Goal: Transaction & Acquisition: Purchase product/service

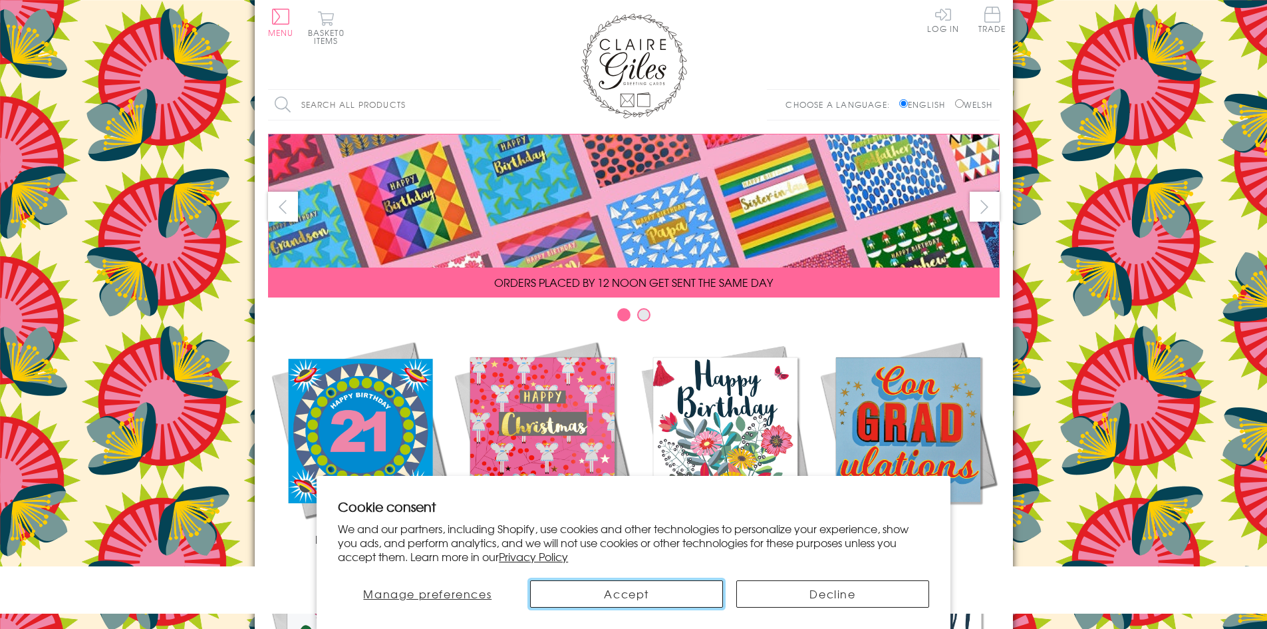
click at [678, 582] on button "Accept" at bounding box center [626, 593] width 193 height 27
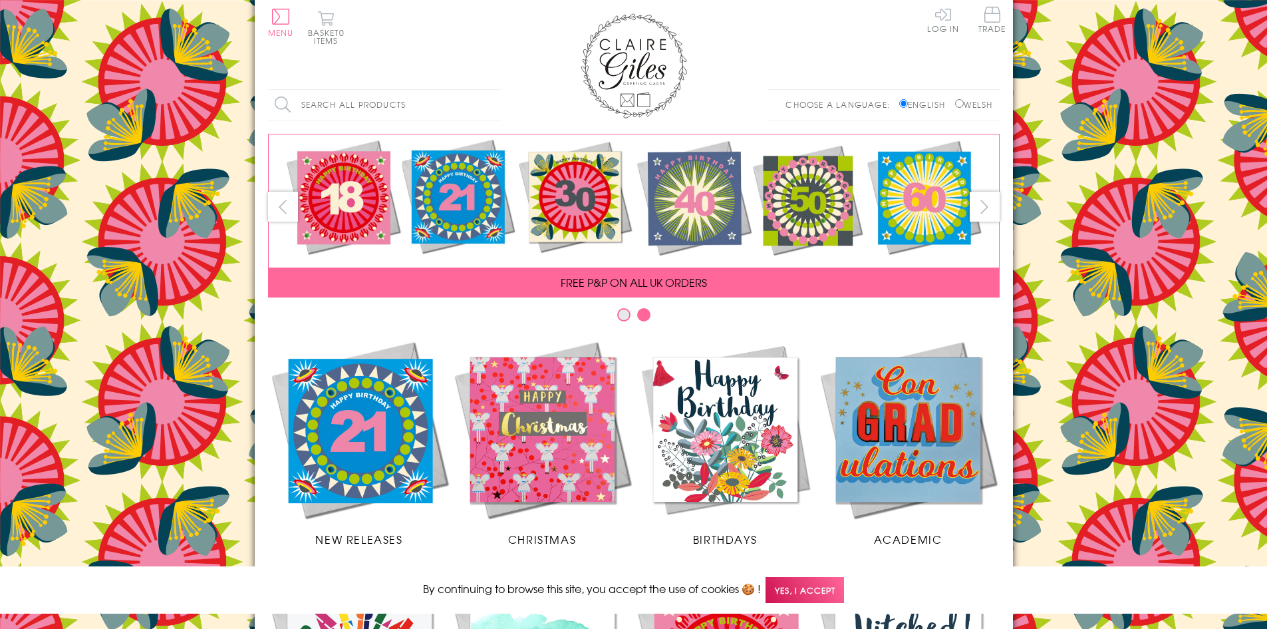
click at [955, 104] on input "Welsh" at bounding box center [959, 103] width 9 height 9
radio input "true"
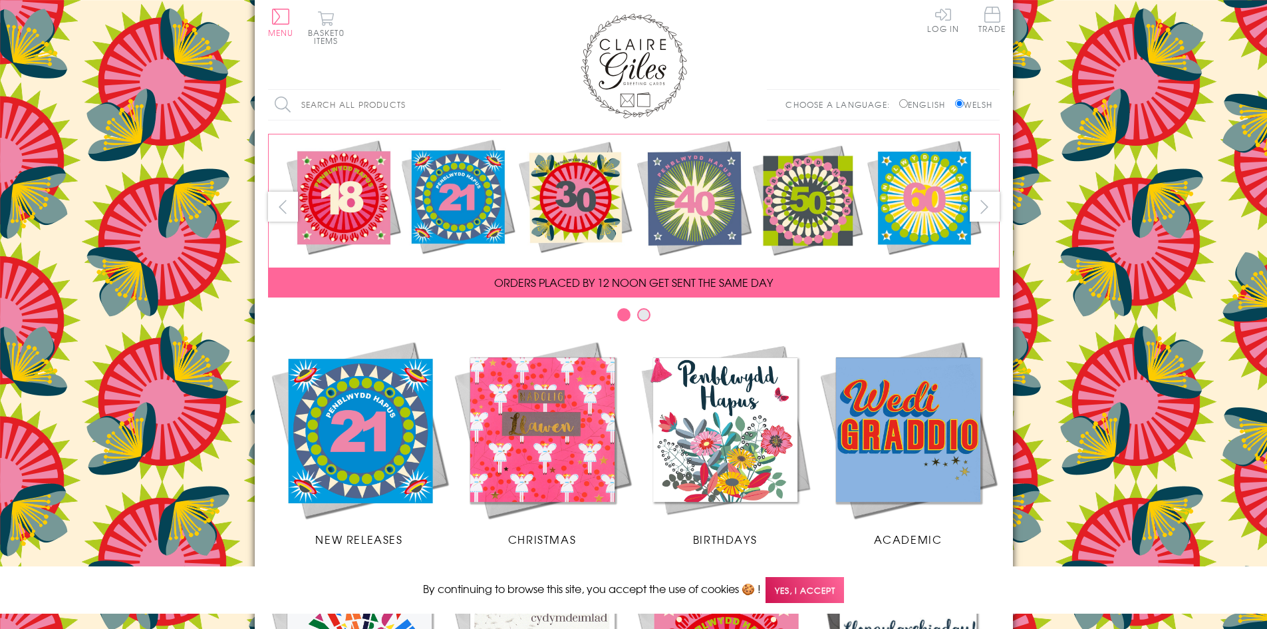
click at [537, 464] on img at bounding box center [542, 429] width 183 height 183
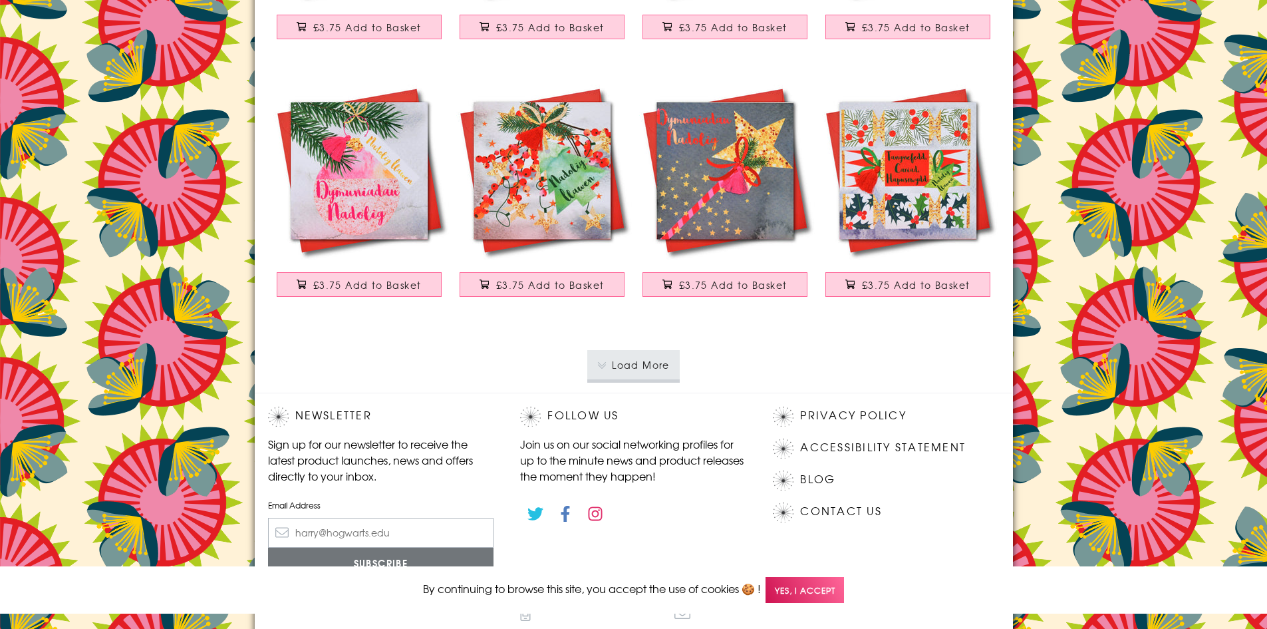
scroll to position [2462, 0]
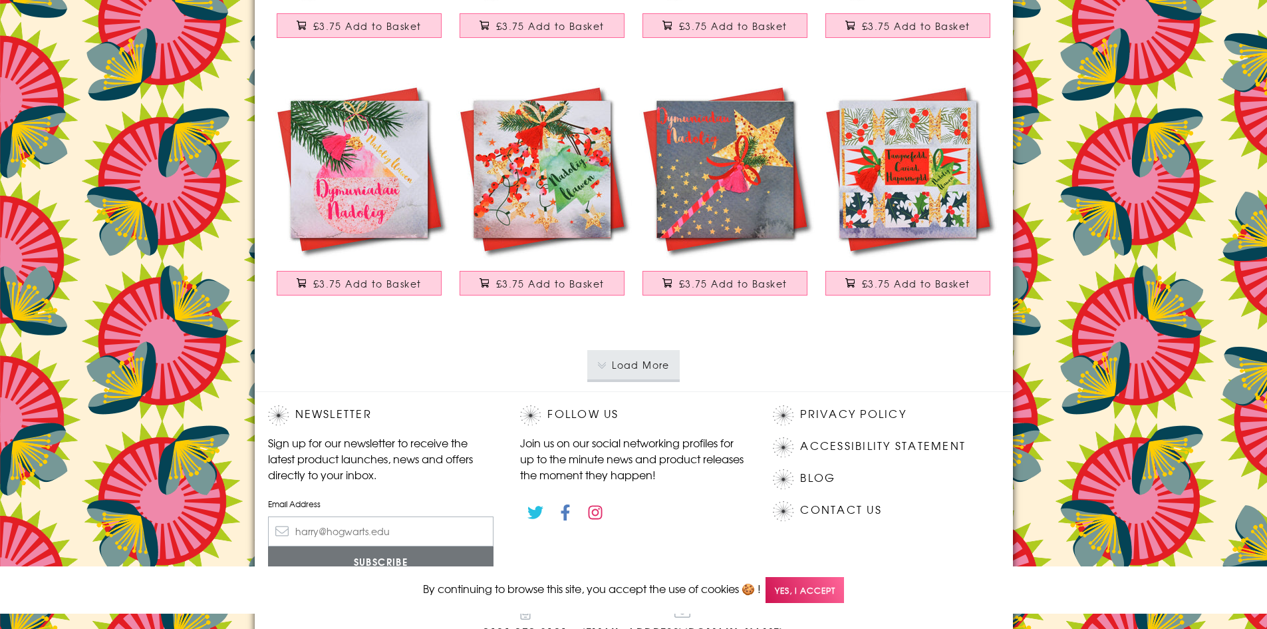
click at [647, 364] on button "Load More" at bounding box center [633, 364] width 92 height 29
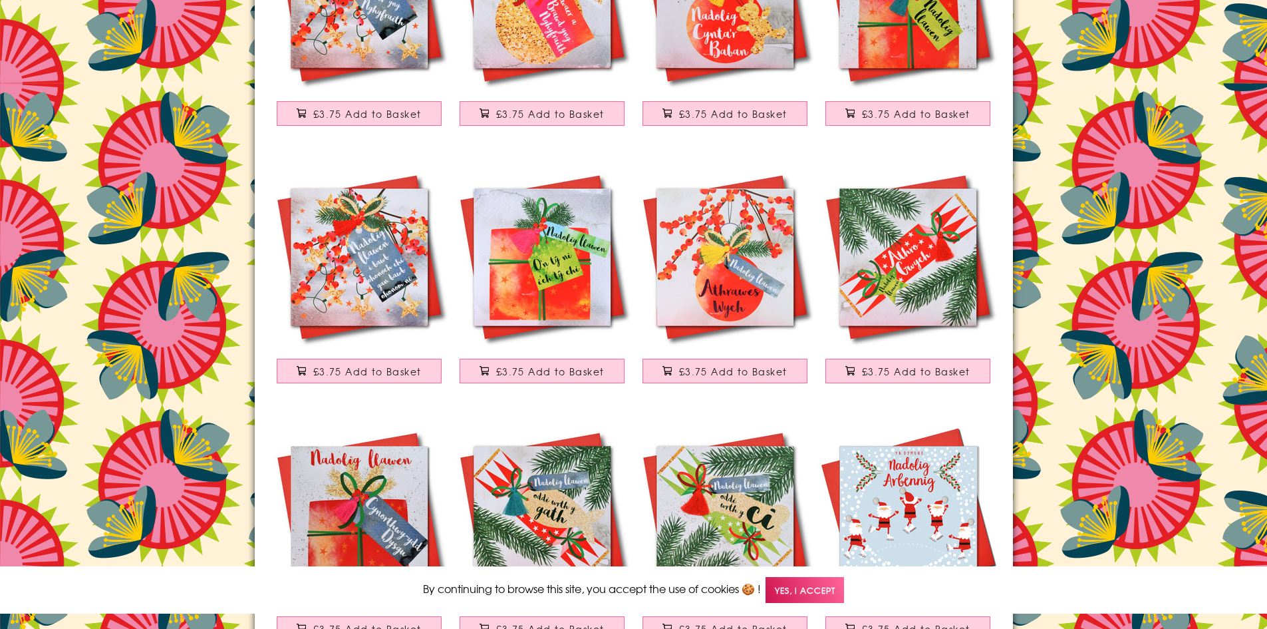
scroll to position [3925, 0]
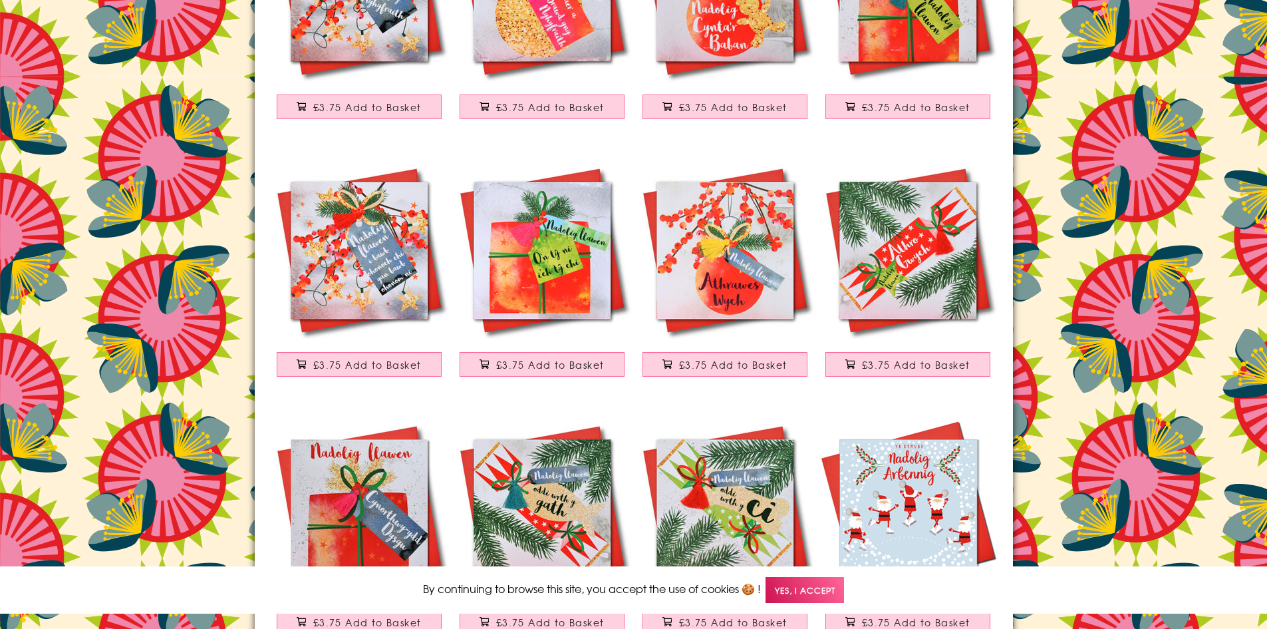
click at [840, 595] on span "Yes, I accept" at bounding box center [805, 590] width 79 height 26
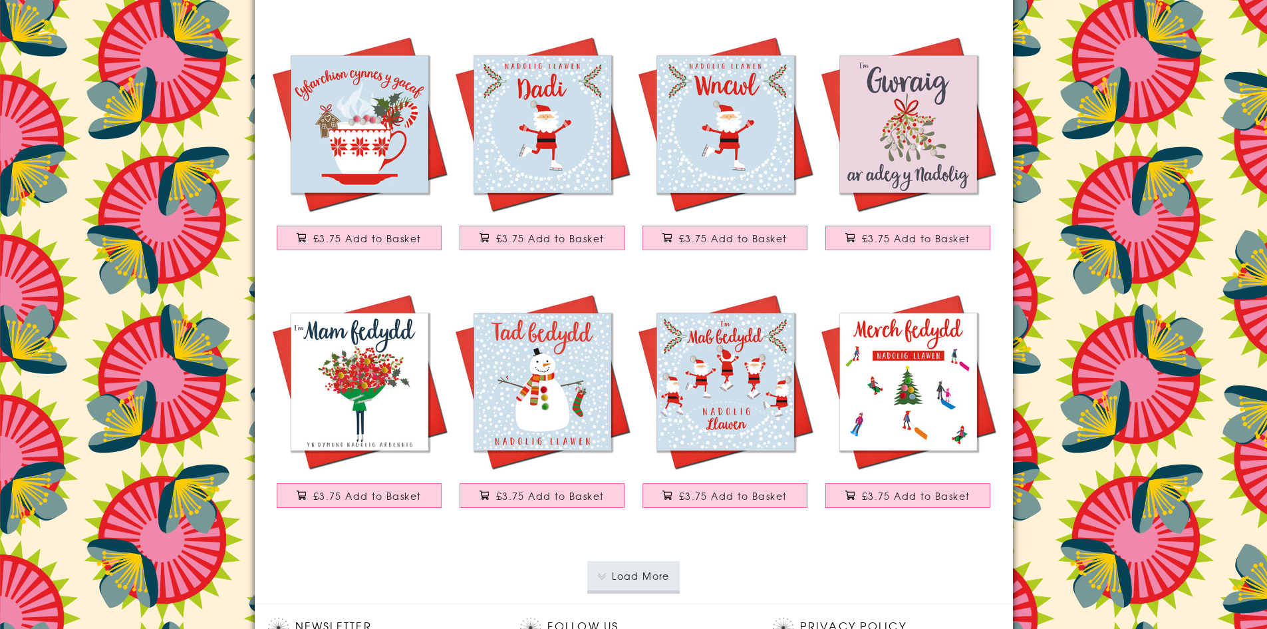
scroll to position [4857, 0]
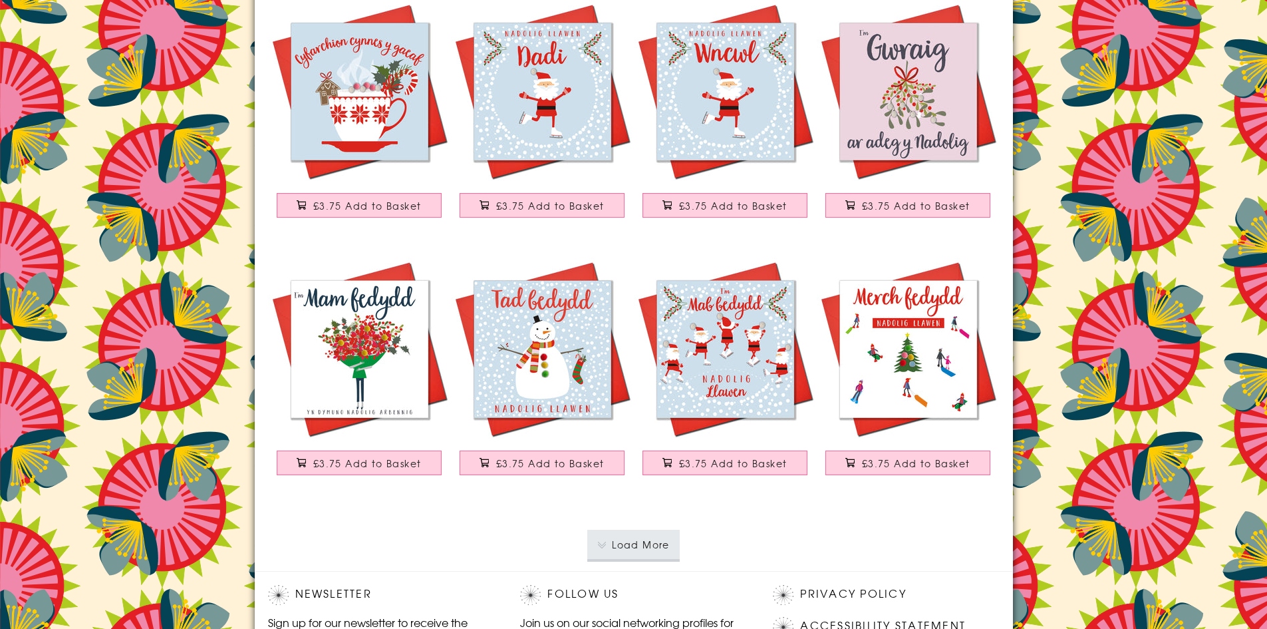
click at [638, 538] on button "Load More" at bounding box center [633, 544] width 92 height 29
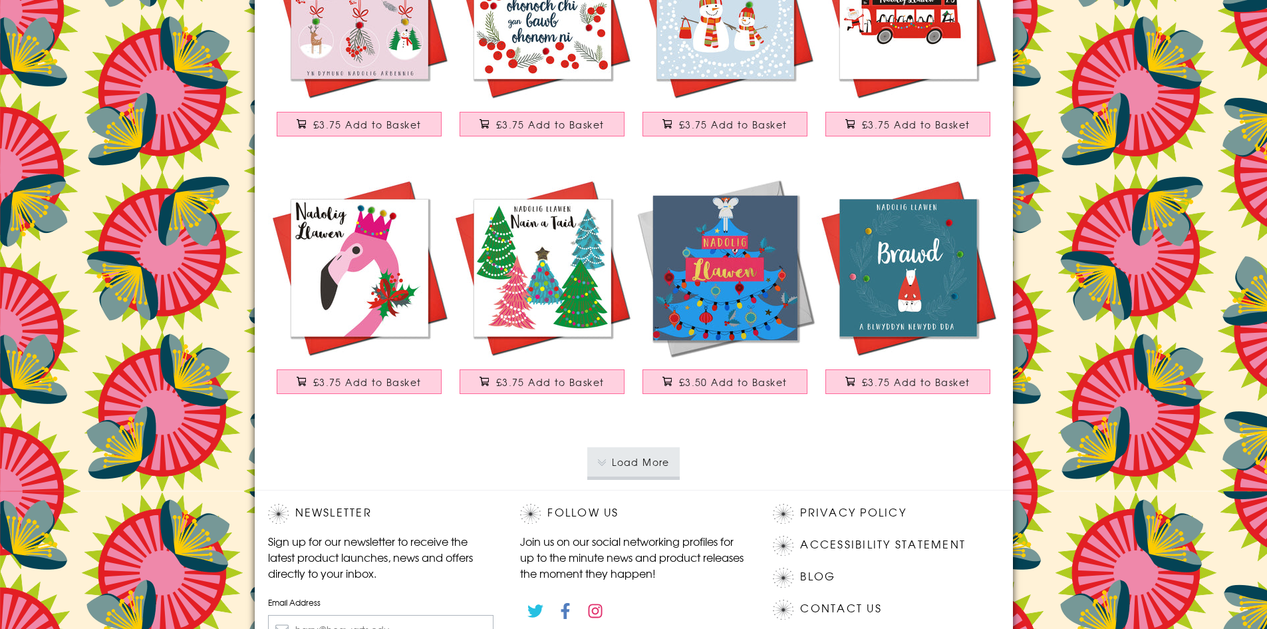
scroll to position [7518, 0]
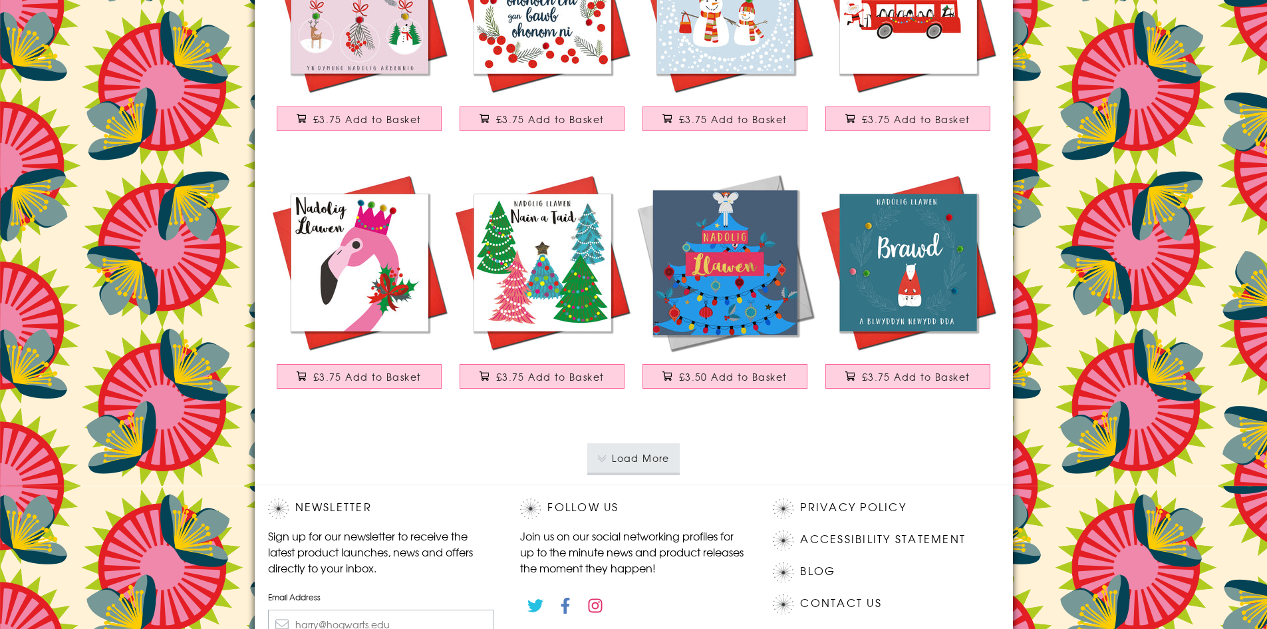
click at [639, 464] on button "Load More" at bounding box center [633, 457] width 92 height 29
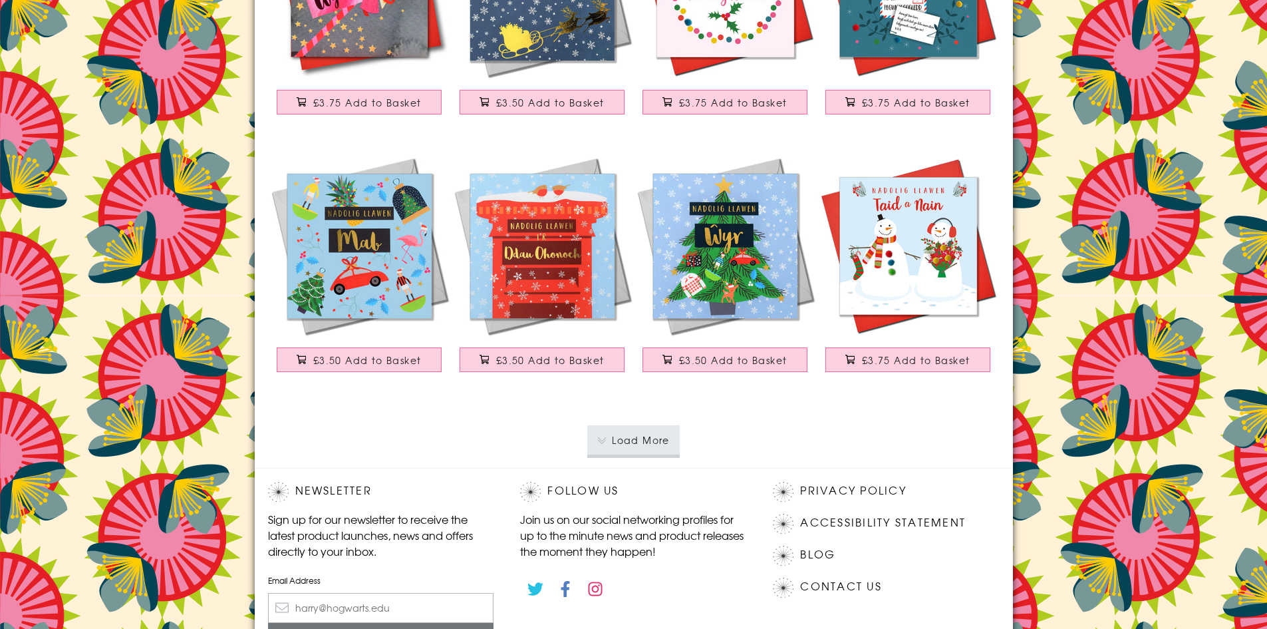
scroll to position [10113, 0]
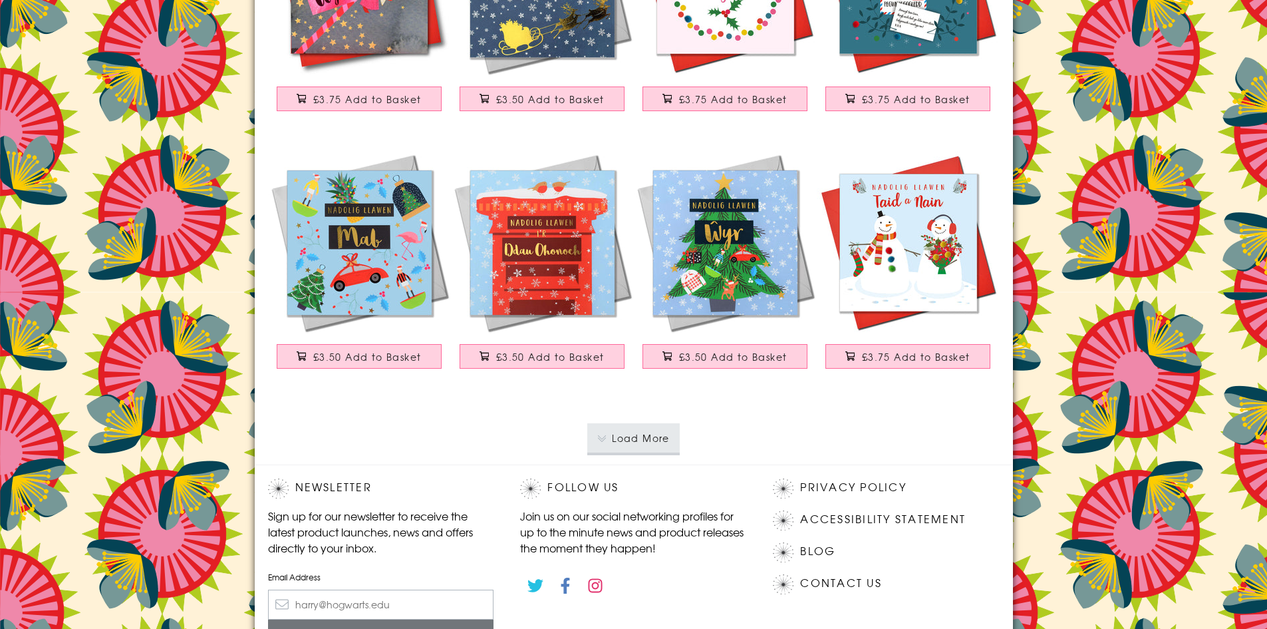
click at [655, 433] on button "Load More" at bounding box center [633, 437] width 92 height 29
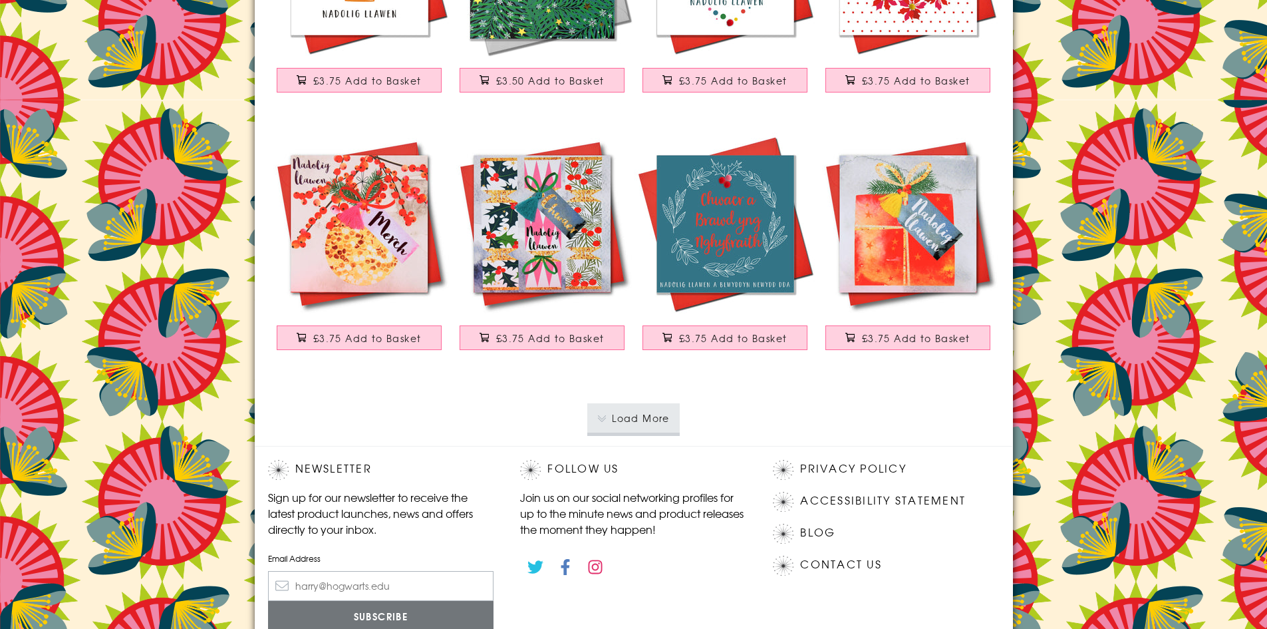
scroll to position [12708, 0]
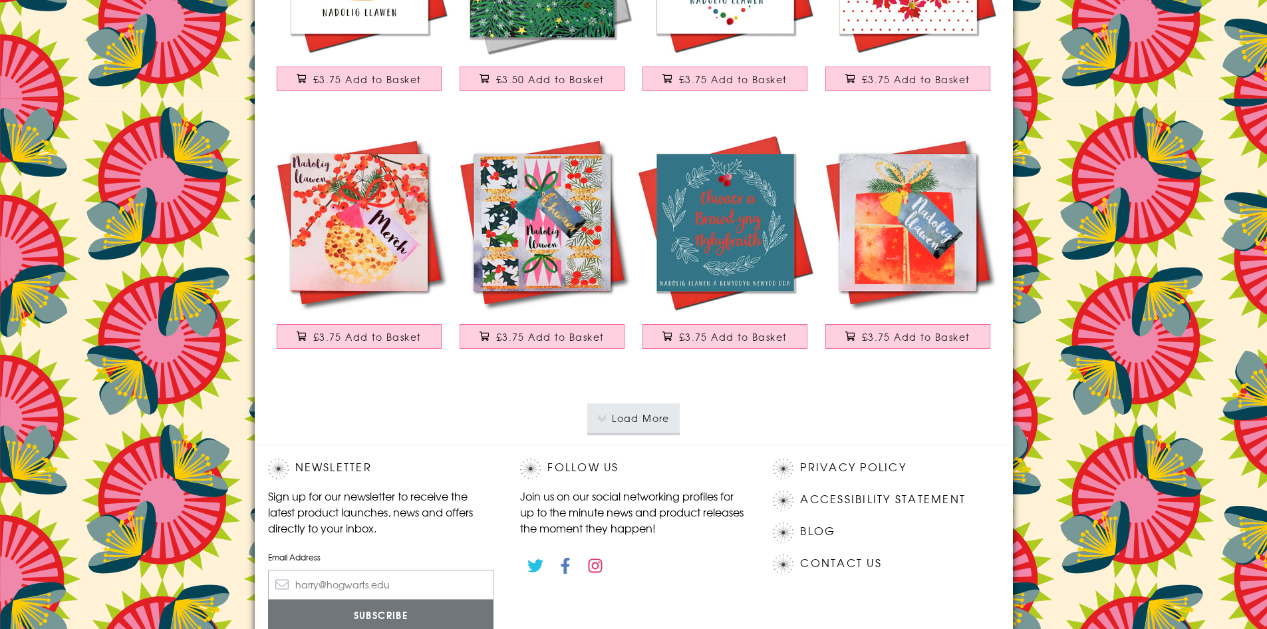
click at [659, 416] on button "Load More" at bounding box center [633, 417] width 92 height 29
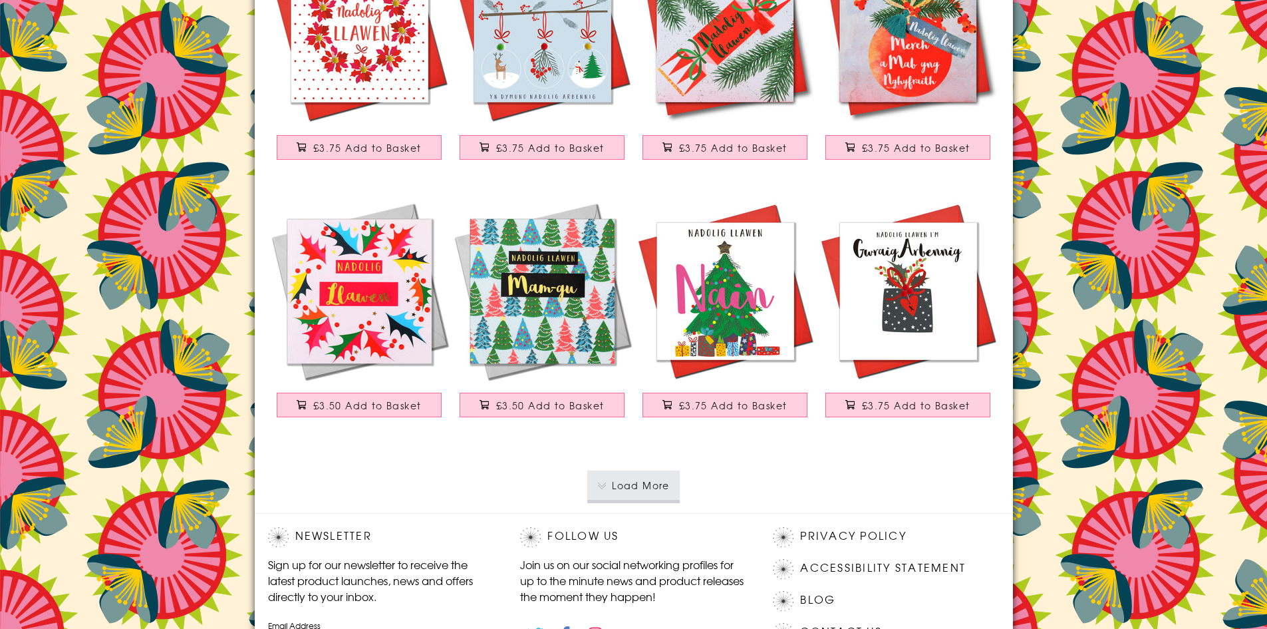
scroll to position [15236, 0]
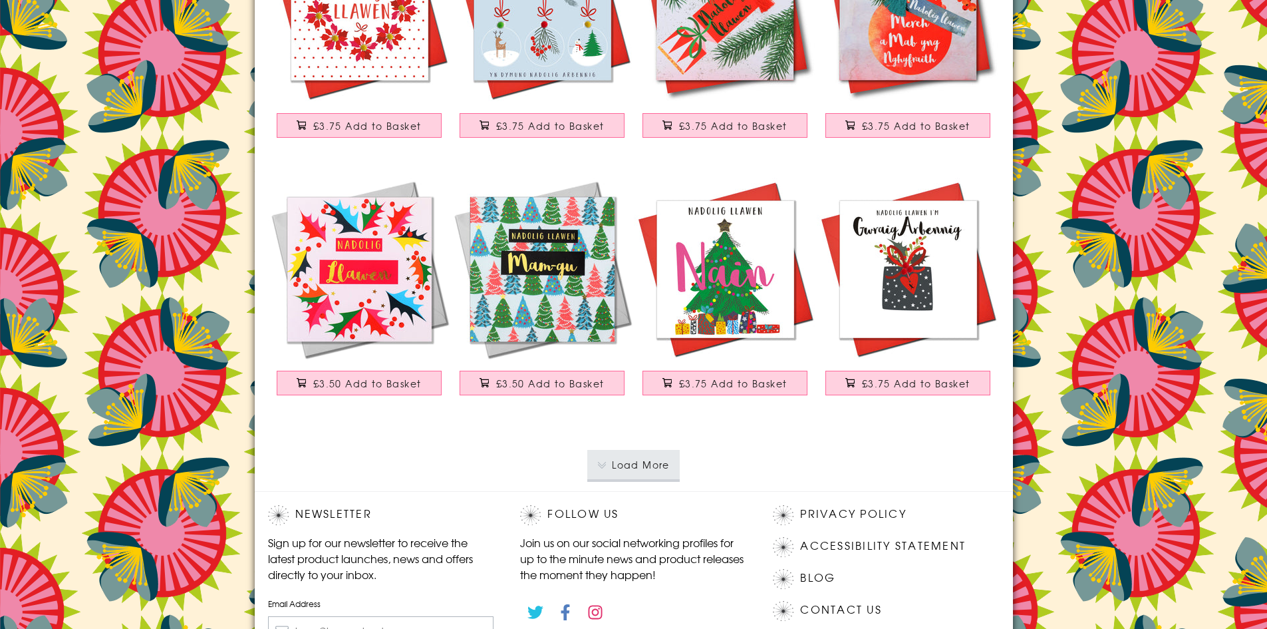
click at [671, 464] on button "Load More" at bounding box center [633, 464] width 92 height 29
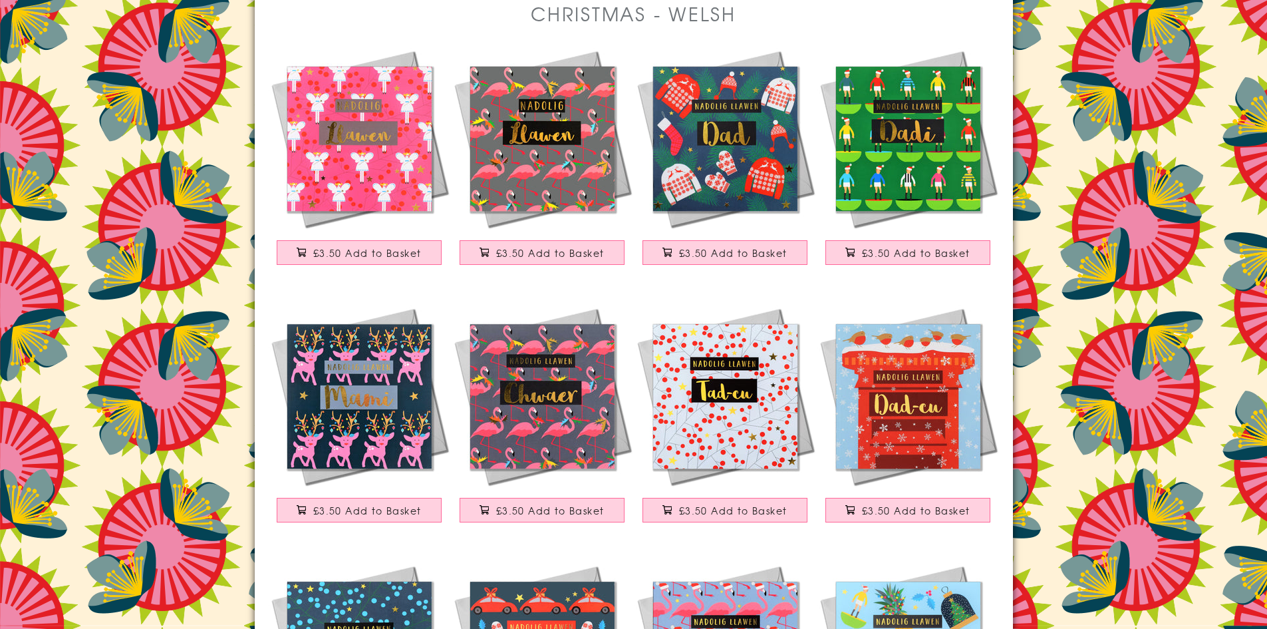
scroll to position [0, 0]
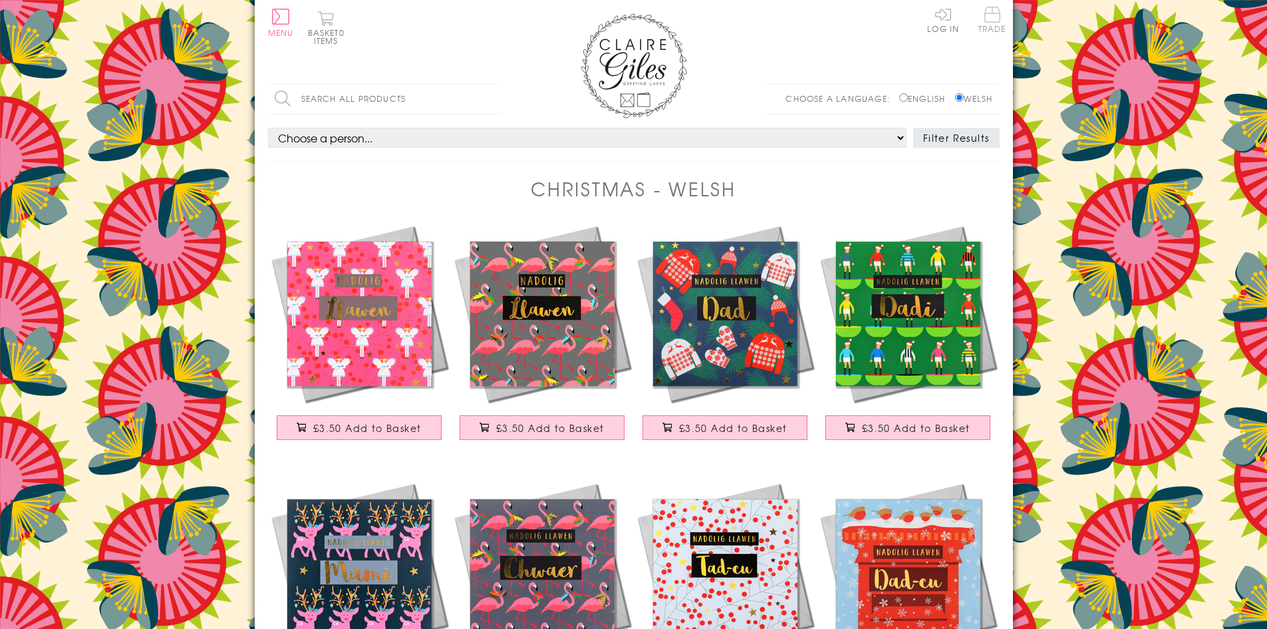
click at [999, 24] on span "Trade" at bounding box center [993, 20] width 28 height 26
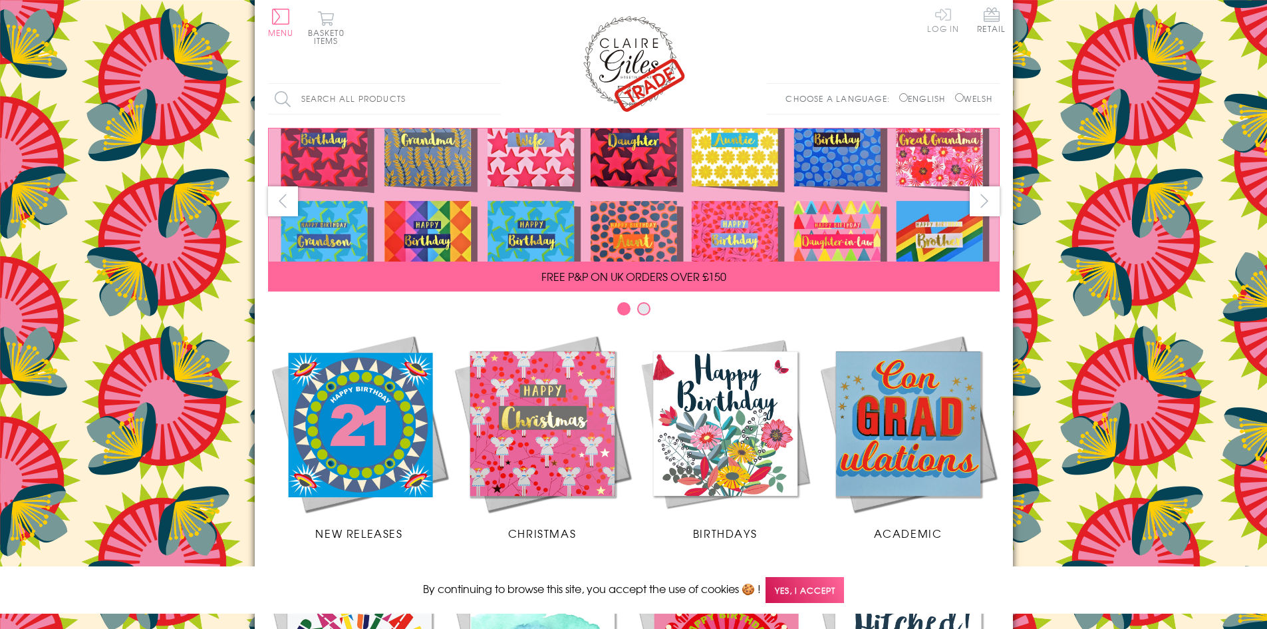
click at [939, 27] on link "Log In" at bounding box center [943, 20] width 32 height 26
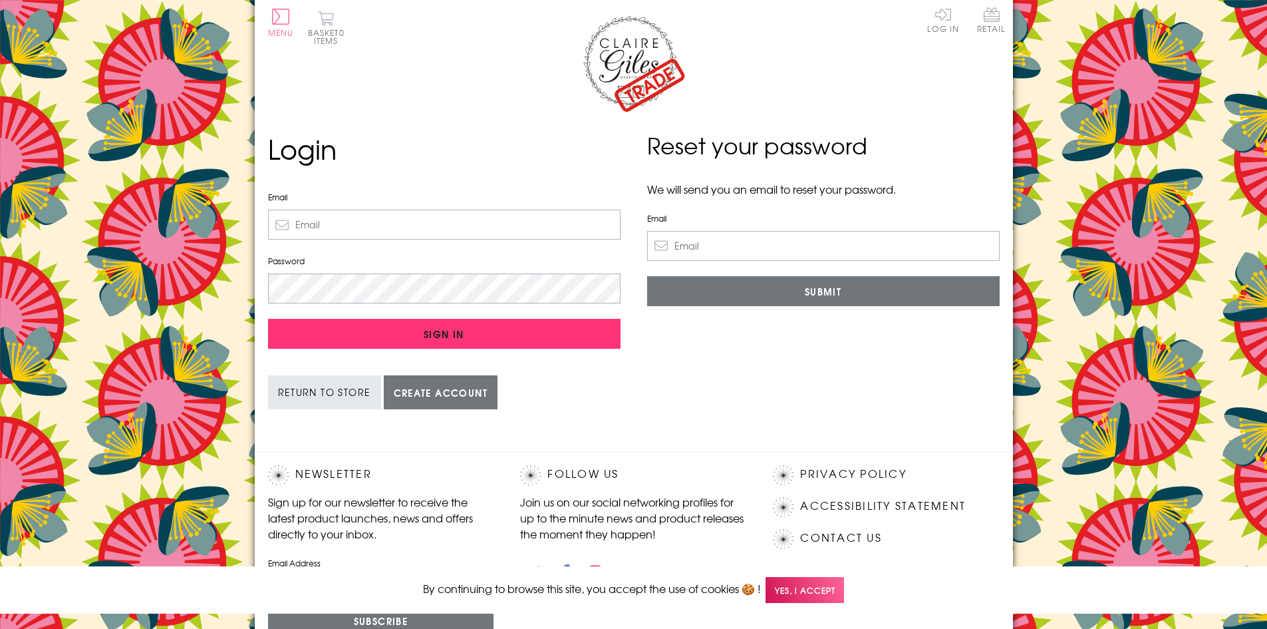
type input "awen.teifi@btconnect.com"
click at [426, 323] on input "Sign In" at bounding box center [444, 334] width 353 height 30
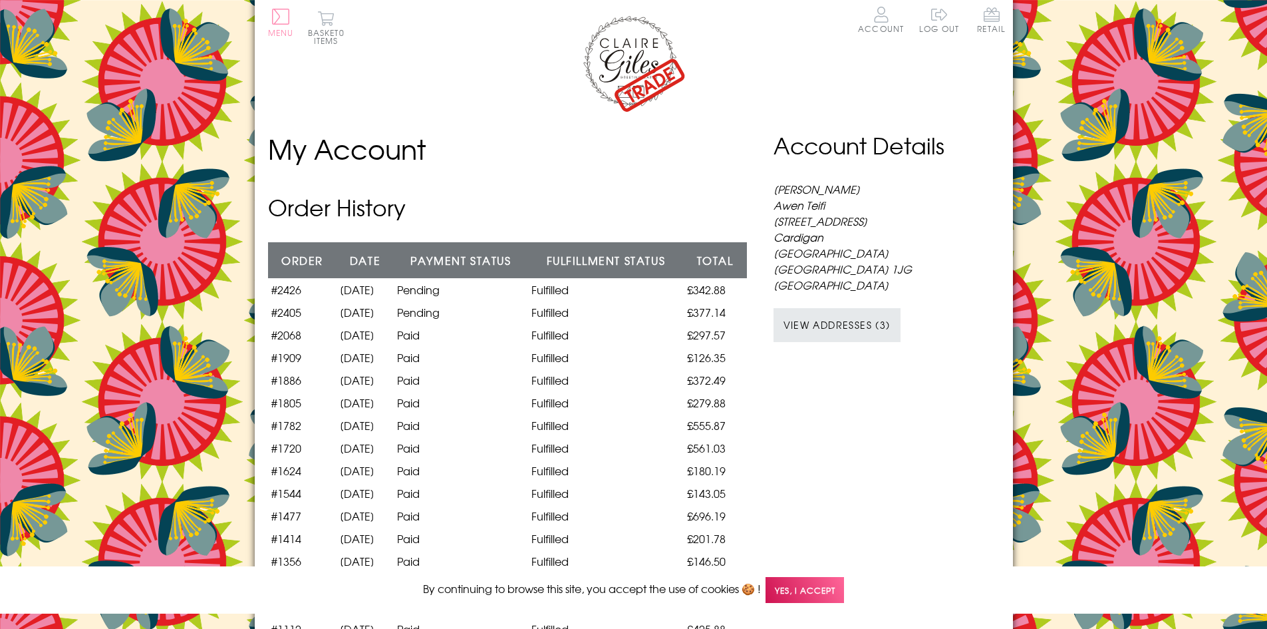
click at [276, 21] on button "Menu" at bounding box center [281, 23] width 26 height 28
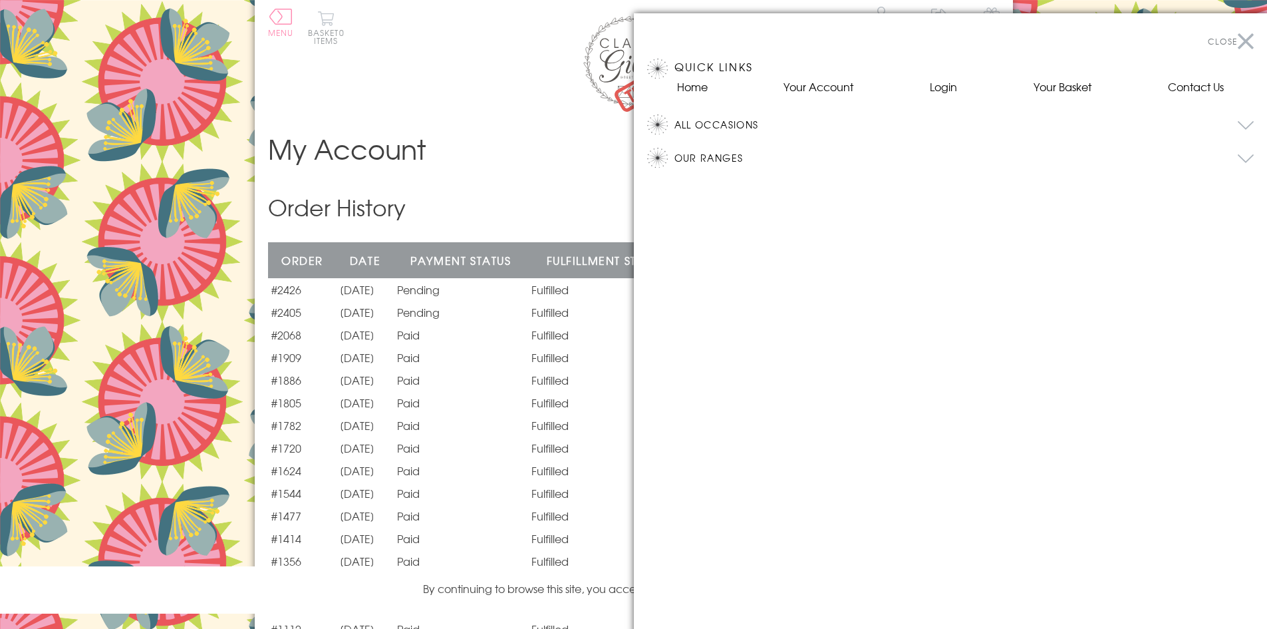
click at [710, 125] on button "All Occasions" at bounding box center [965, 124] width 580 height 20
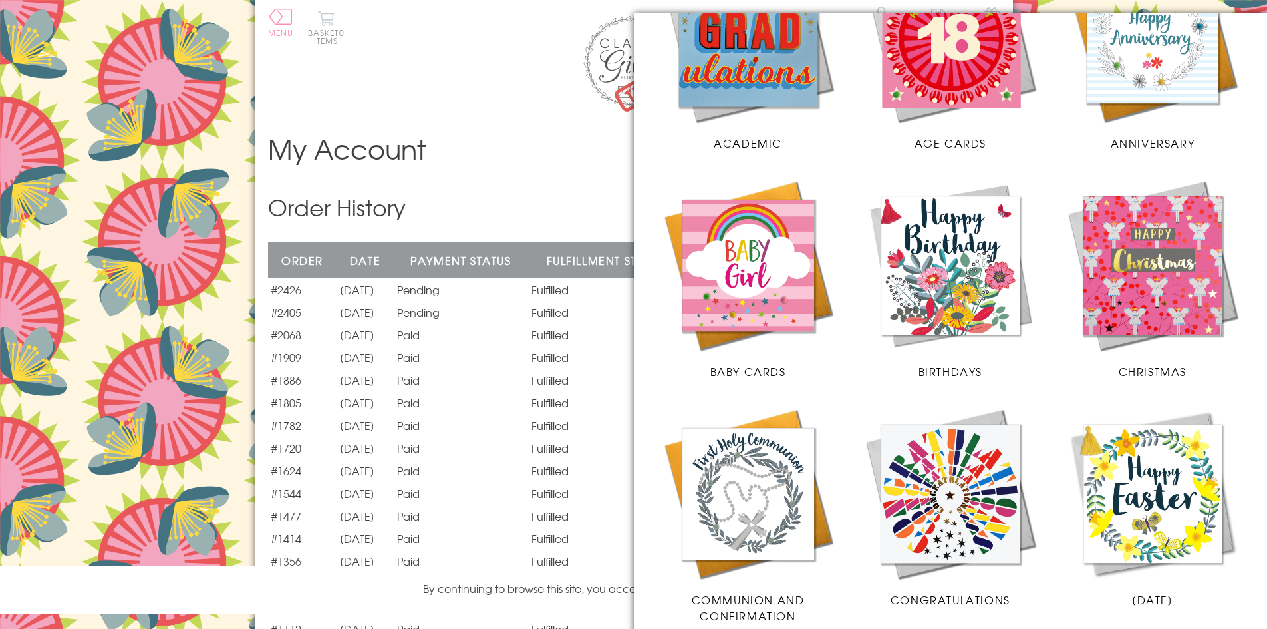
scroll to position [200, 0]
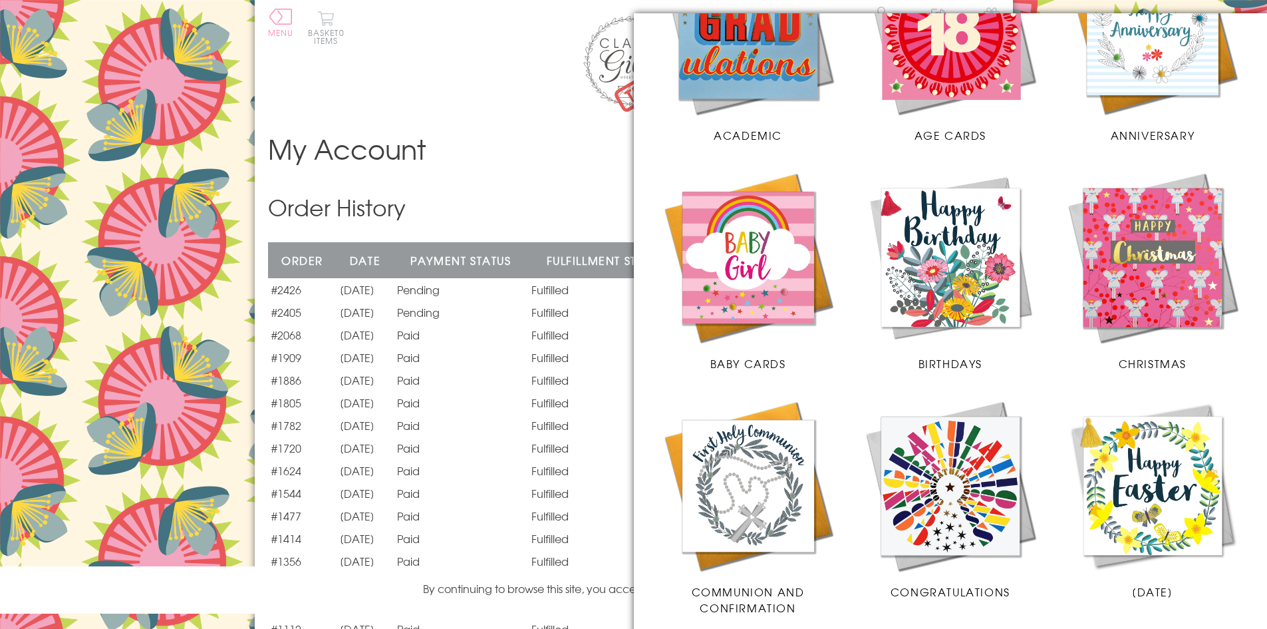
click at [1184, 251] on img at bounding box center [1153, 258] width 176 height 176
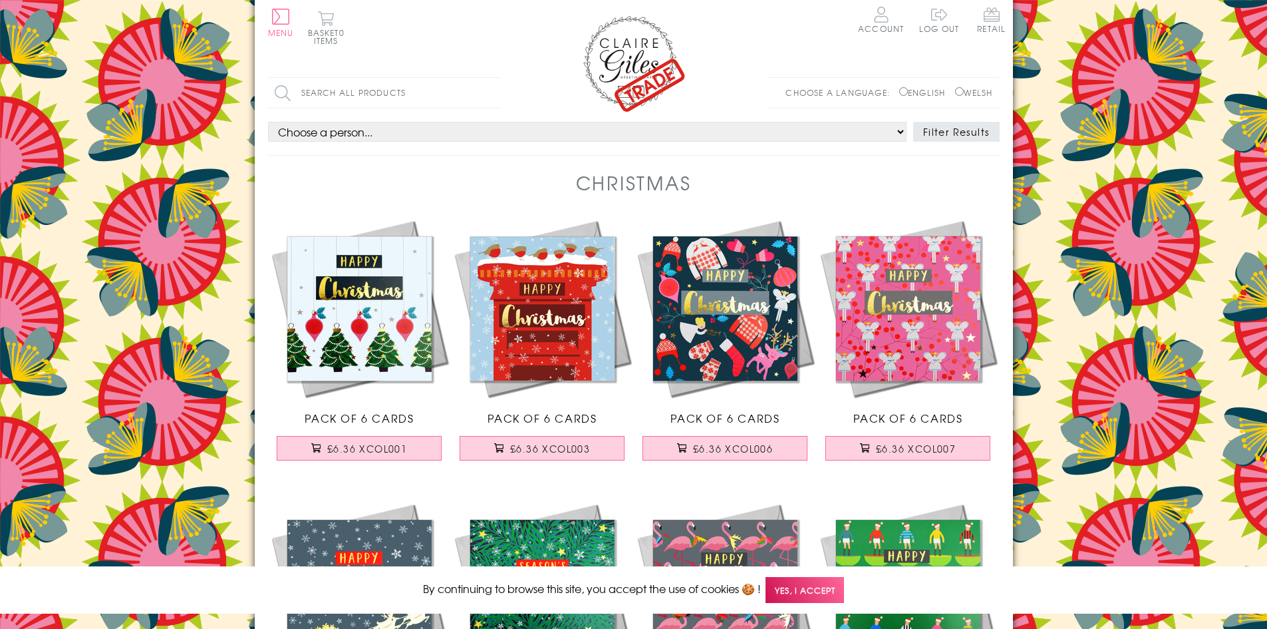
click at [955, 90] on input "Welsh" at bounding box center [959, 91] width 9 height 9
radio input "true"
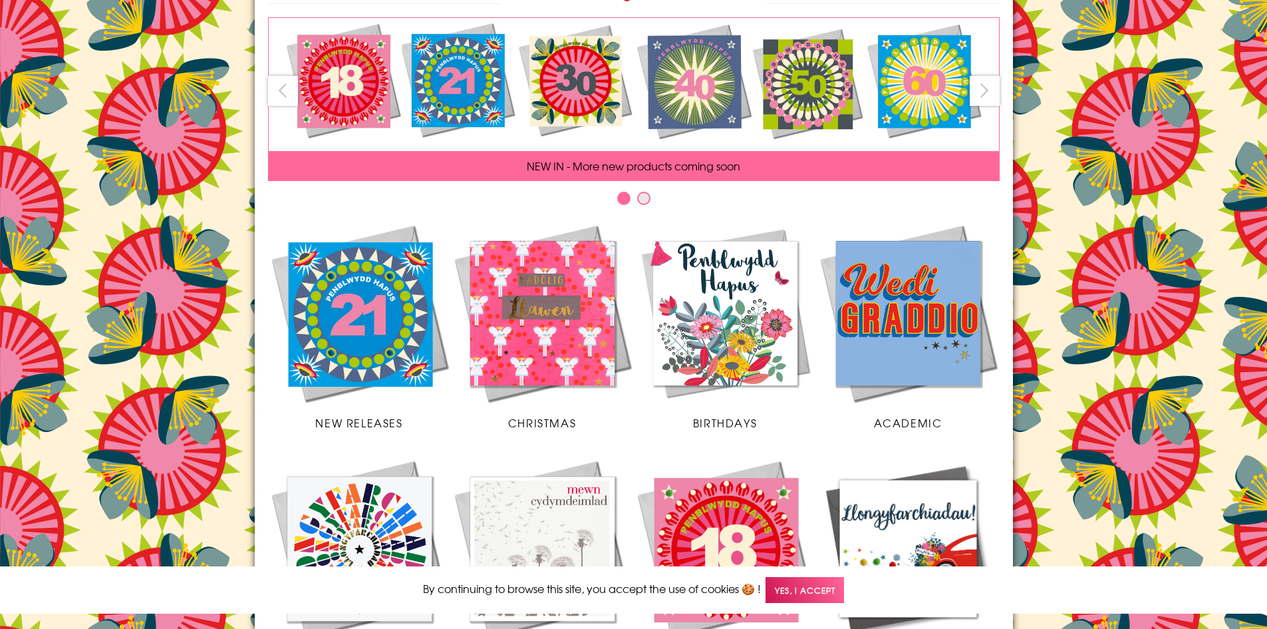
scroll to position [133, 0]
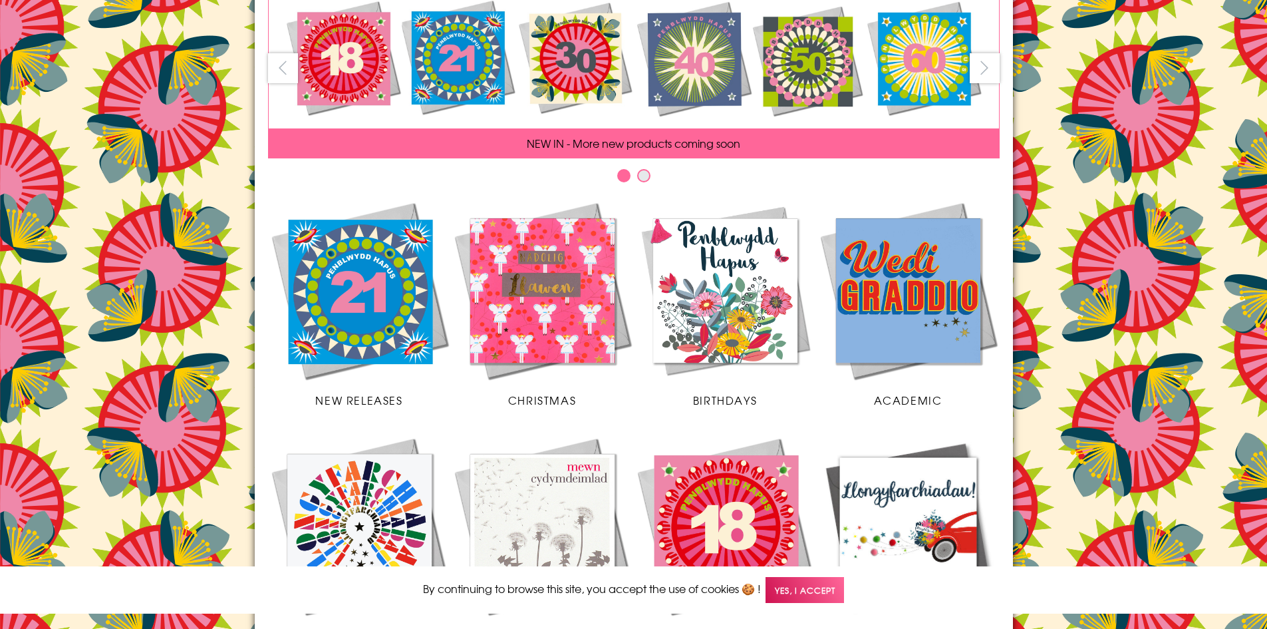
click at [561, 327] on img at bounding box center [542, 290] width 183 height 183
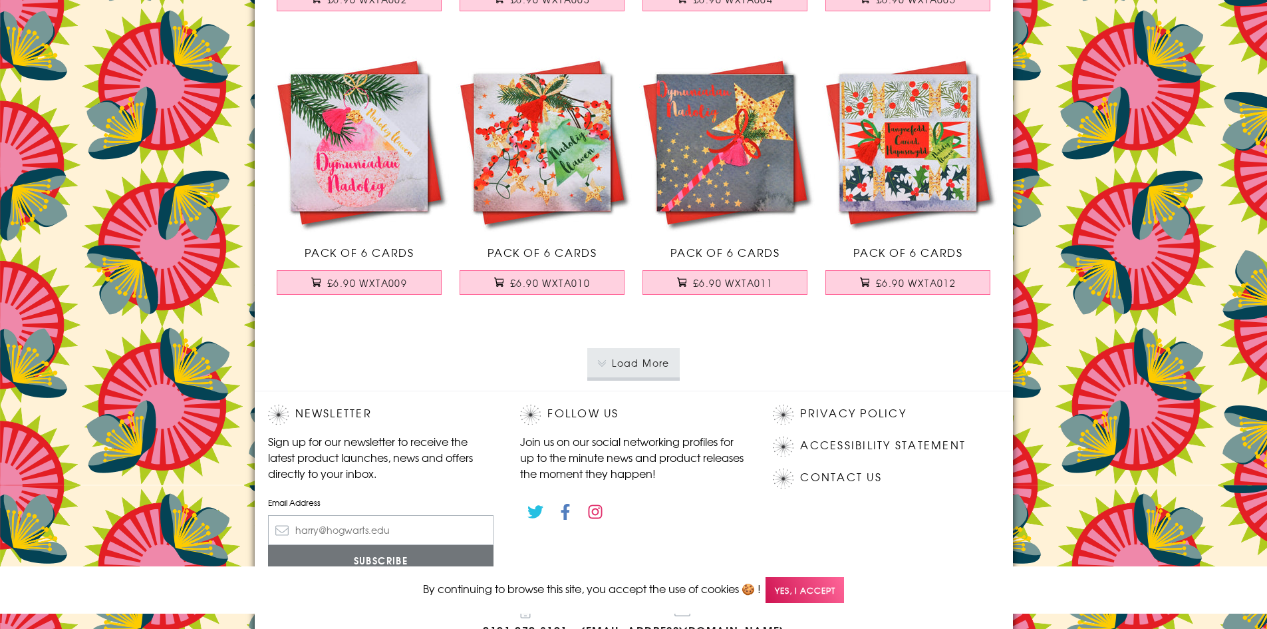
scroll to position [2728, 0]
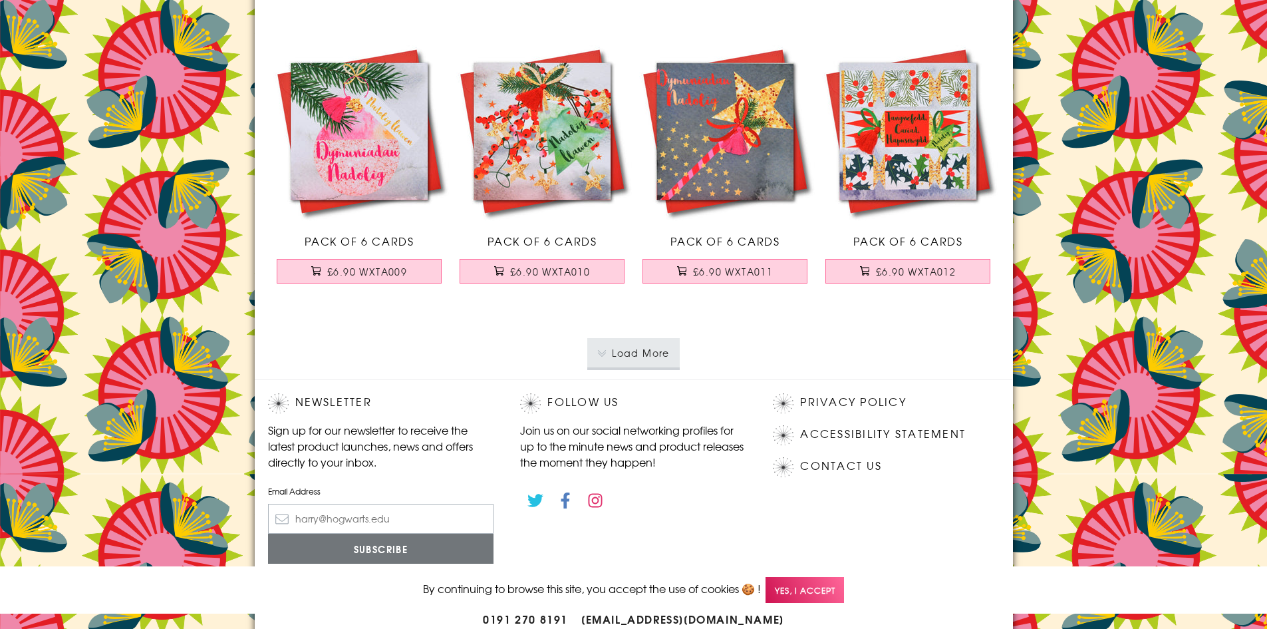
click at [658, 352] on button "Load More" at bounding box center [633, 352] width 92 height 29
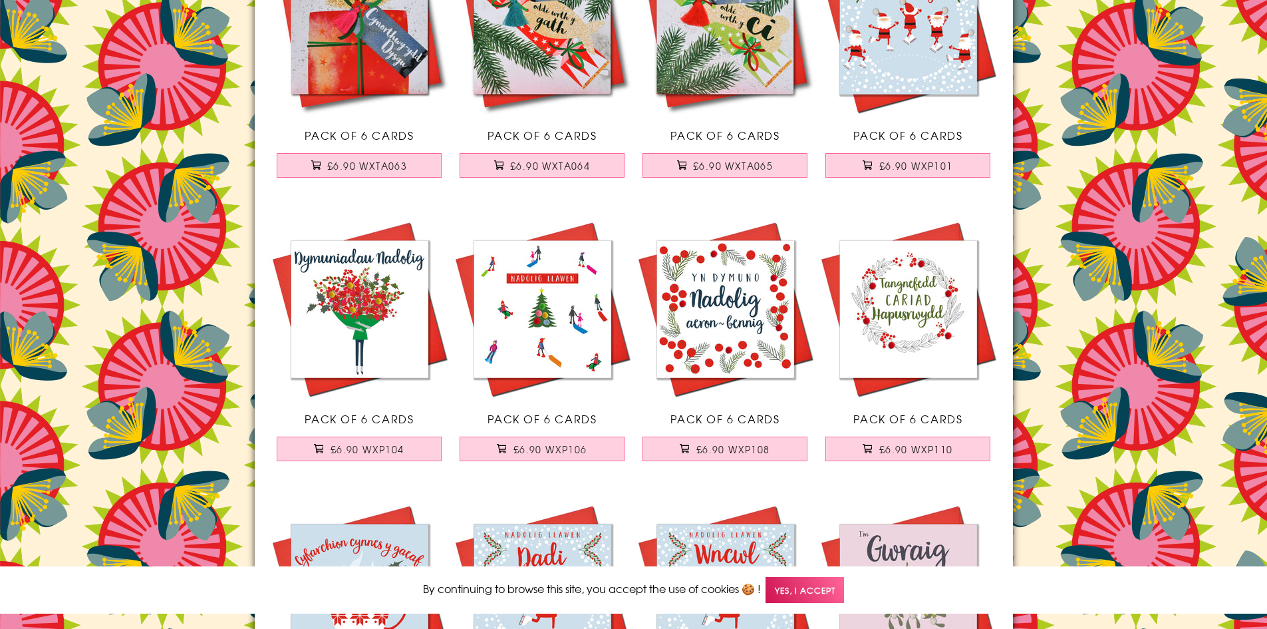
scroll to position [4857, 0]
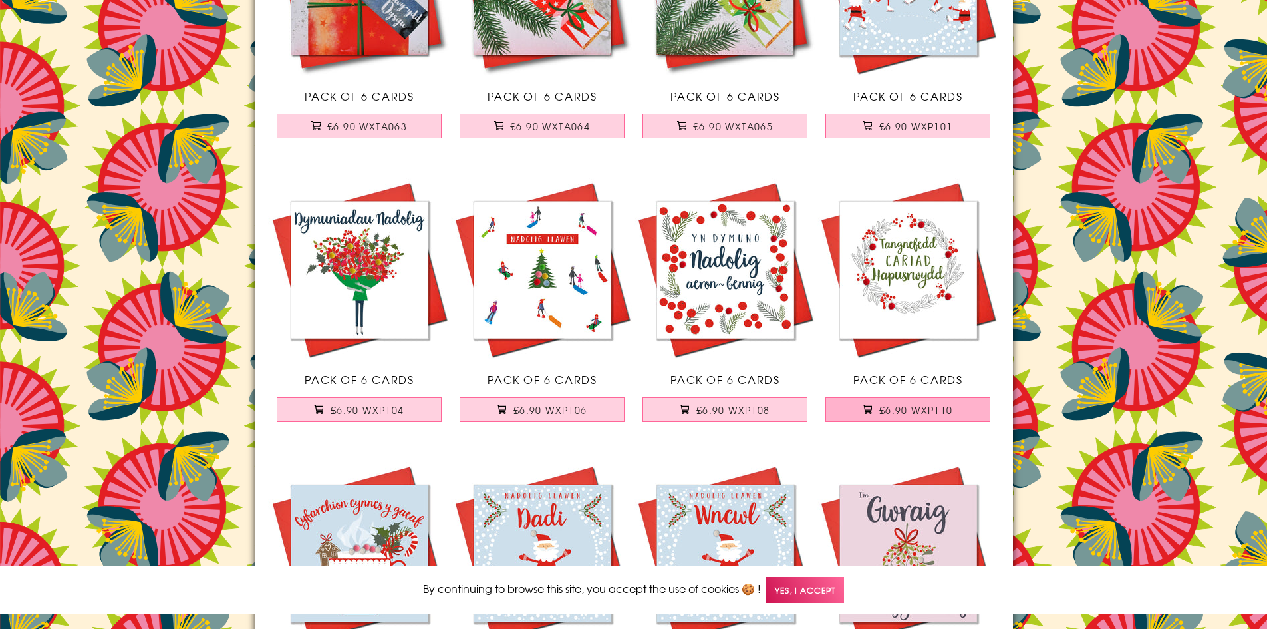
click at [904, 411] on span "£6.90 WXP110" at bounding box center [917, 409] width 74 height 13
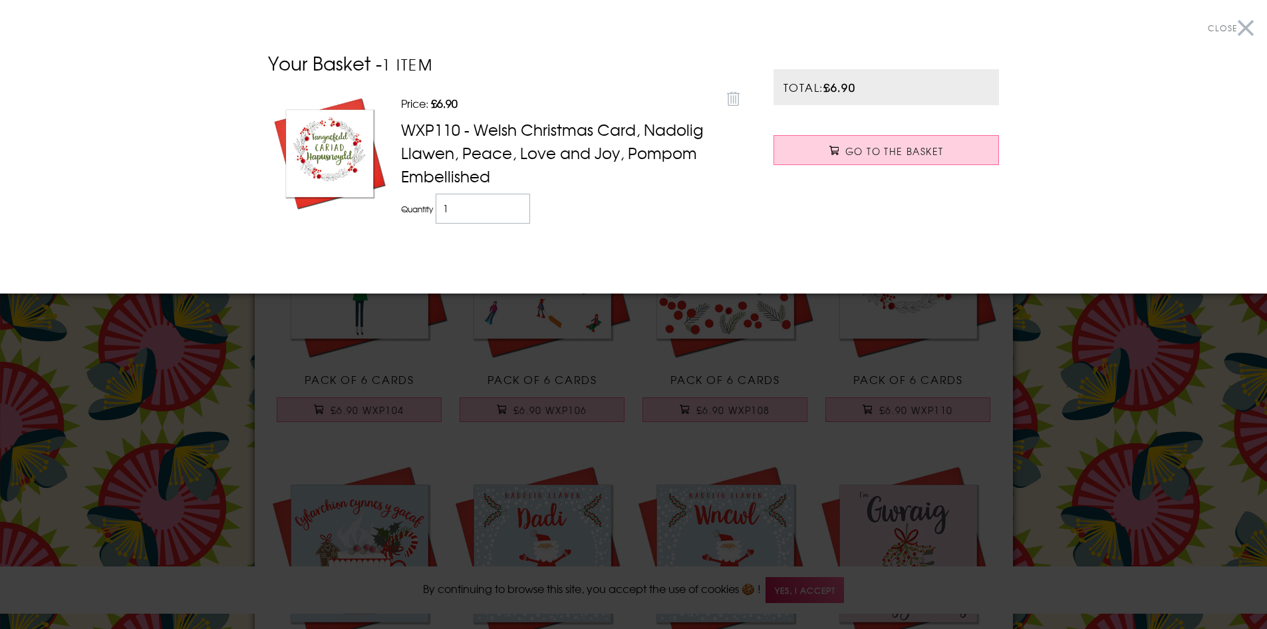
click at [1248, 23] on button "Close" at bounding box center [1231, 28] width 46 height 30
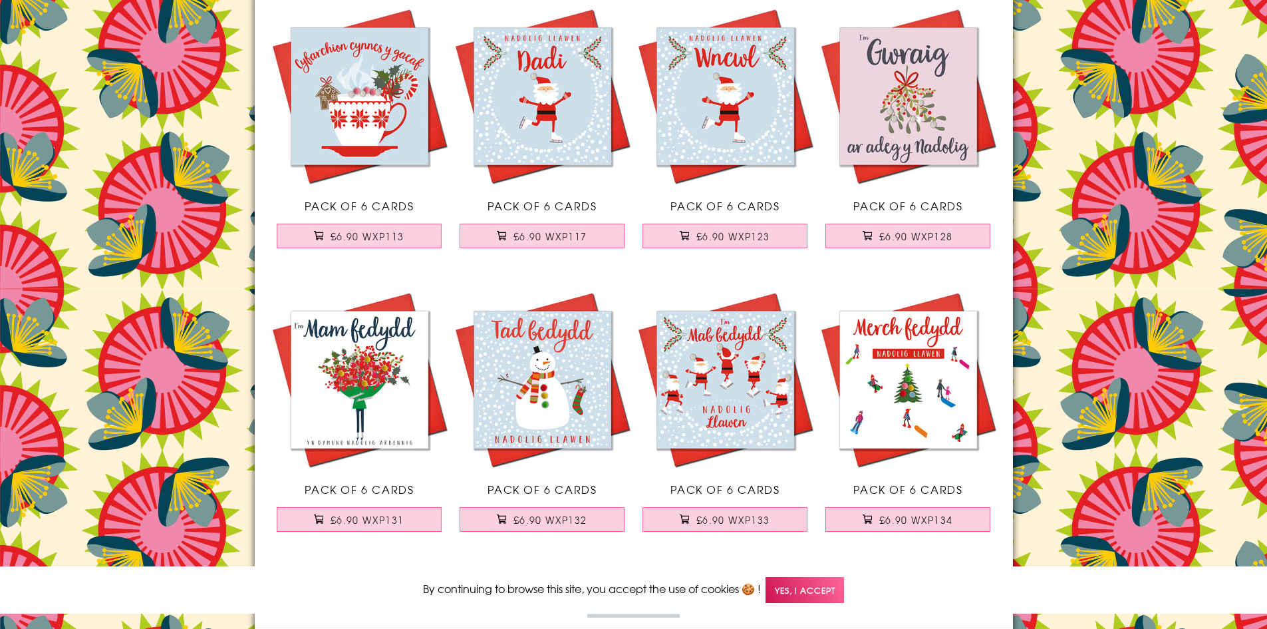
scroll to position [5456, 0]
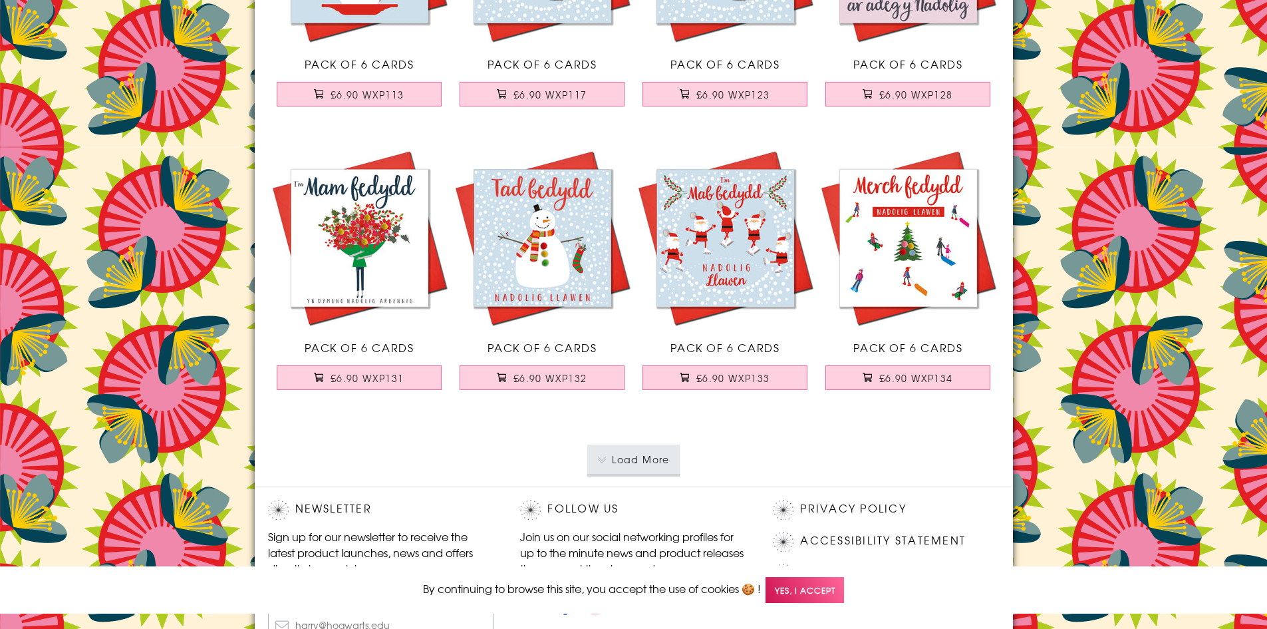
click at [662, 458] on button "Load More" at bounding box center [633, 458] width 92 height 29
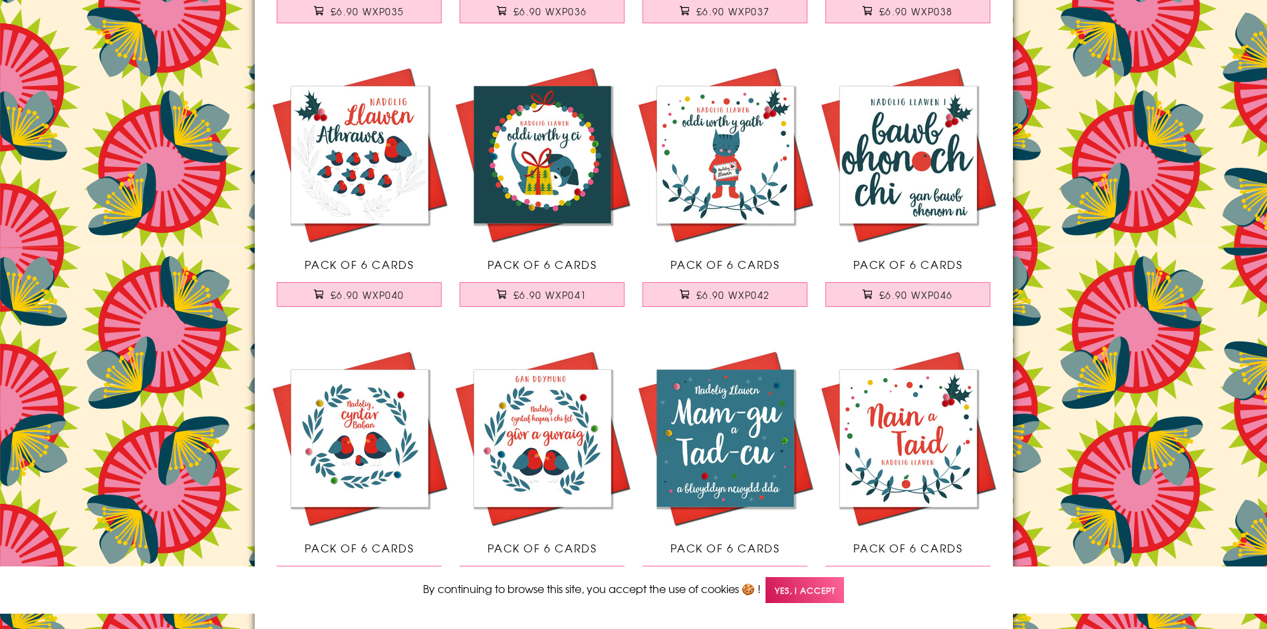
scroll to position [6986, 0]
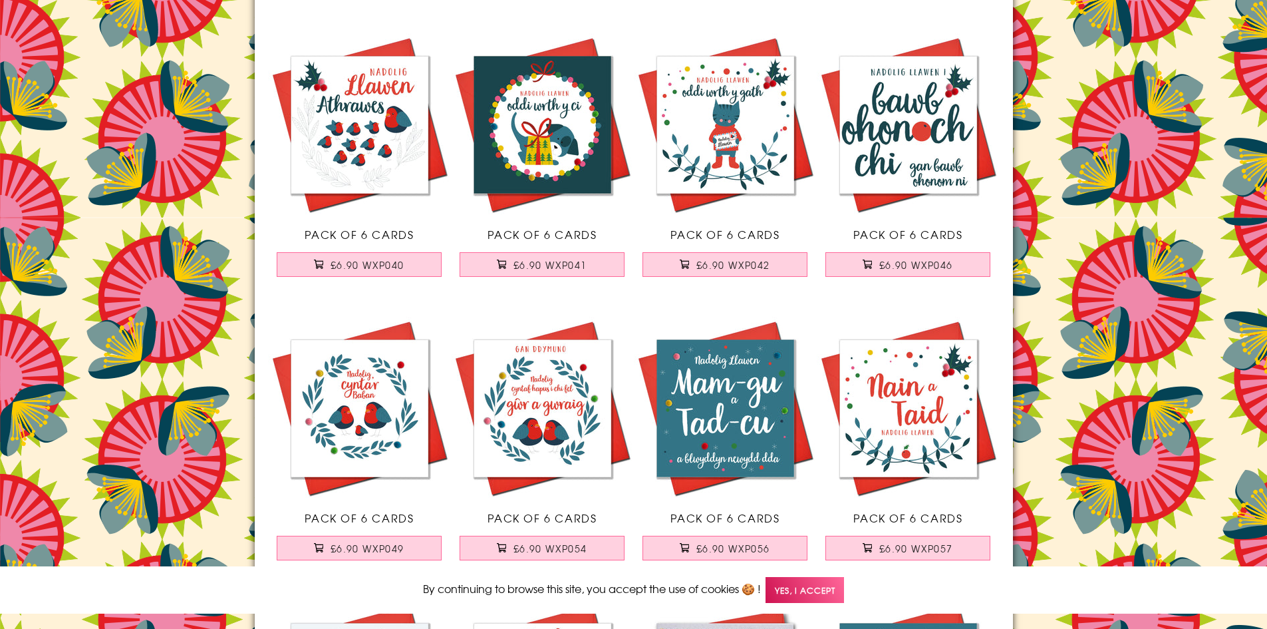
click at [741, 534] on link "Pack of 6 Cards £6.90 WXP056" at bounding box center [725, 445] width 183 height 257
click at [820, 592] on span "Yes, I accept" at bounding box center [805, 590] width 79 height 26
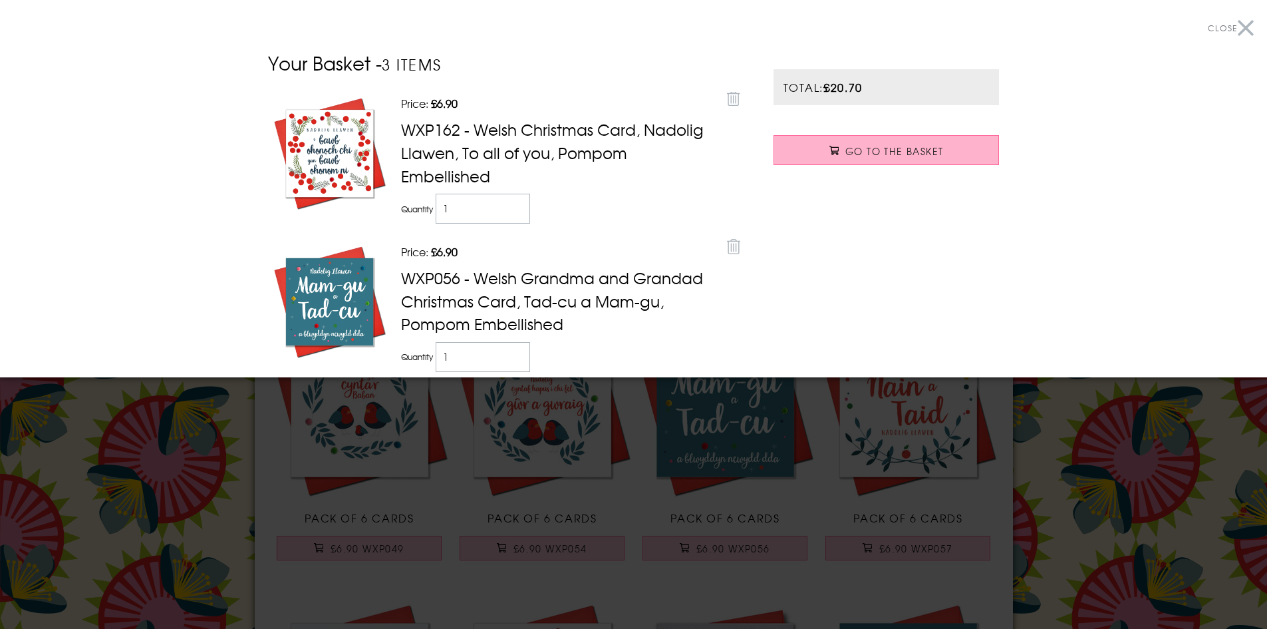
click at [899, 146] on span "Go to the Basket" at bounding box center [895, 150] width 98 height 13
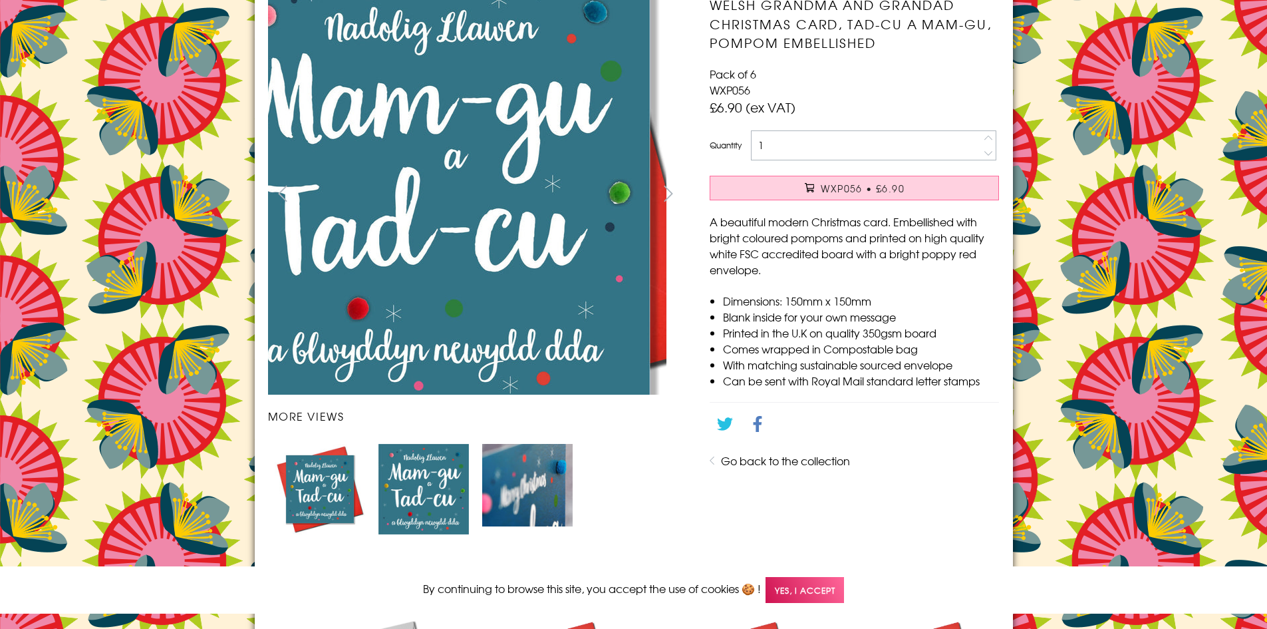
scroll to position [200, 0]
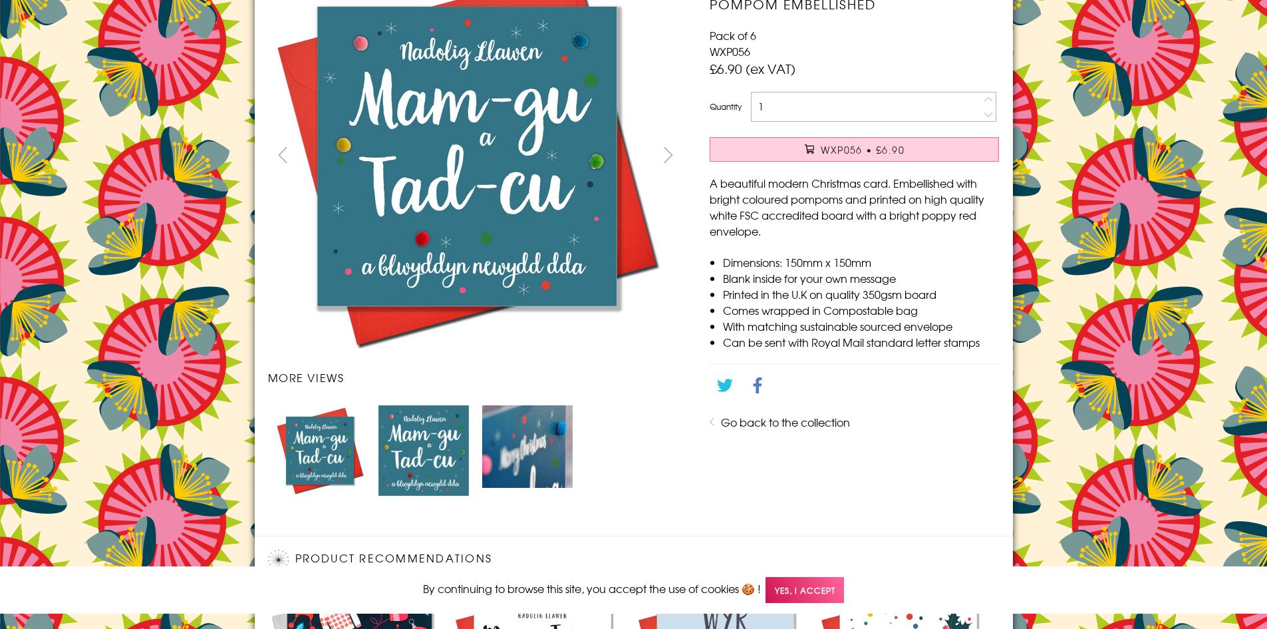
click at [811, 591] on span "Yes, I accept" at bounding box center [805, 590] width 79 height 26
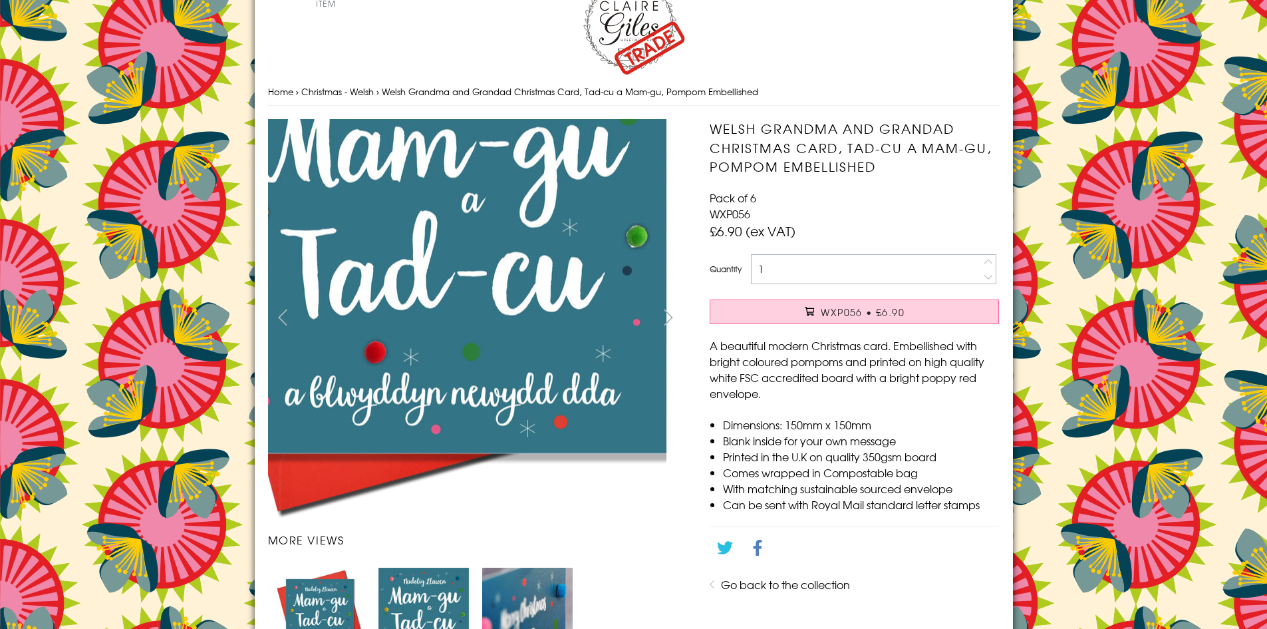
scroll to position [0, 0]
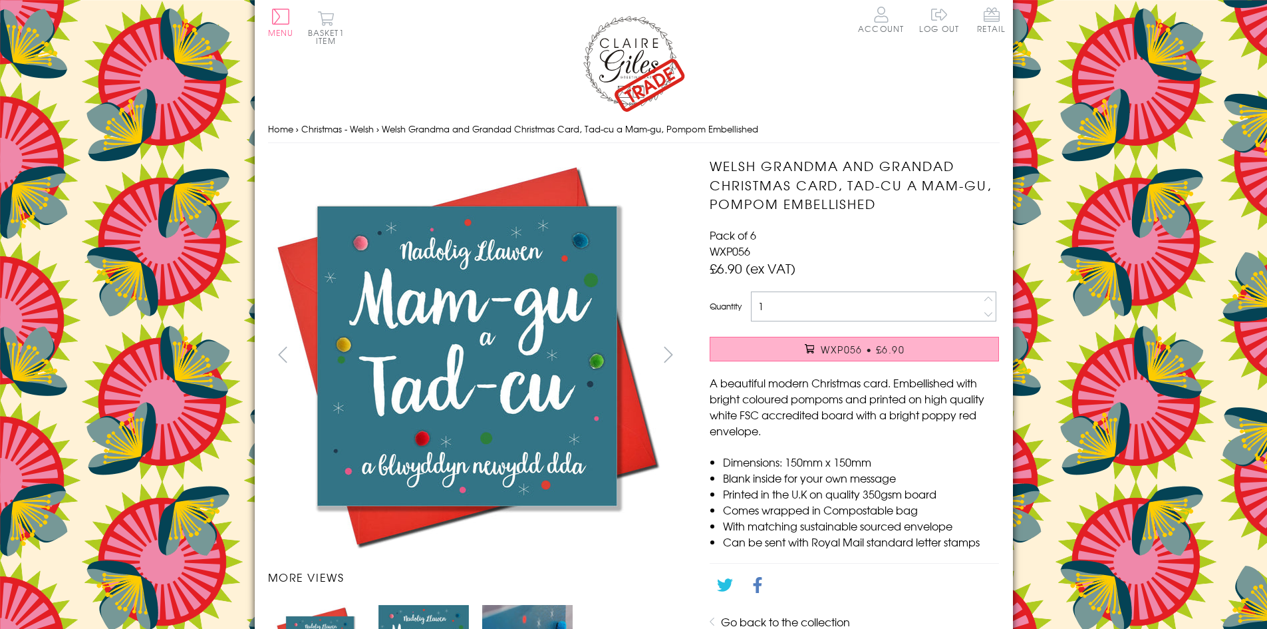
click at [820, 350] on button "WXP056 • £6.90" at bounding box center [854, 349] width 289 height 25
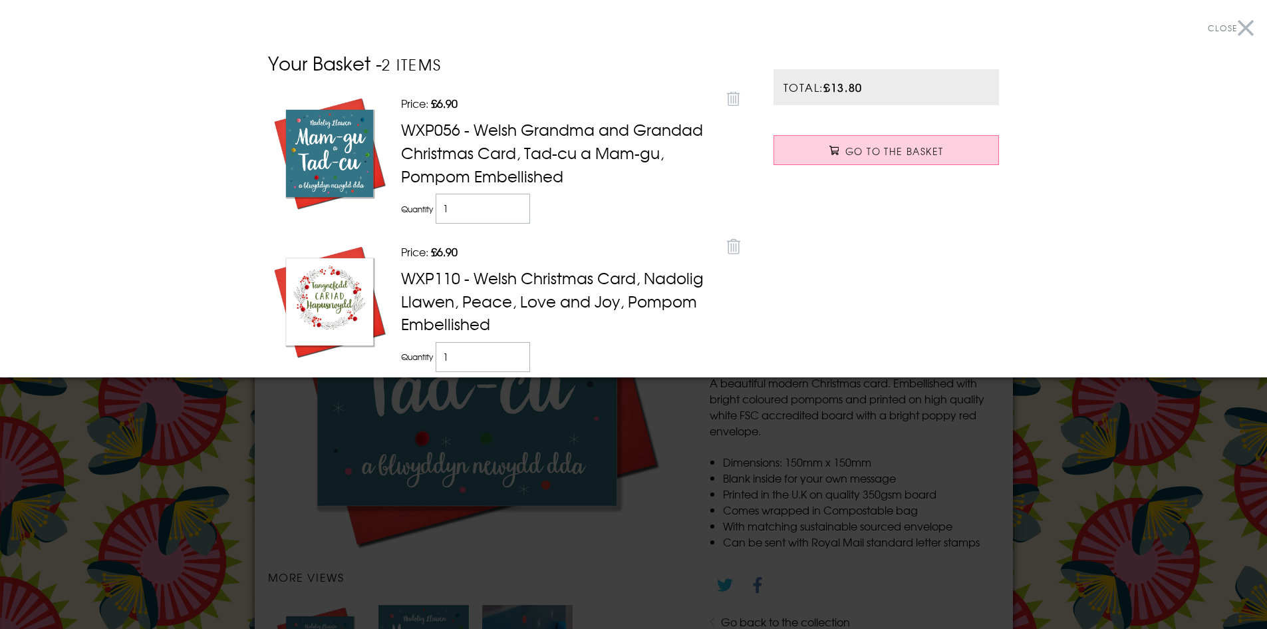
click at [1238, 27] on button "Close" at bounding box center [1231, 28] width 46 height 30
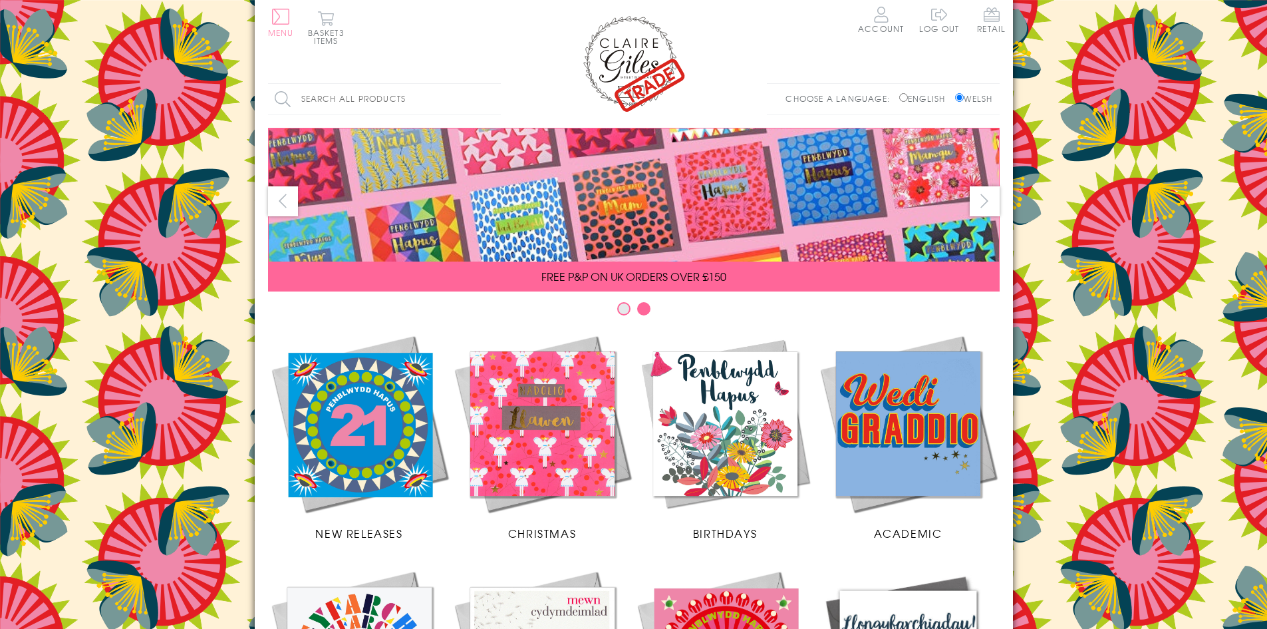
click at [277, 24] on button "Menu" at bounding box center [281, 23] width 26 height 28
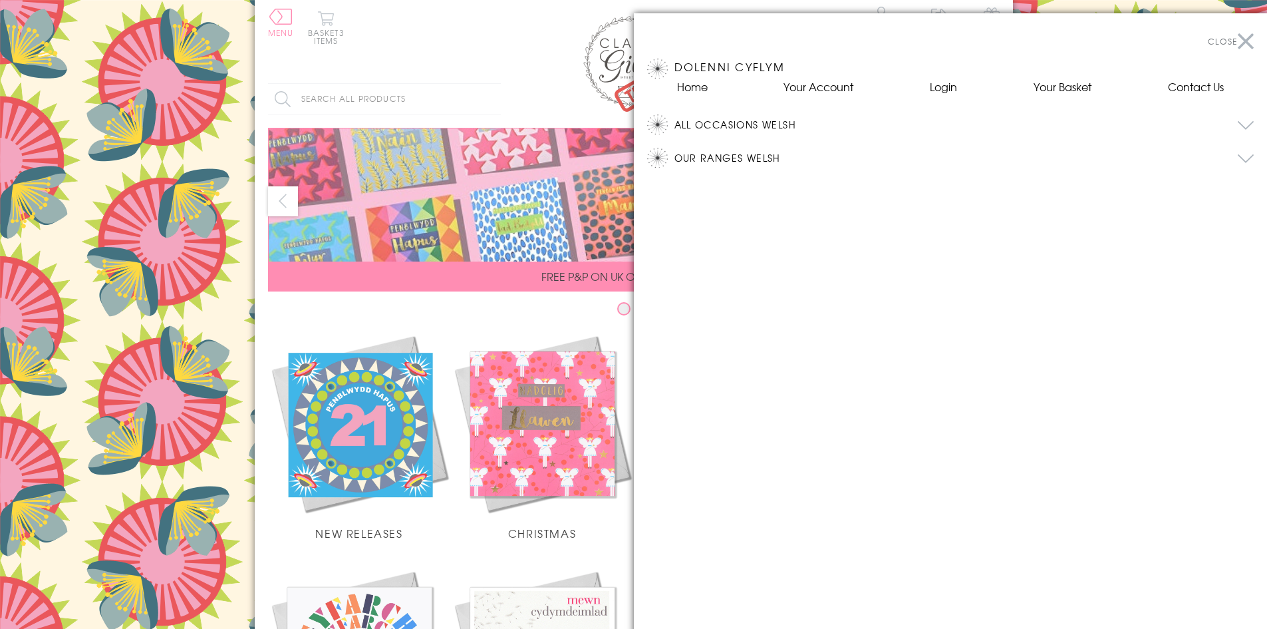
click at [762, 124] on button "All Occasions Welsh" at bounding box center [965, 124] width 580 height 20
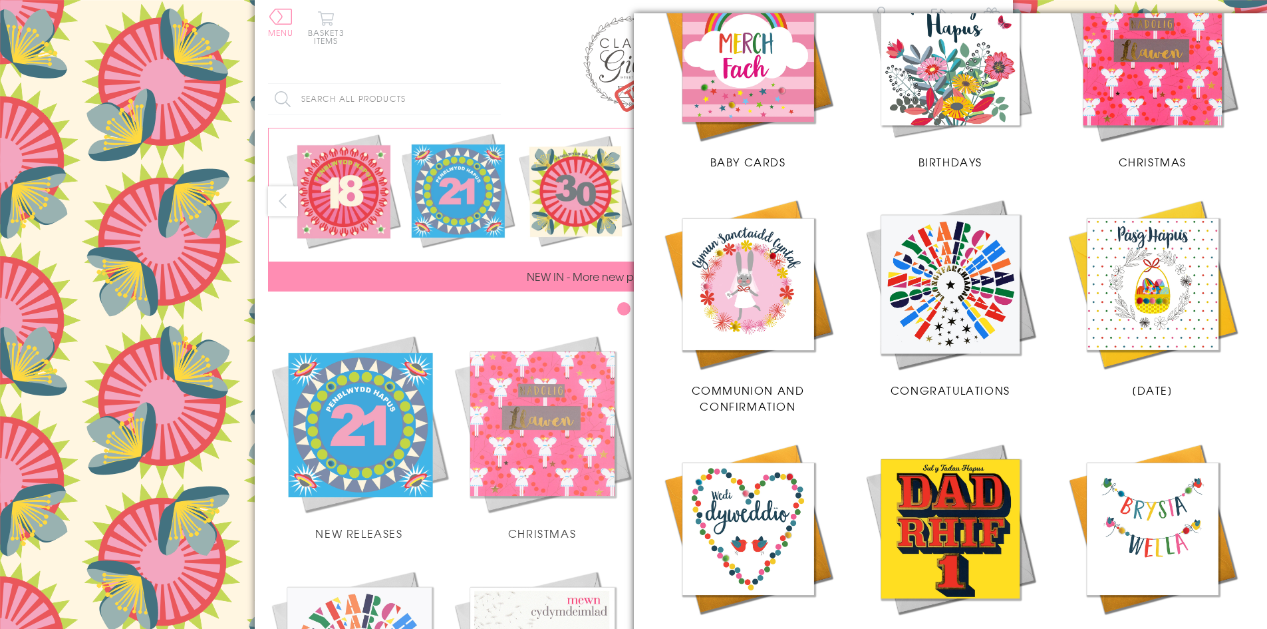
scroll to position [466, 0]
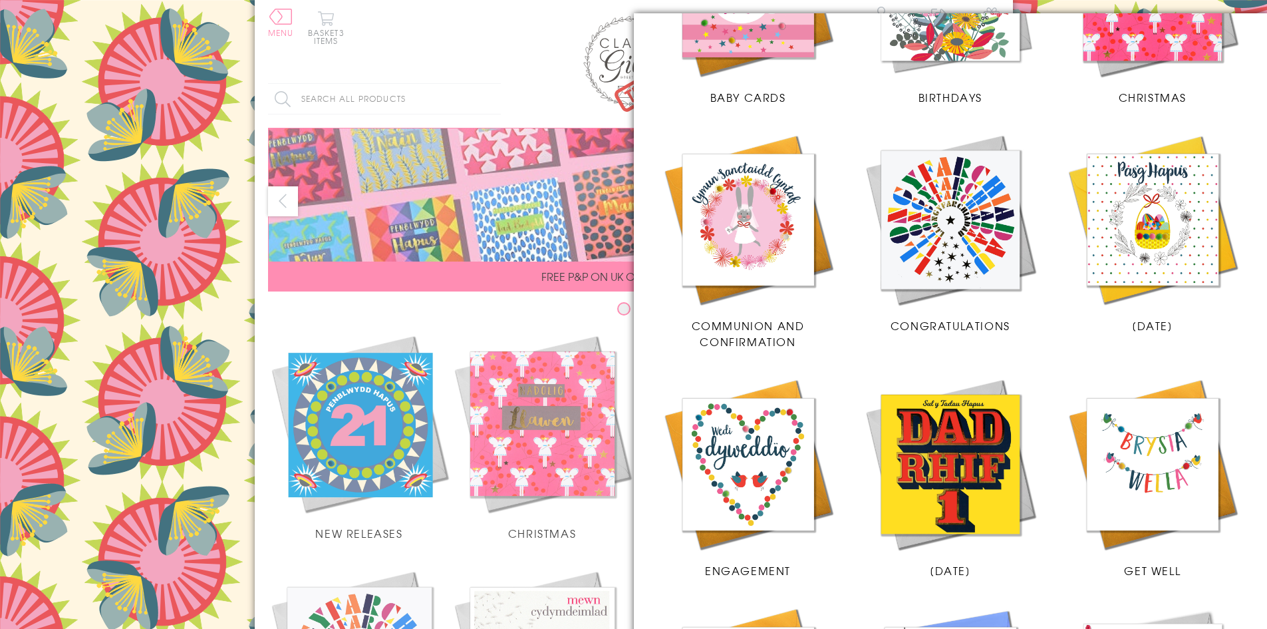
click at [220, 344] on div at bounding box center [633, 314] width 1267 height 629
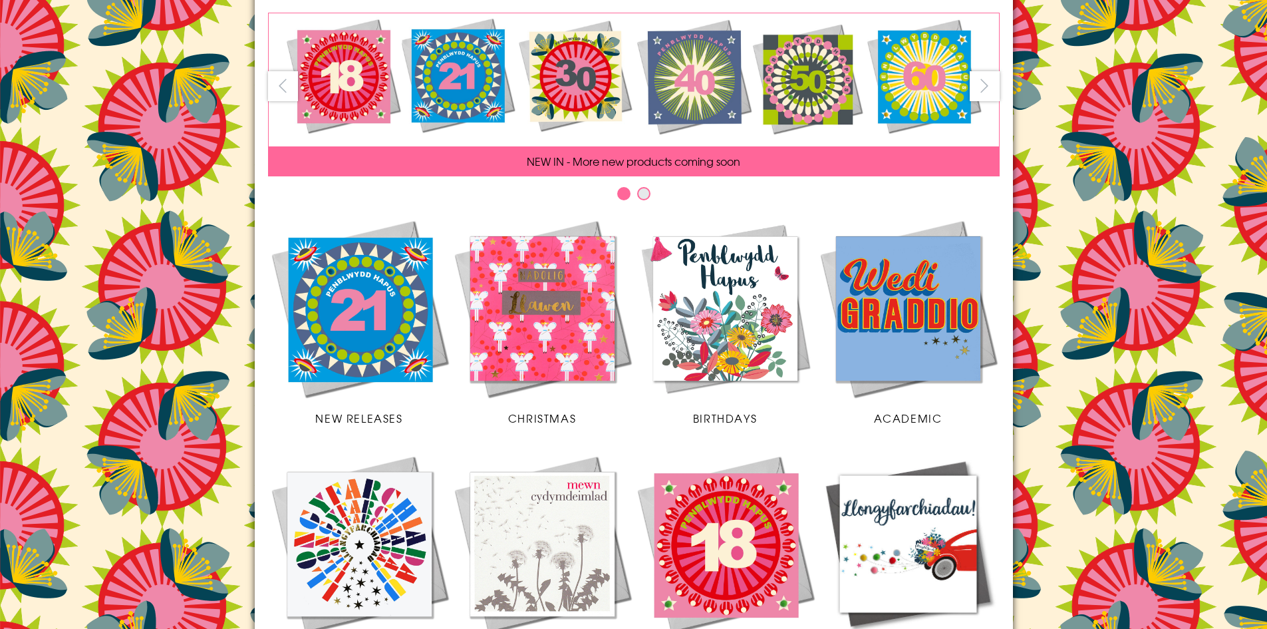
scroll to position [0, 0]
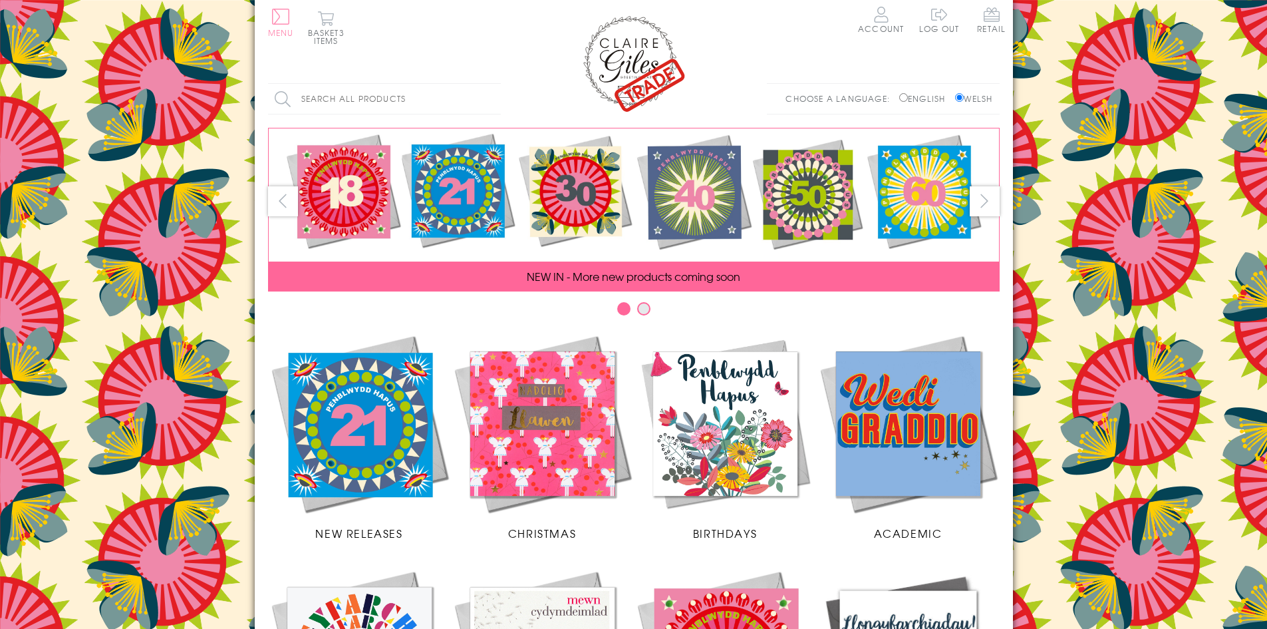
click at [283, 23] on button "Menu" at bounding box center [281, 23] width 26 height 28
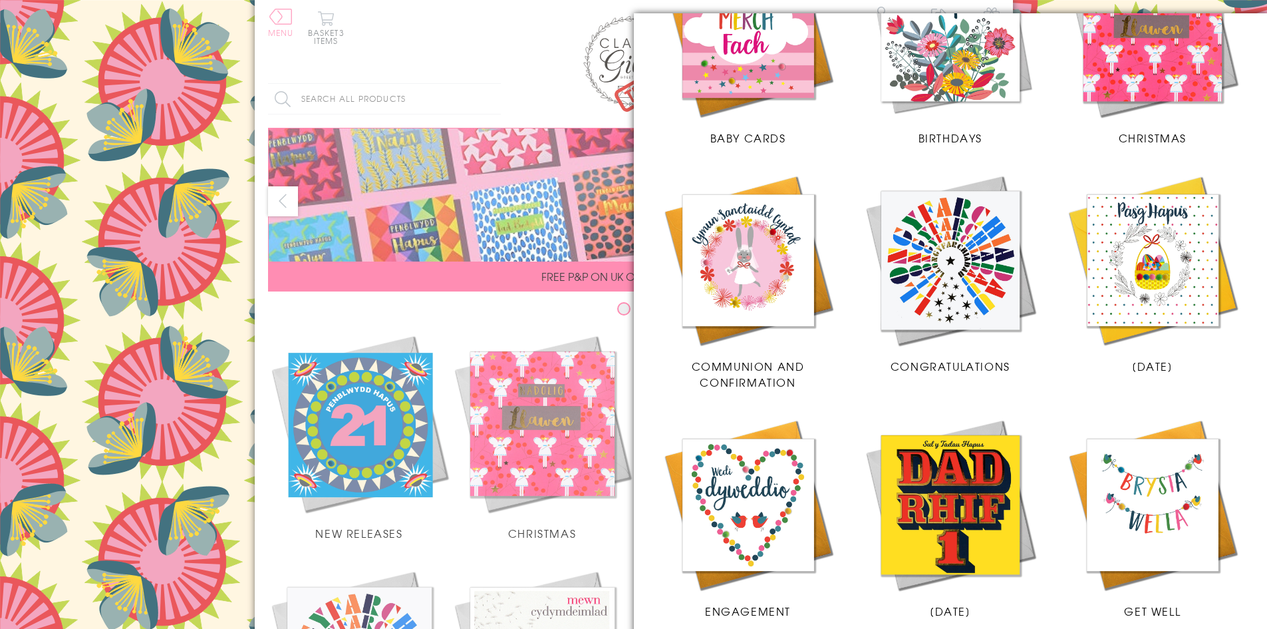
scroll to position [333, 0]
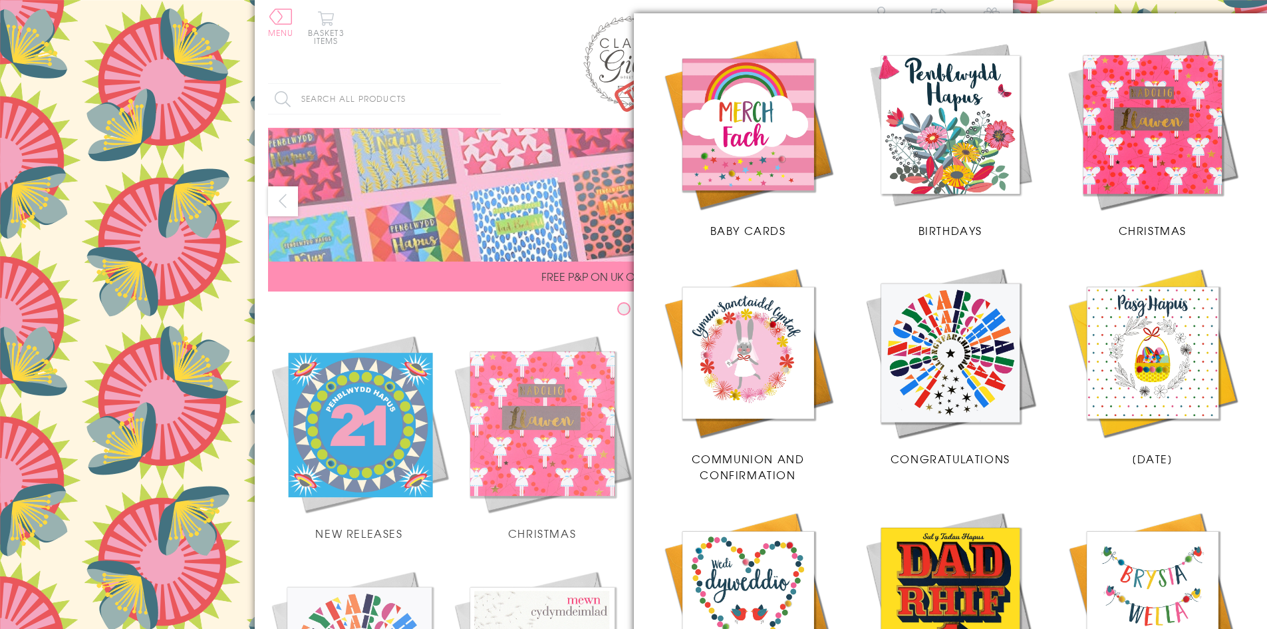
click at [1160, 124] on img at bounding box center [1153, 125] width 176 height 176
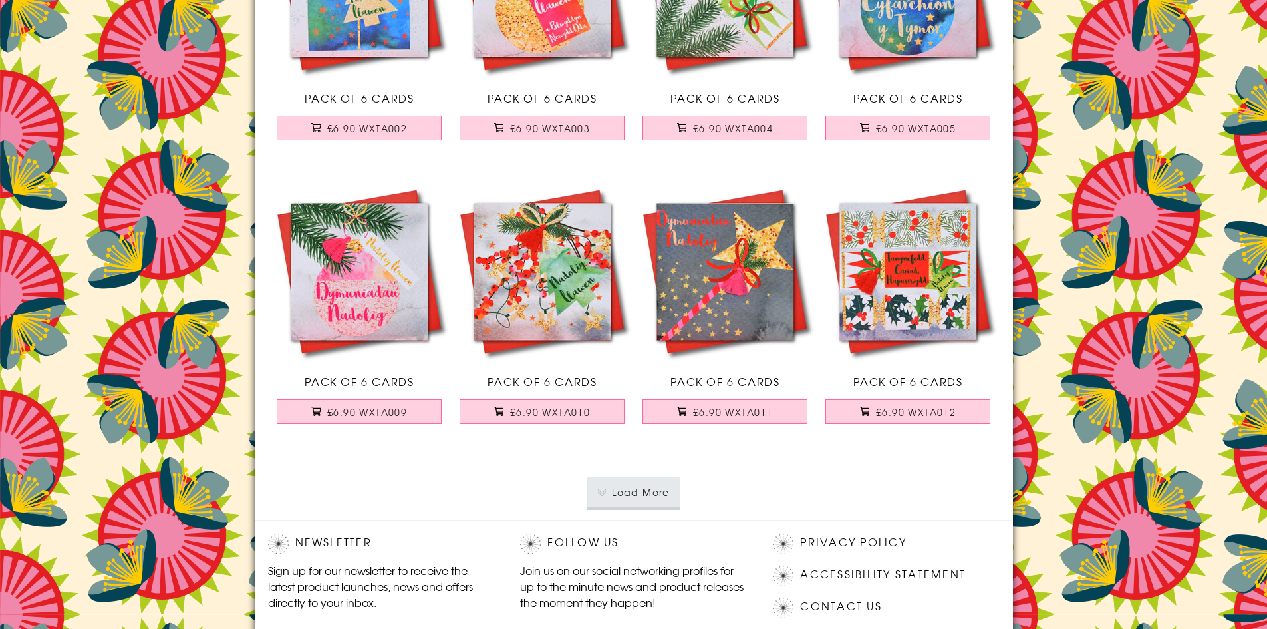
scroll to position [2661, 0]
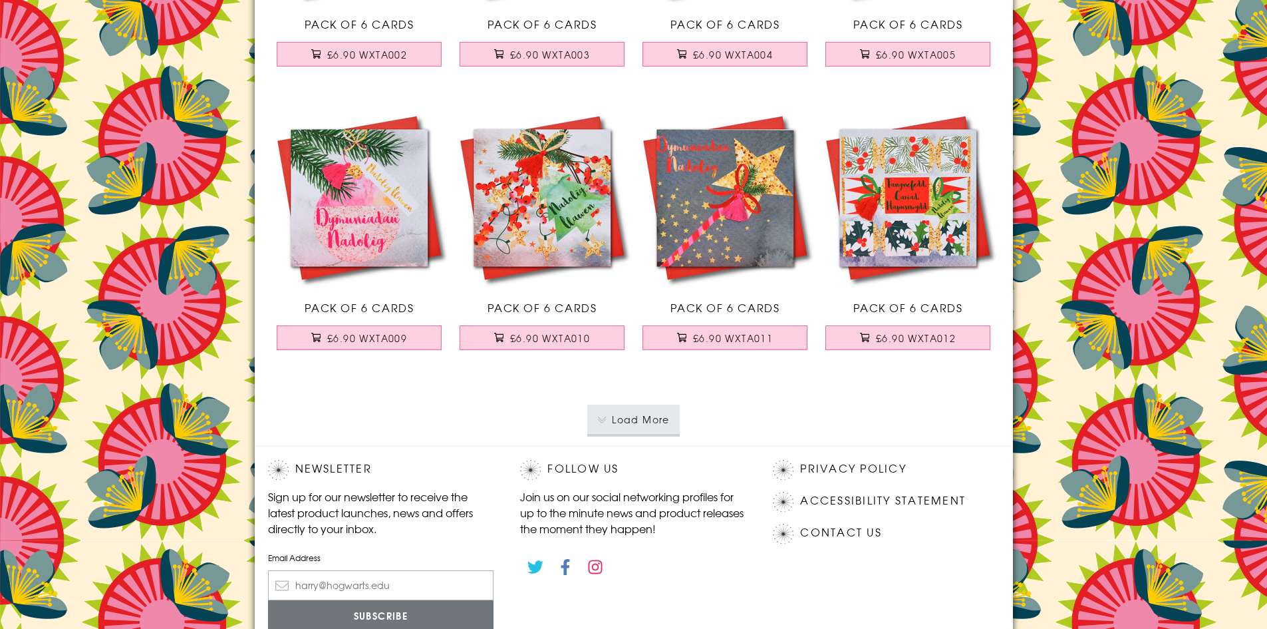
click at [667, 418] on button "Load More" at bounding box center [633, 419] width 92 height 29
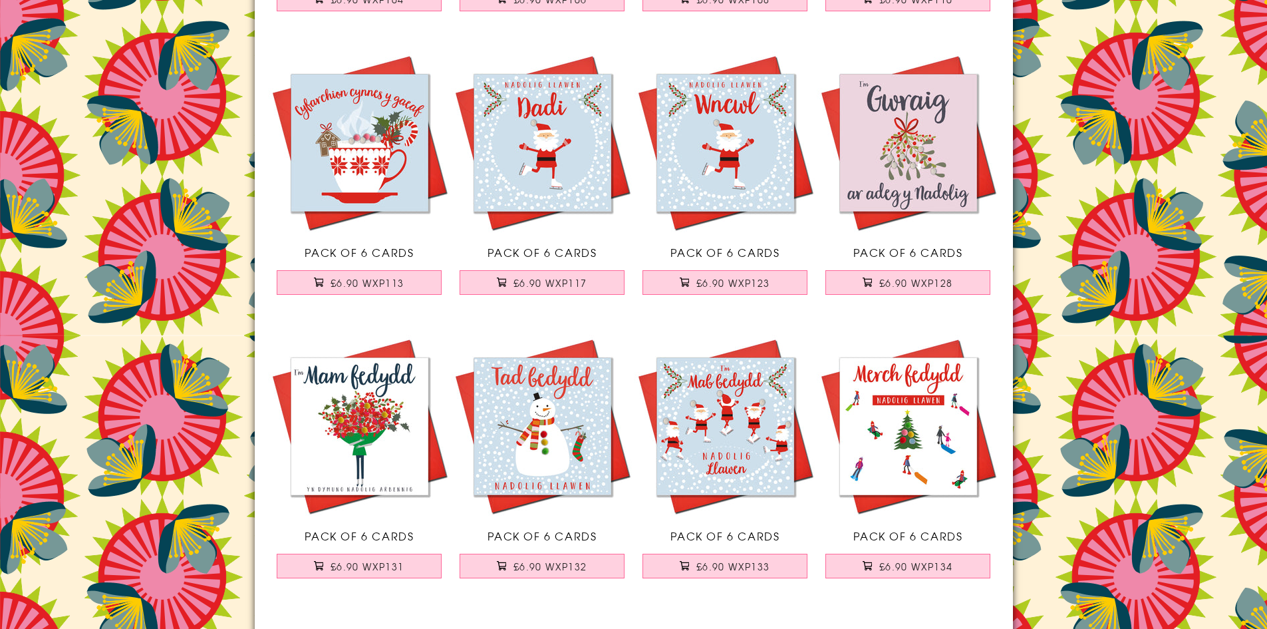
scroll to position [5653, 0]
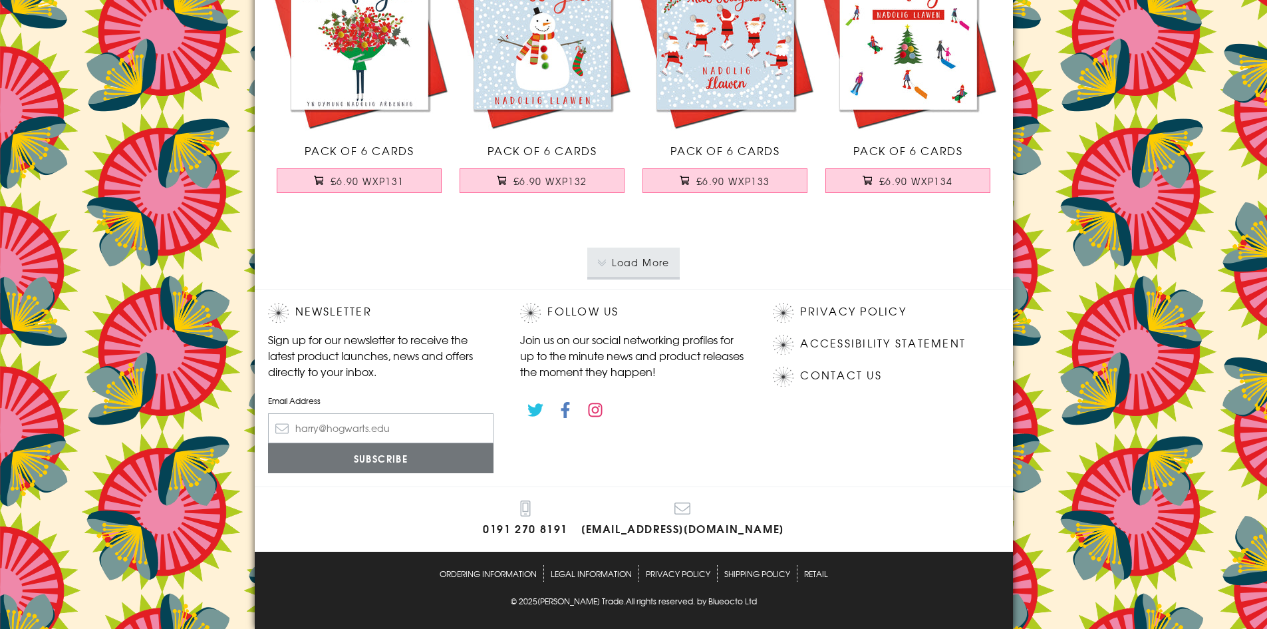
click at [643, 267] on button "Load More" at bounding box center [633, 262] width 92 height 29
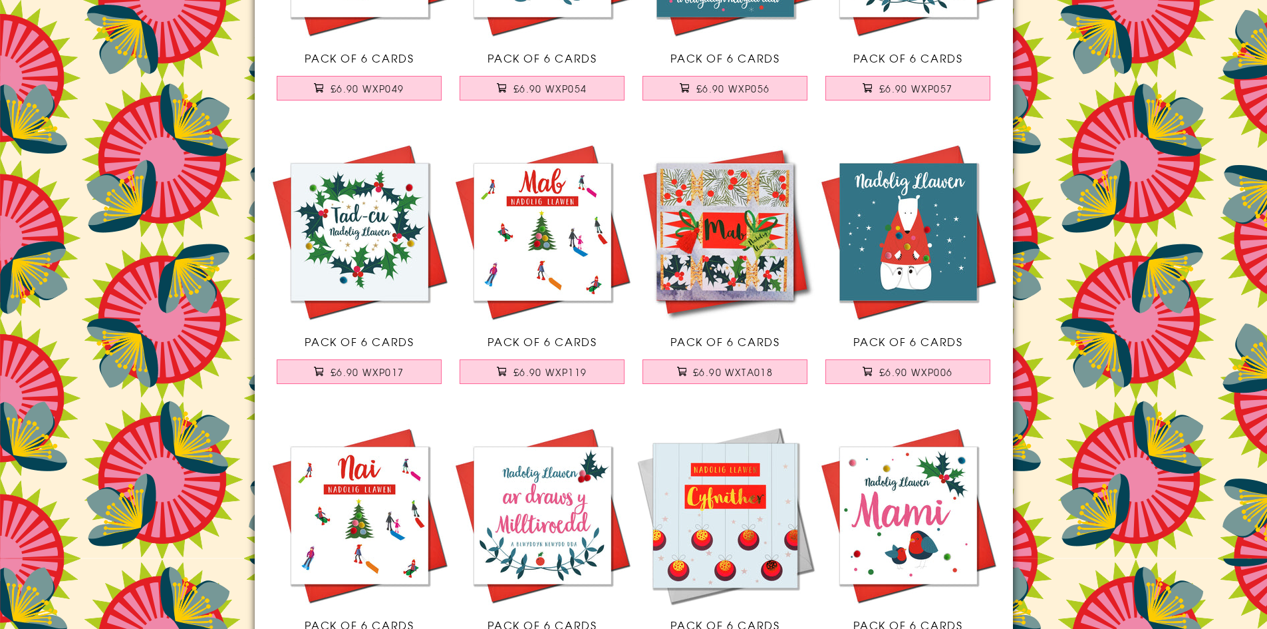
scroll to position [7582, 0]
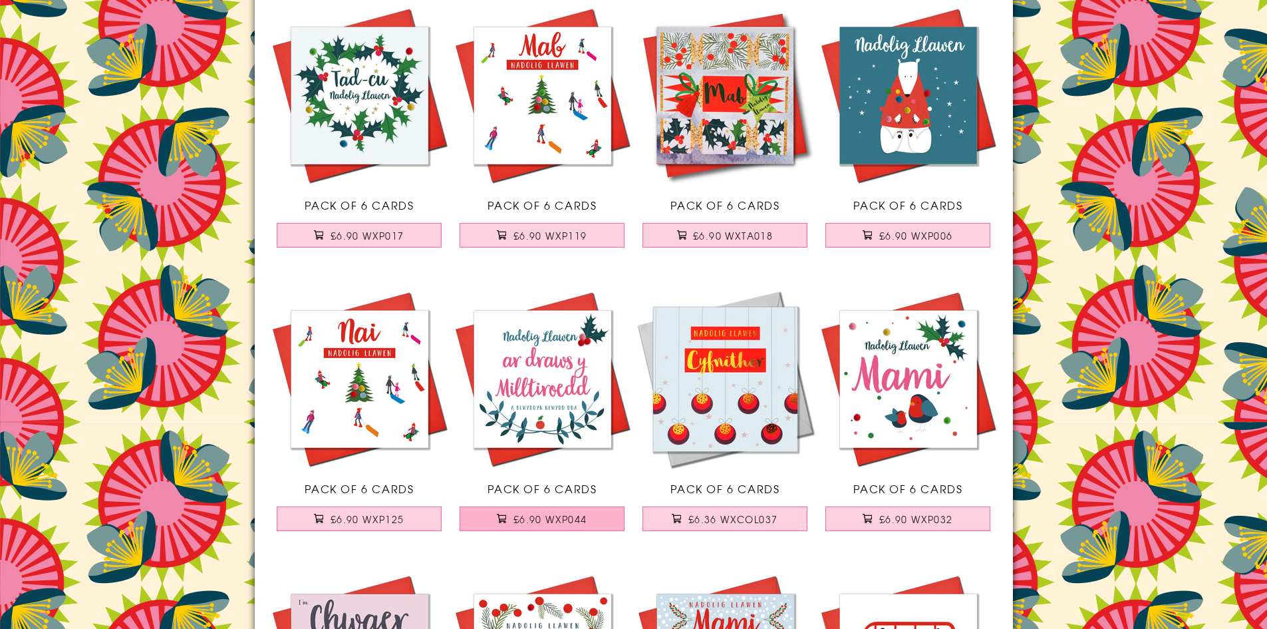
click at [554, 522] on span "£6.90 WXP044" at bounding box center [551, 518] width 74 height 13
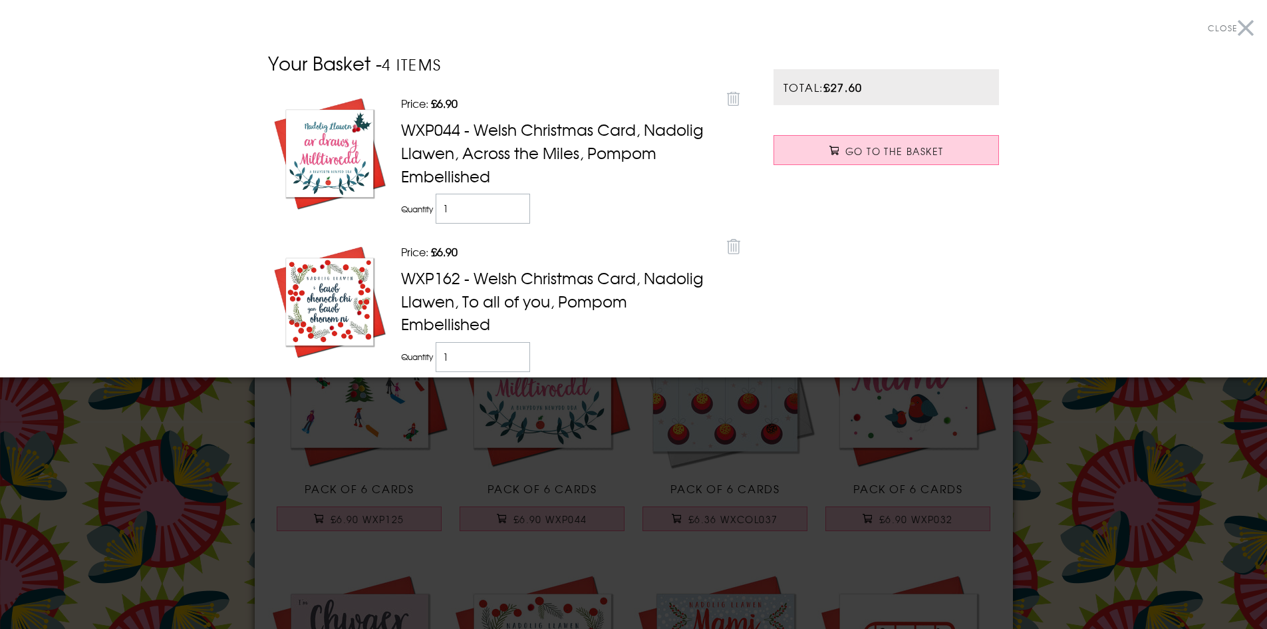
click at [1239, 25] on button "Close" at bounding box center [1231, 28] width 46 height 30
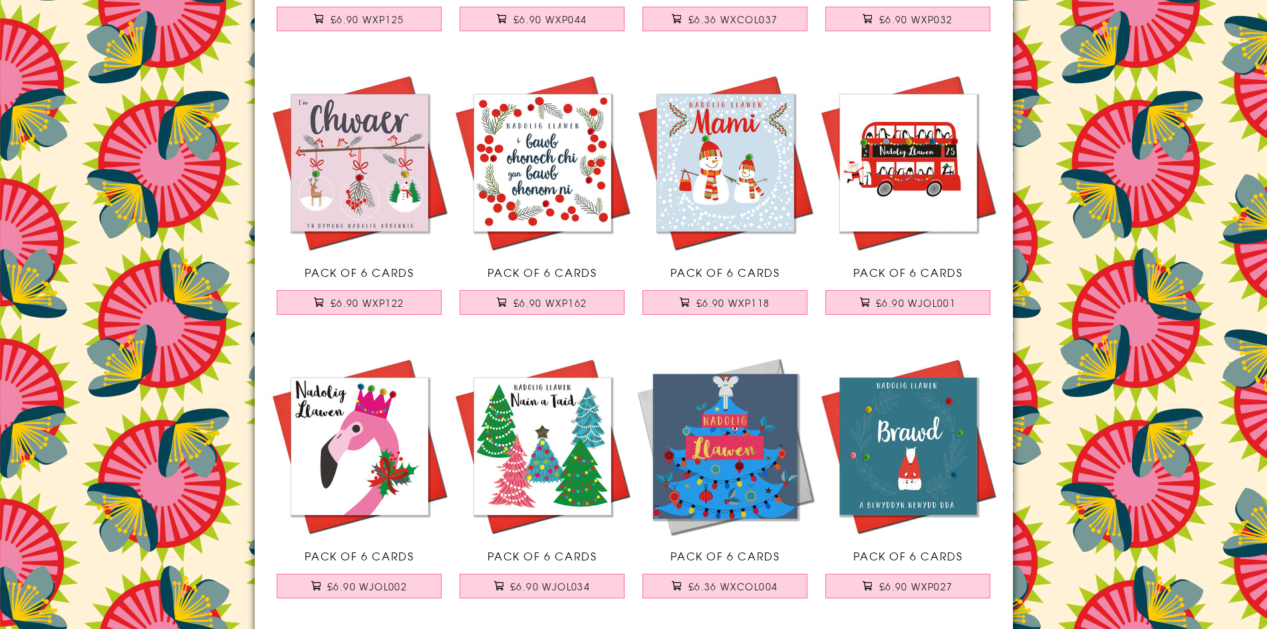
scroll to position [8247, 0]
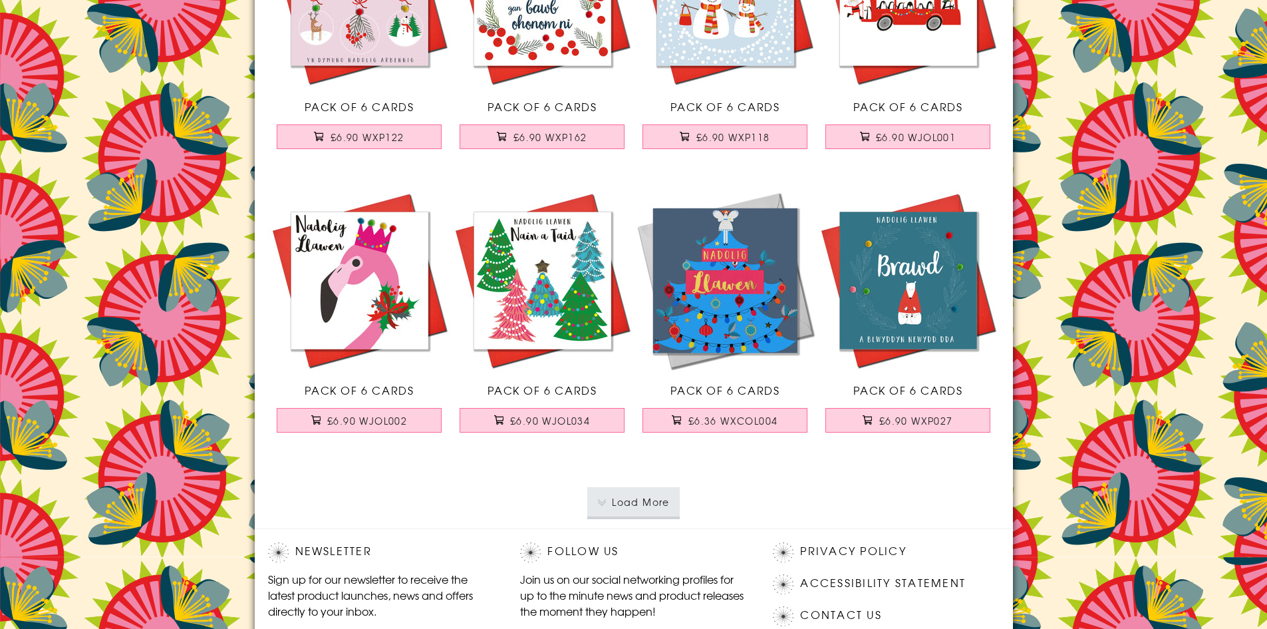
click at [656, 502] on button "Load More" at bounding box center [633, 501] width 92 height 29
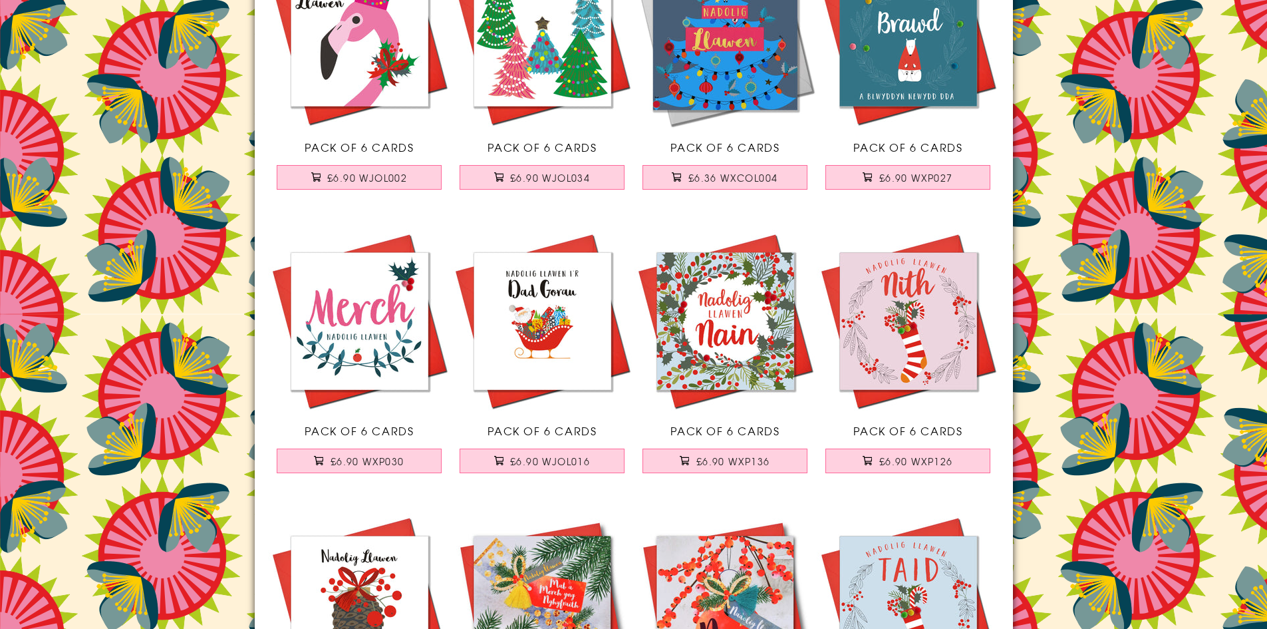
scroll to position [8514, 0]
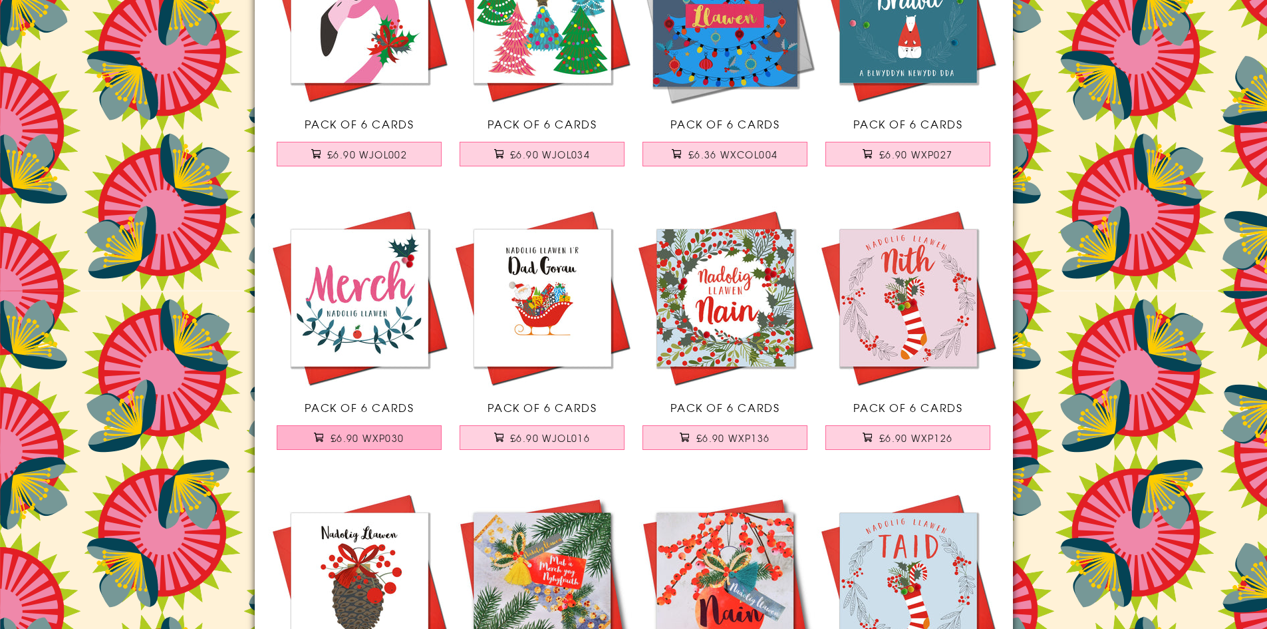
click at [391, 432] on span "£6.90 WXP030" at bounding box center [368, 437] width 74 height 13
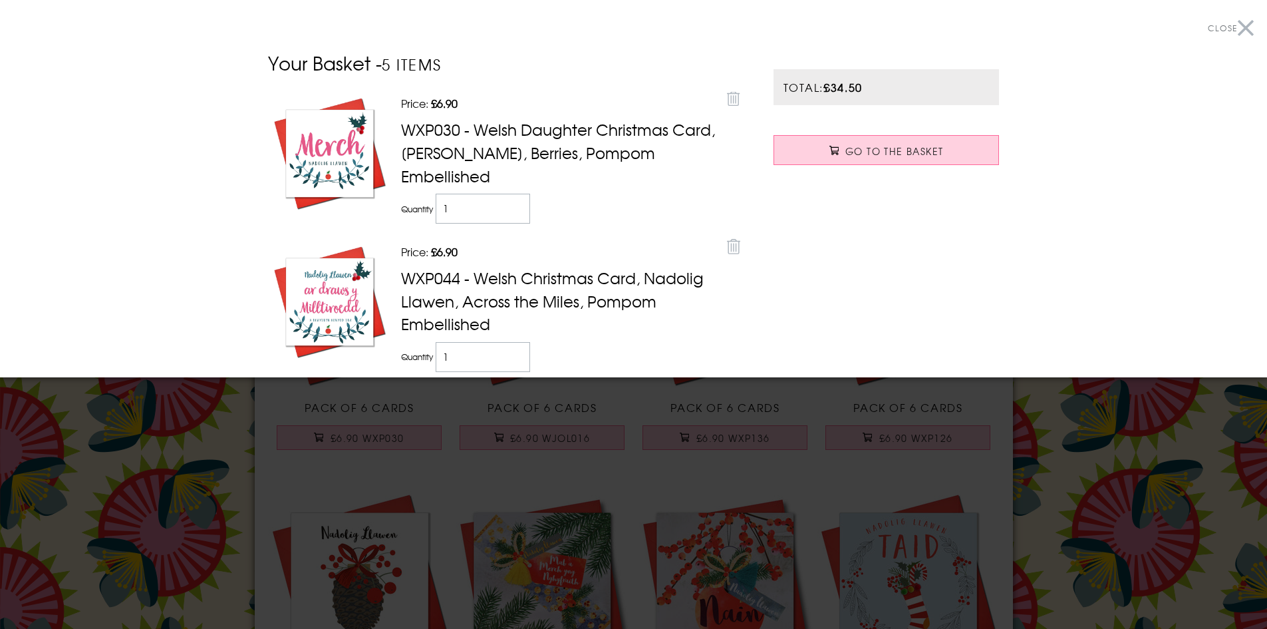
click at [1232, 31] on button "Close" at bounding box center [1231, 28] width 46 height 30
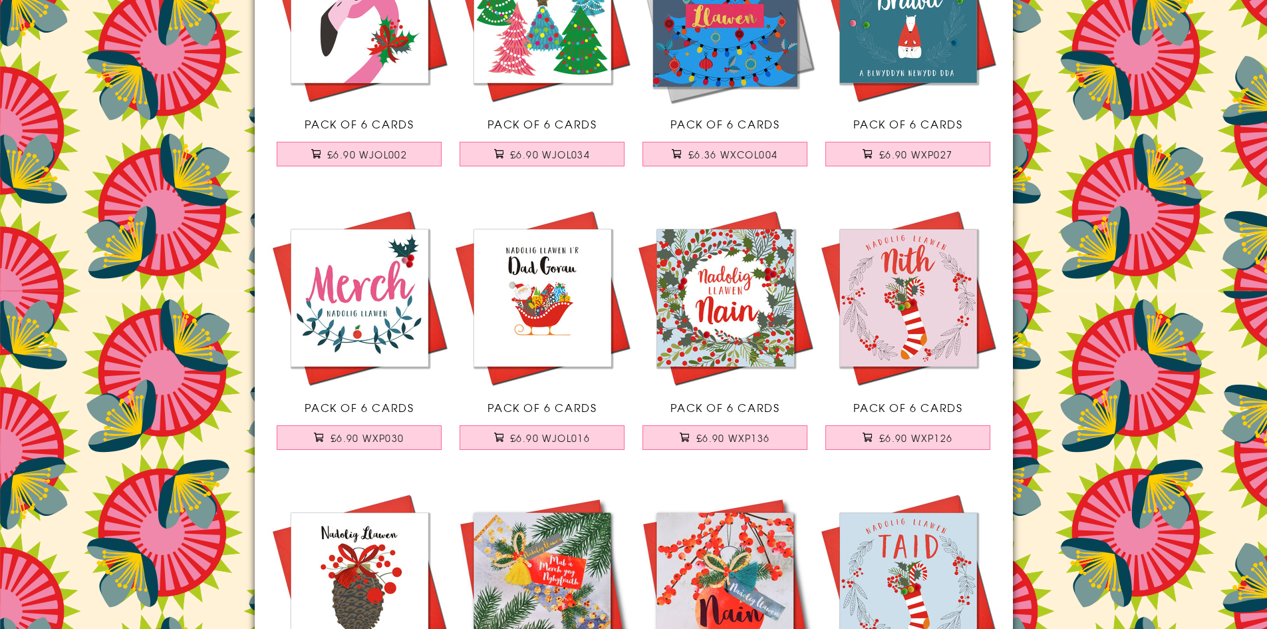
scroll to position [8580, 0]
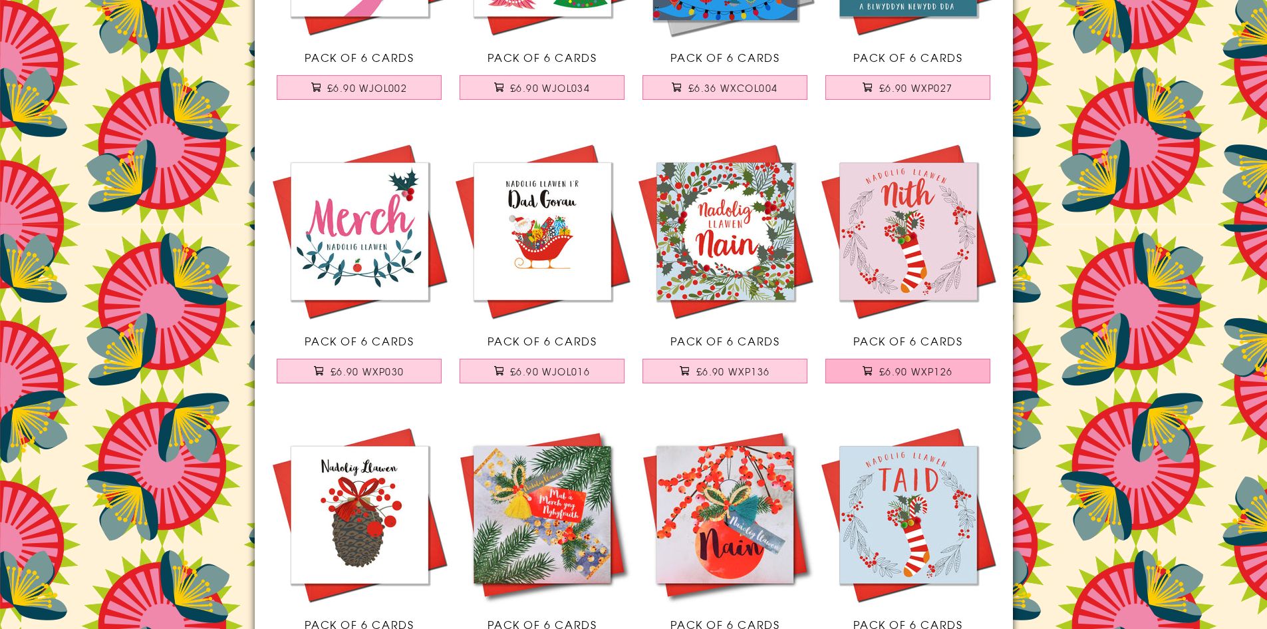
click at [889, 368] on span "£6.90 WXP126" at bounding box center [917, 371] width 74 height 13
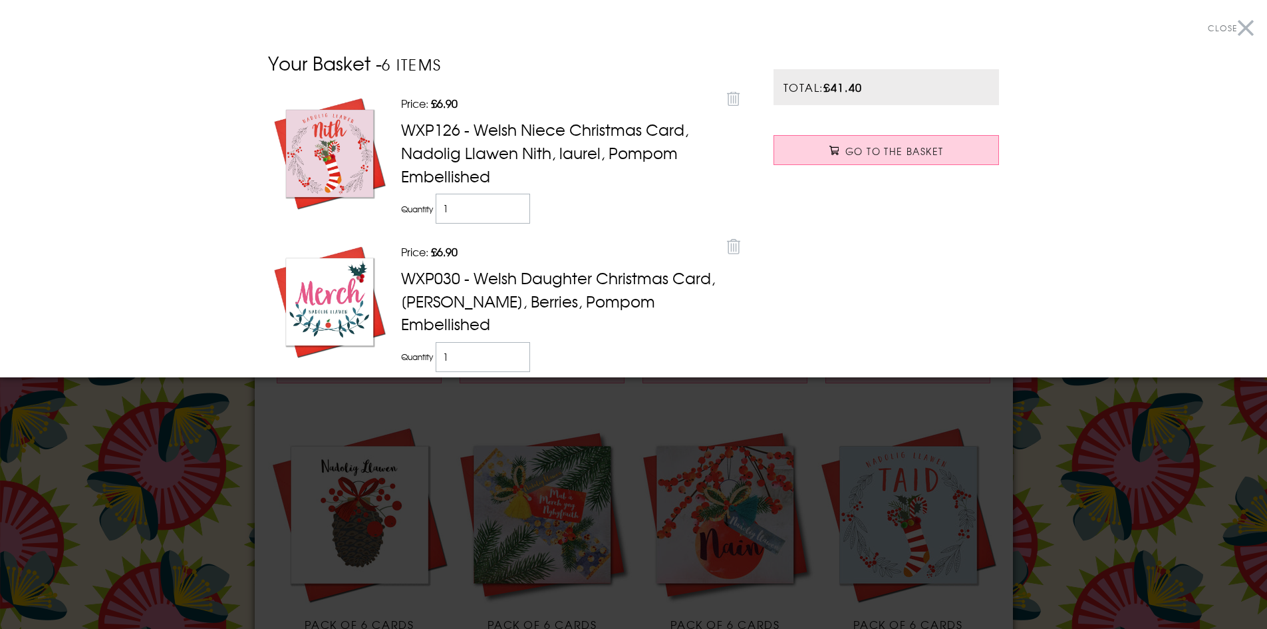
click at [1232, 28] on button "Close" at bounding box center [1231, 28] width 46 height 30
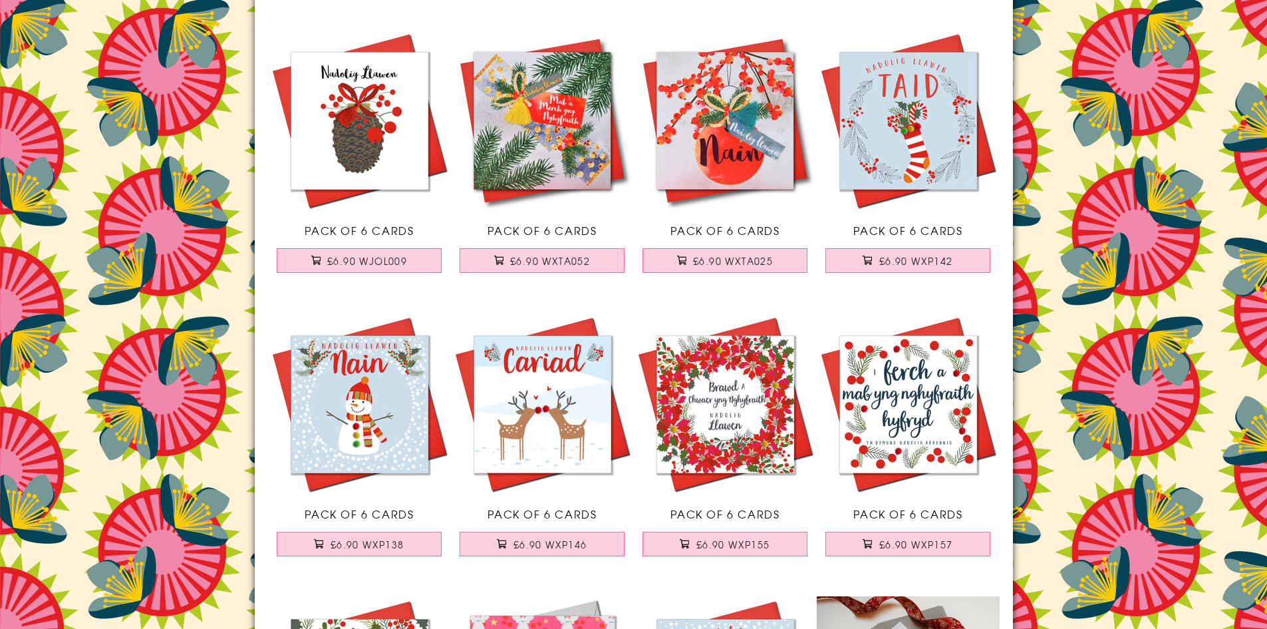
scroll to position [8979, 0]
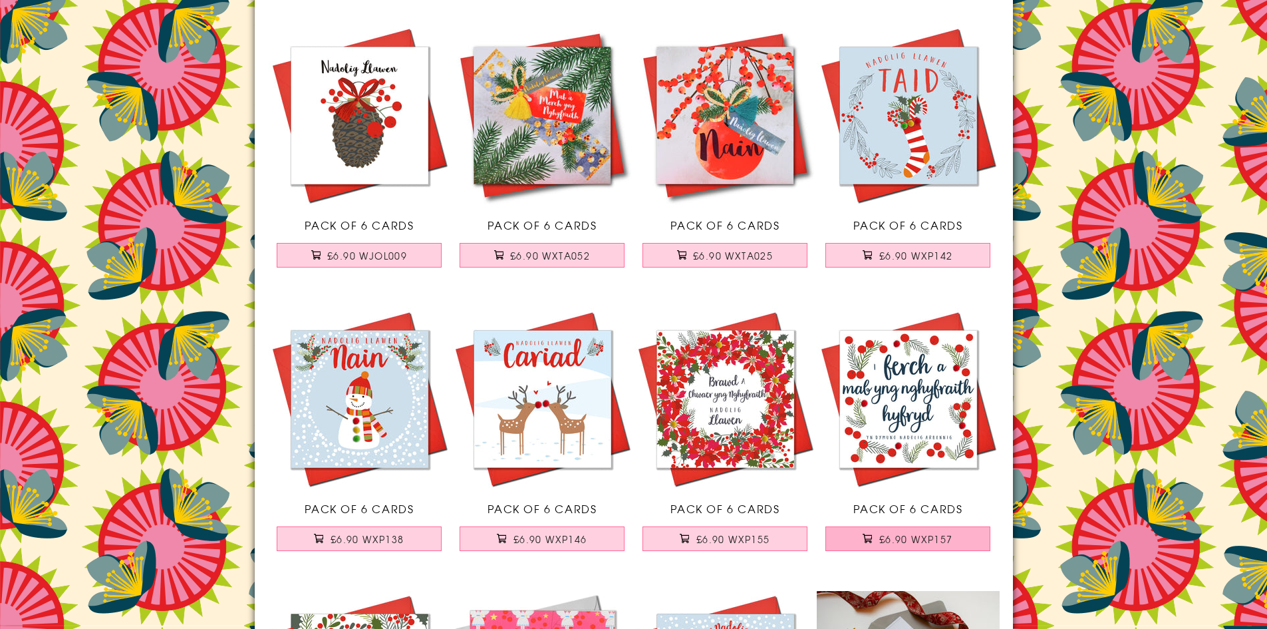
click at [910, 540] on span "£6.90 WXP157" at bounding box center [917, 538] width 74 height 13
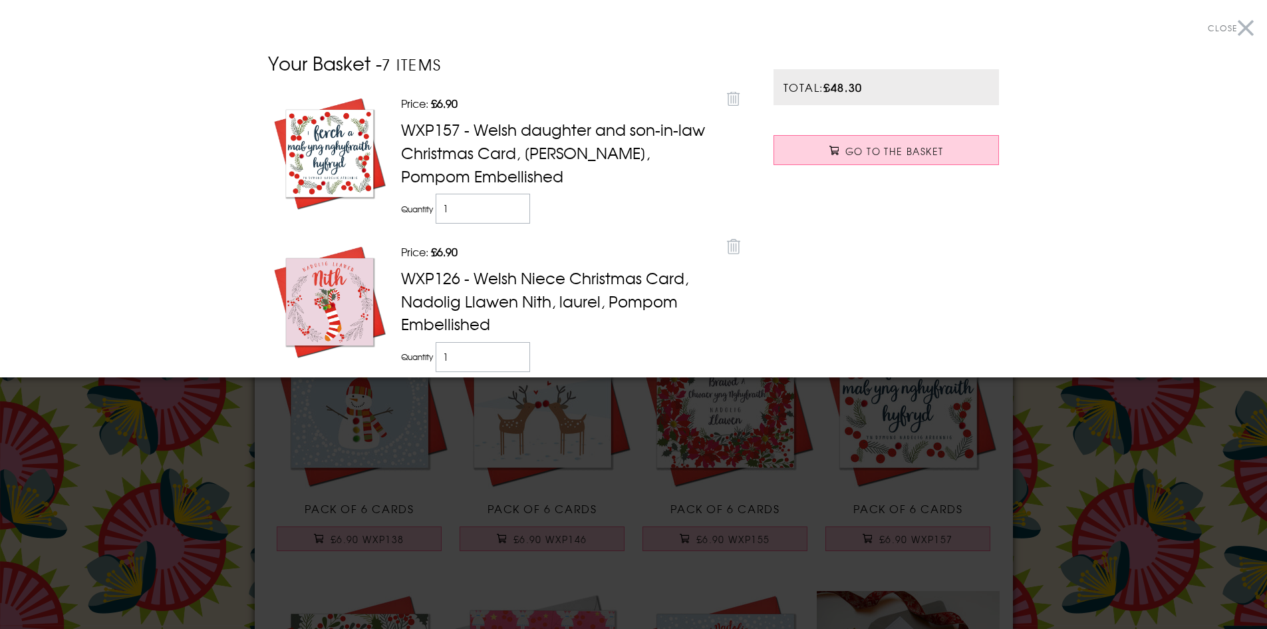
click at [1236, 29] on button "Close" at bounding box center [1231, 28] width 46 height 30
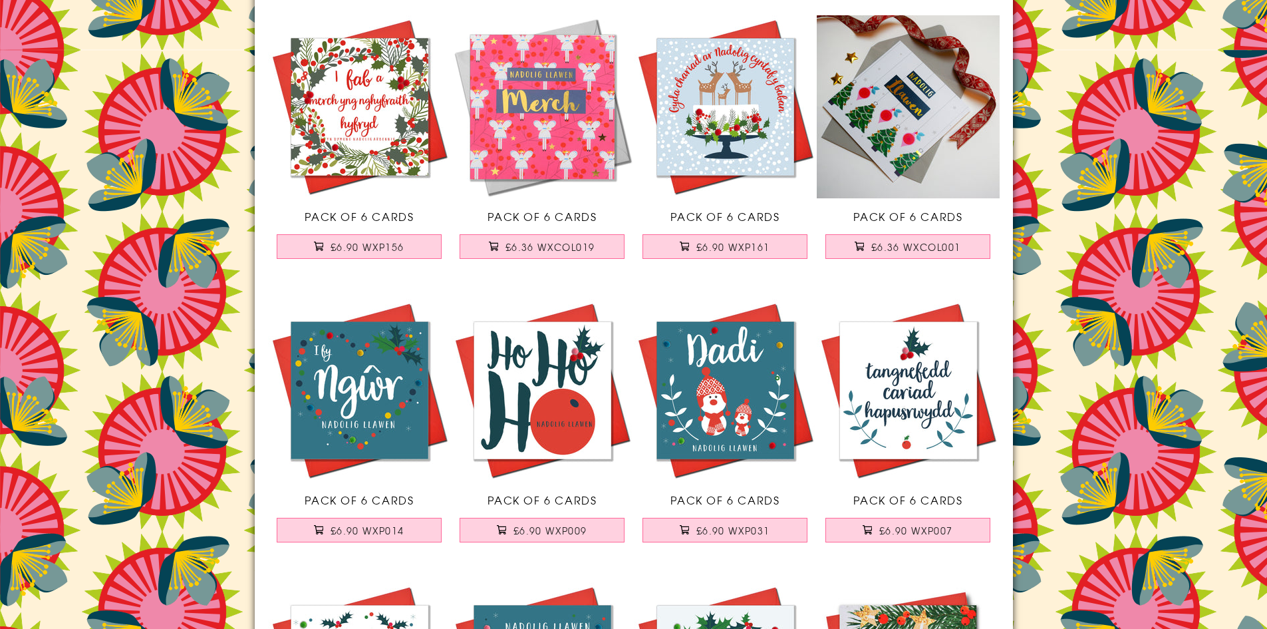
scroll to position [9578, 0]
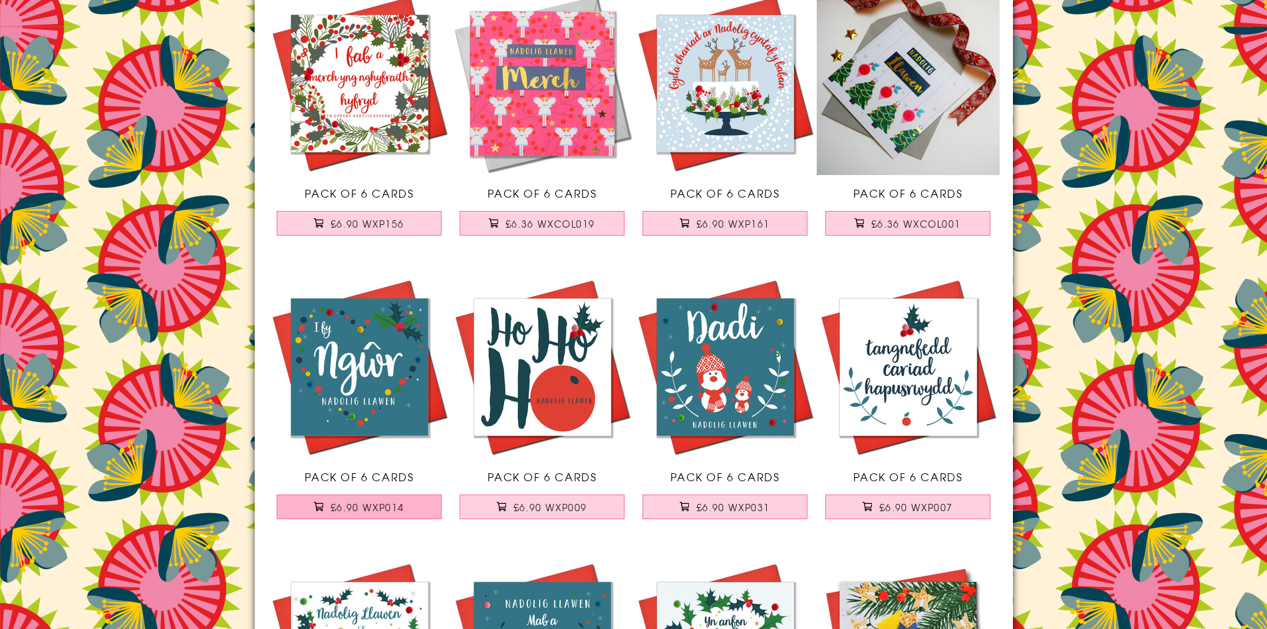
click at [394, 512] on span "£6.90 WXP014" at bounding box center [368, 506] width 74 height 13
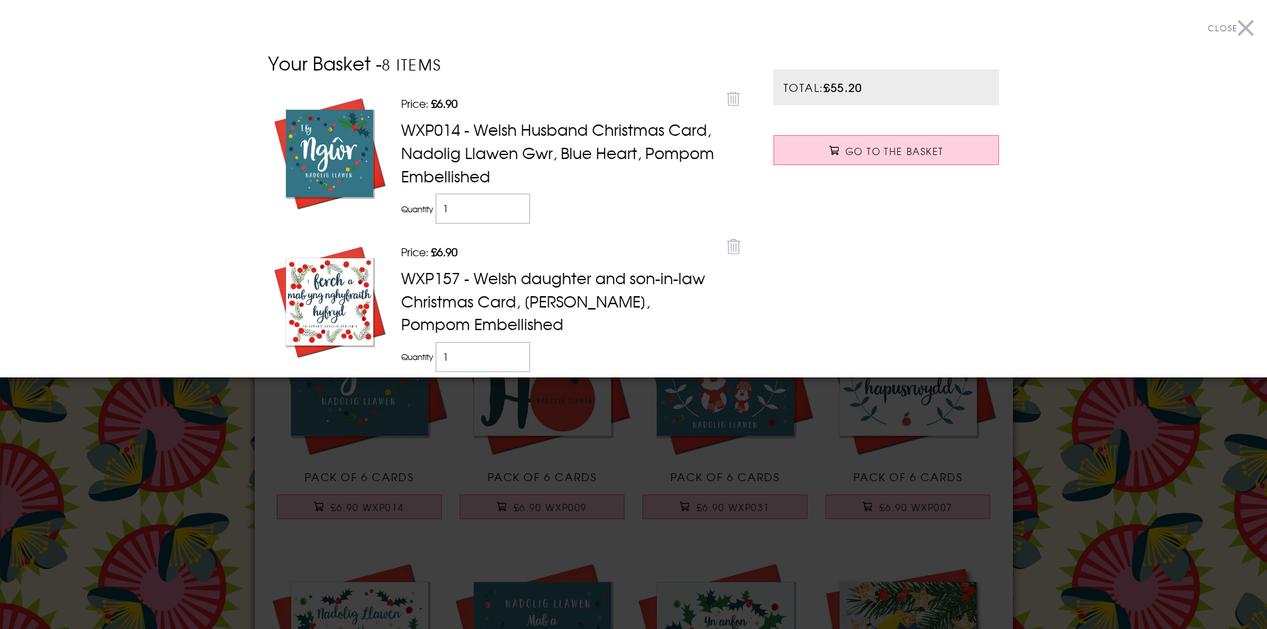
click at [1235, 29] on button "Close" at bounding box center [1231, 28] width 46 height 30
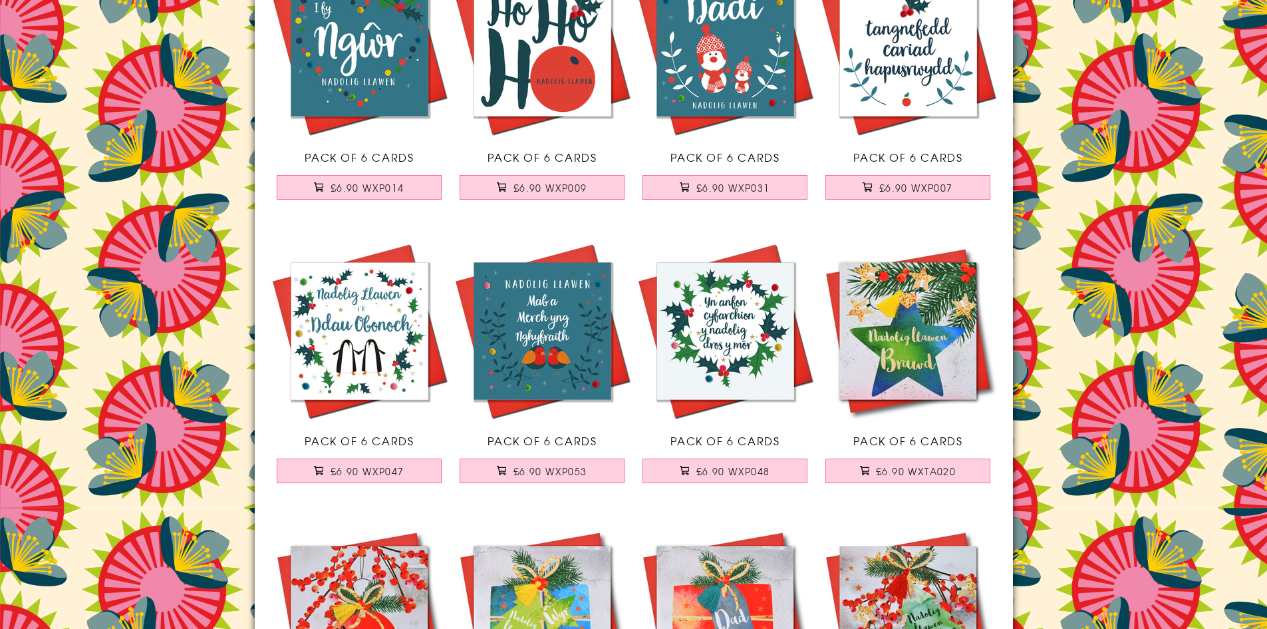
scroll to position [9911, 0]
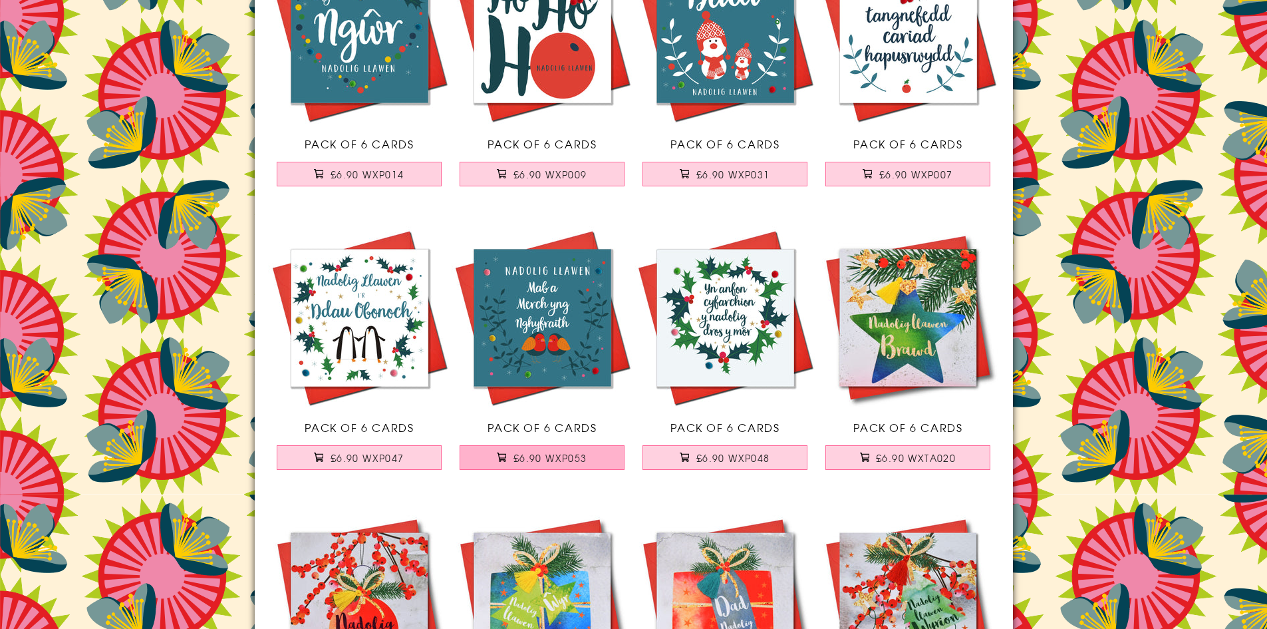
click at [574, 456] on span "£6.90 WXP053" at bounding box center [551, 457] width 74 height 13
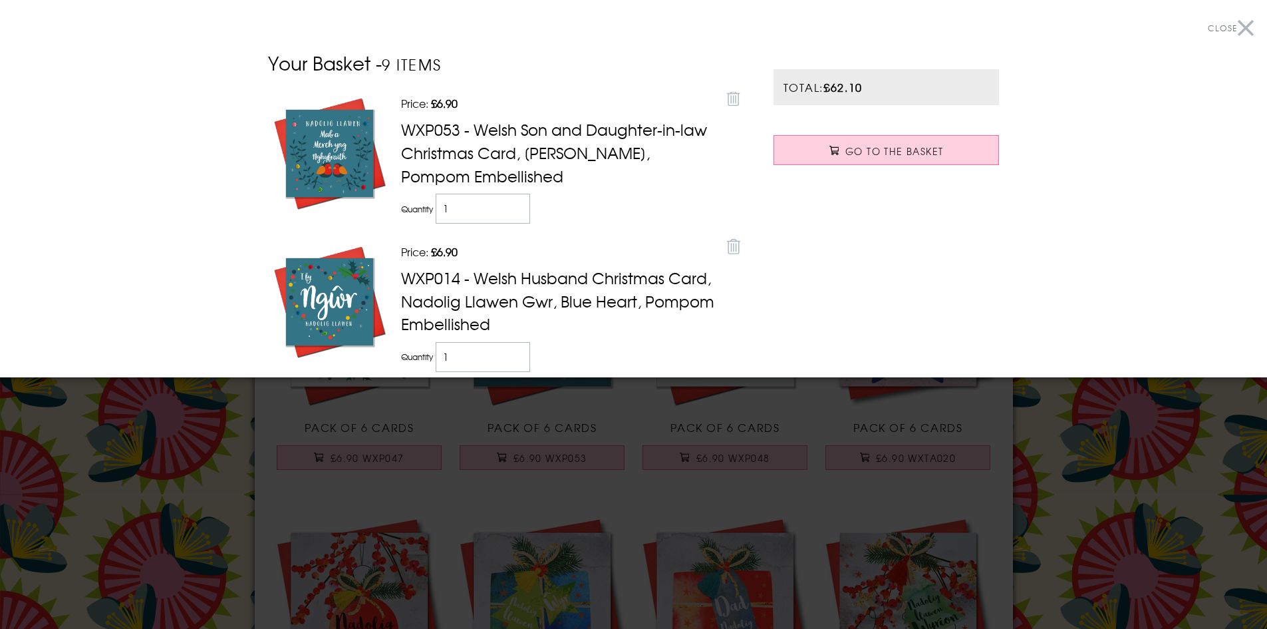
click at [1238, 26] on button "Close" at bounding box center [1231, 28] width 46 height 30
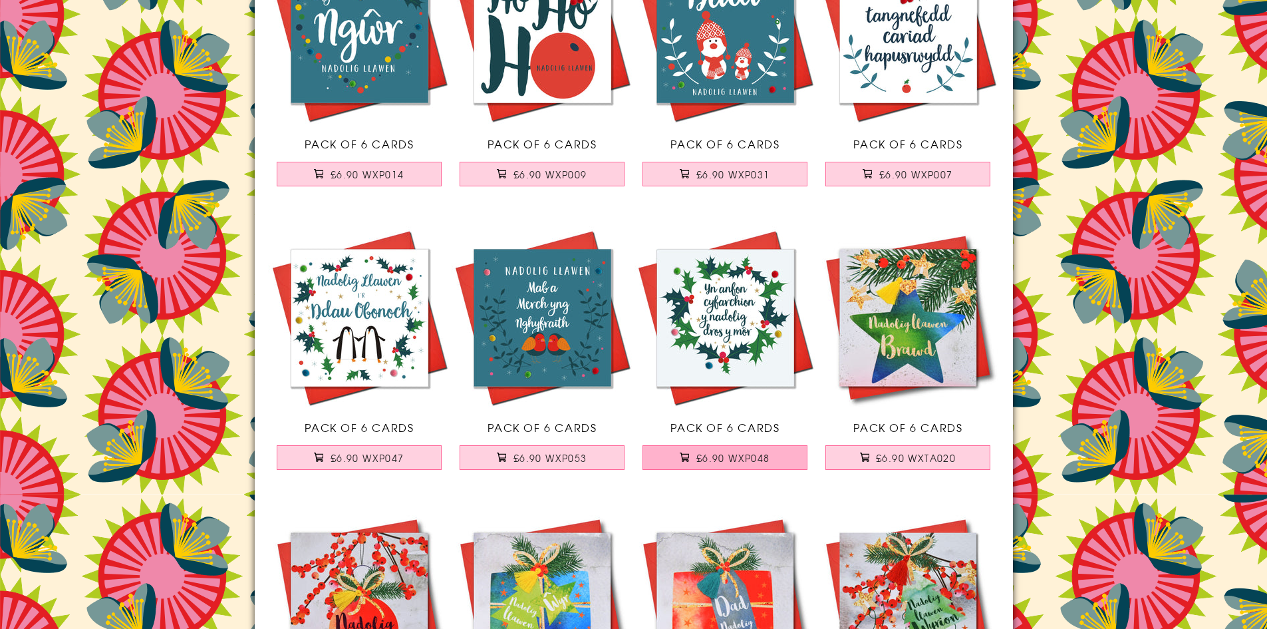
click at [747, 454] on span "£6.90 WXP048" at bounding box center [734, 457] width 74 height 13
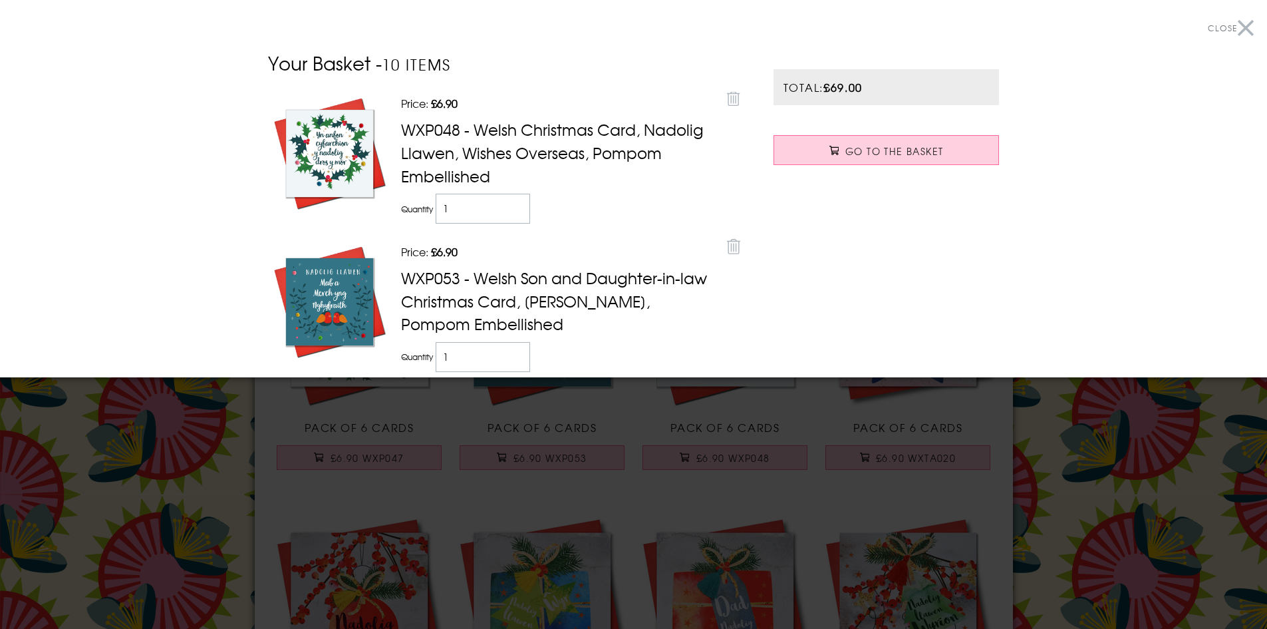
click at [1233, 29] on button "Close" at bounding box center [1231, 28] width 46 height 30
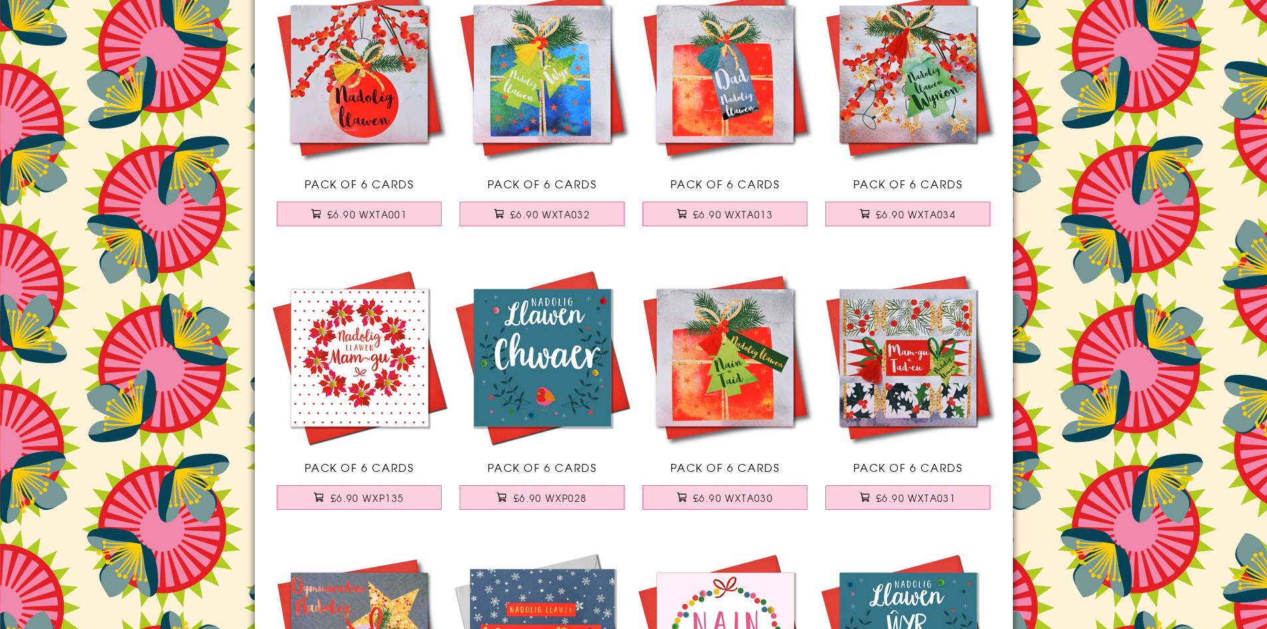
scroll to position [10443, 0]
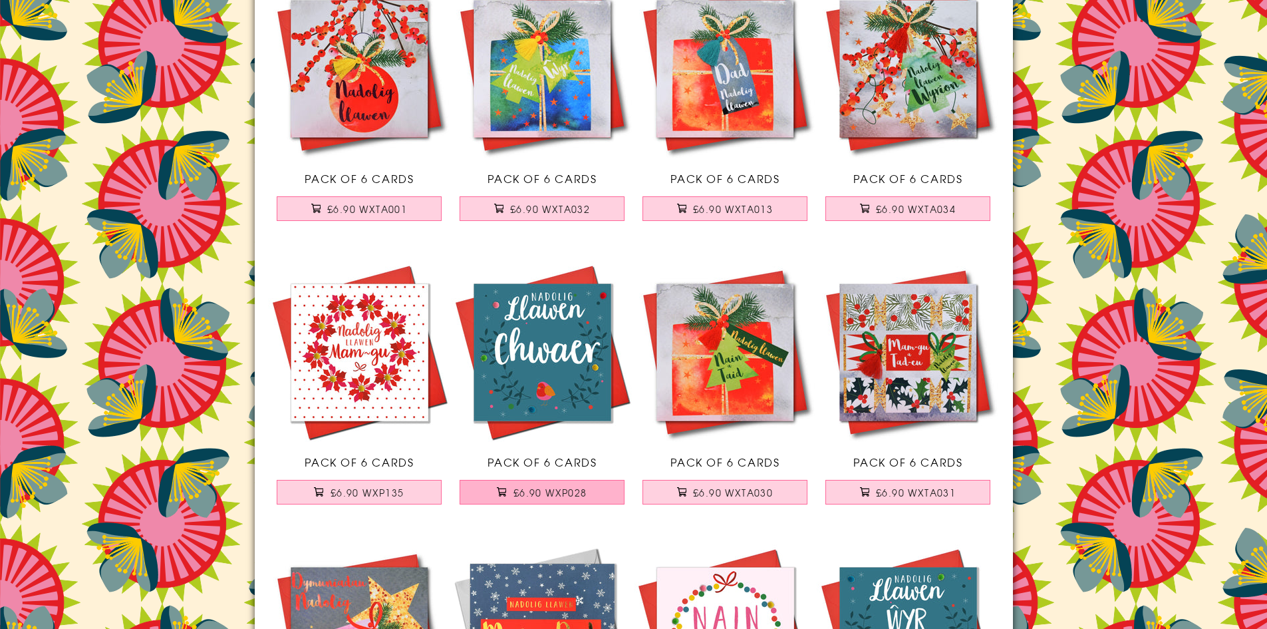
click at [597, 490] on button "£6.90 WXP028" at bounding box center [542, 492] width 165 height 25
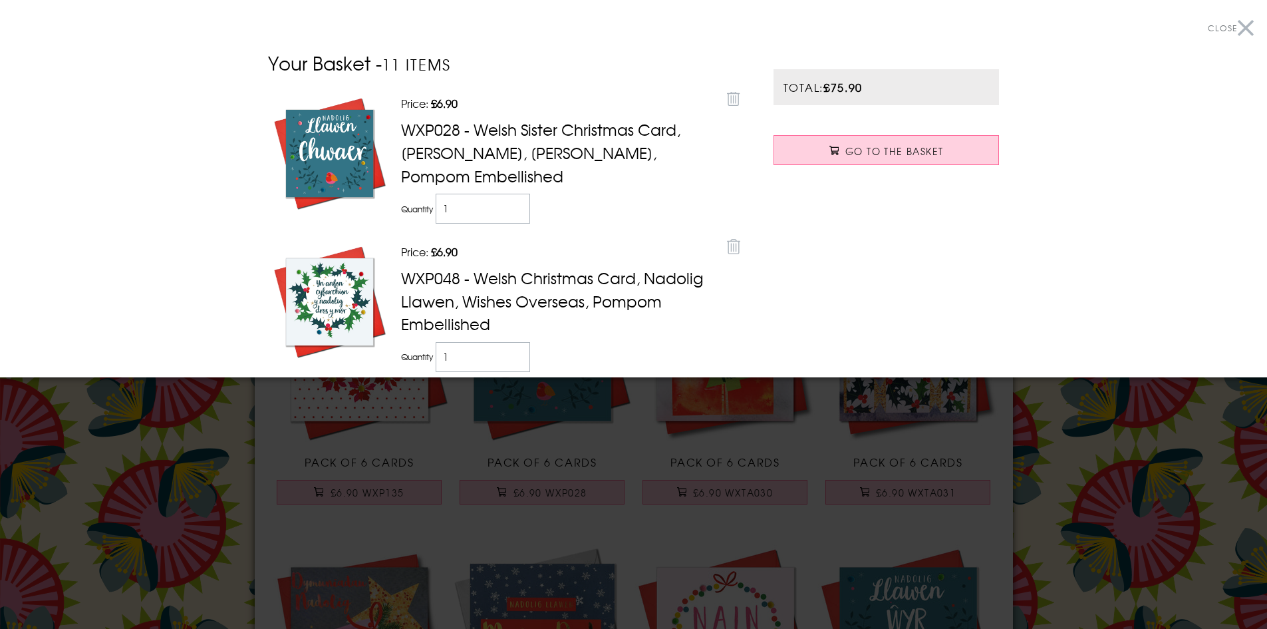
click at [1235, 25] on button "Close" at bounding box center [1231, 28] width 46 height 30
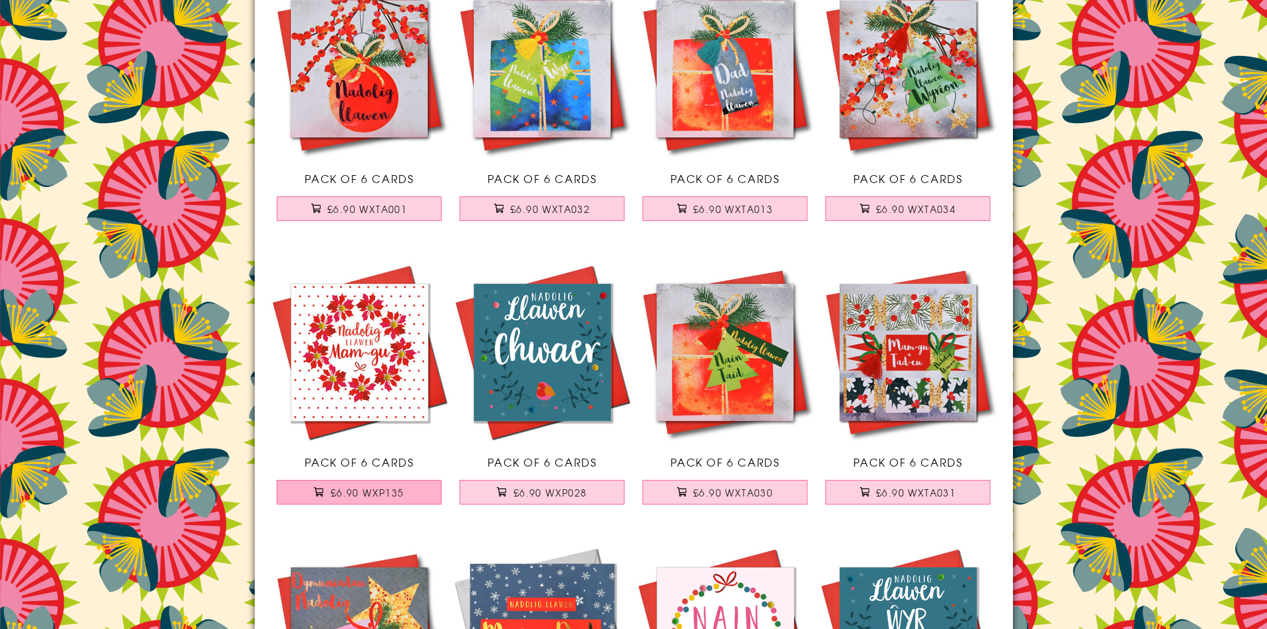
click at [375, 490] on span "£6.90 WXP135" at bounding box center [368, 492] width 74 height 13
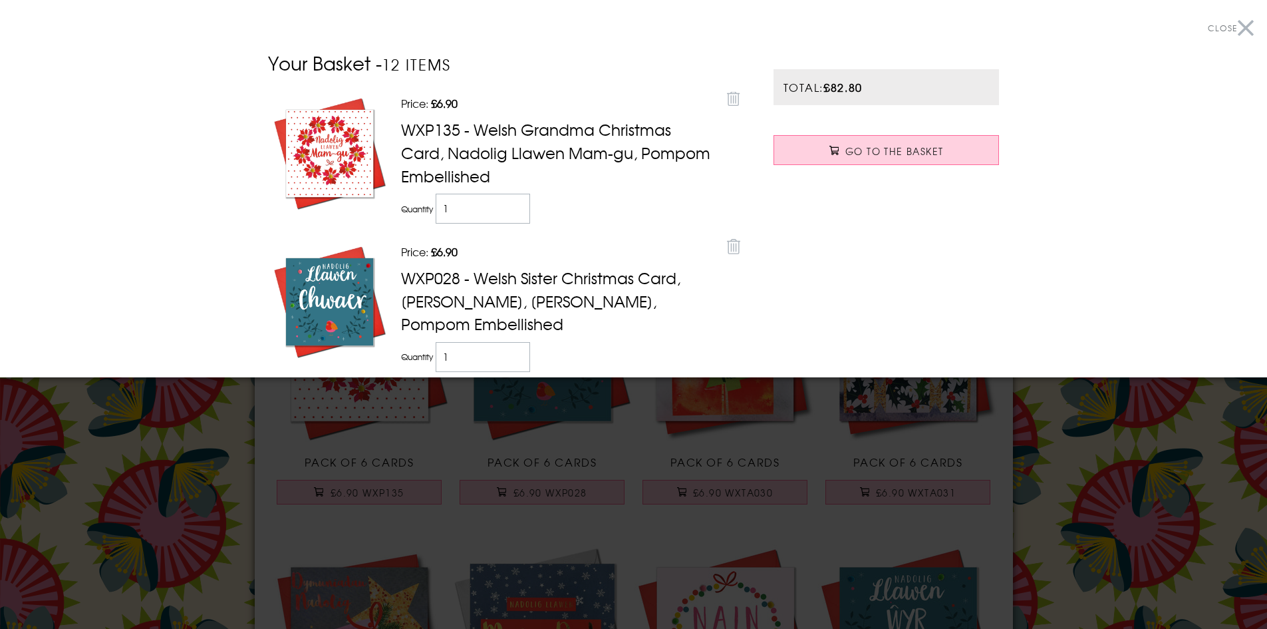
click at [1237, 27] on button "Close" at bounding box center [1231, 28] width 46 height 30
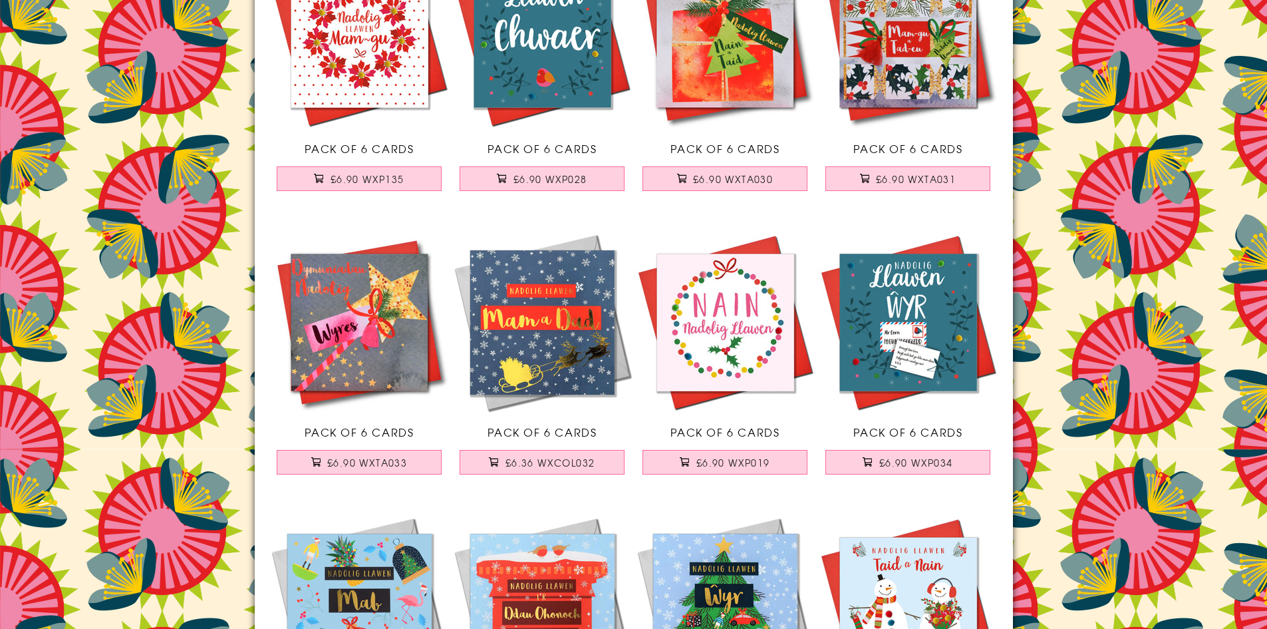
scroll to position [10776, 0]
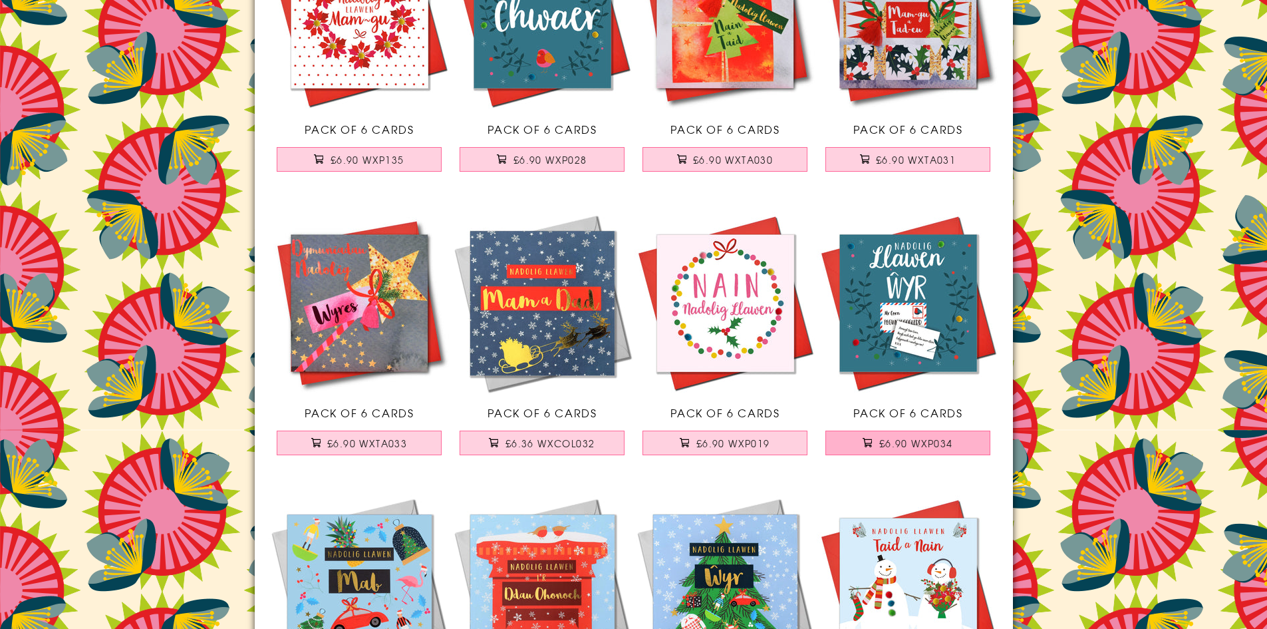
click at [920, 442] on span "£6.90 WXP034" at bounding box center [917, 442] width 74 height 13
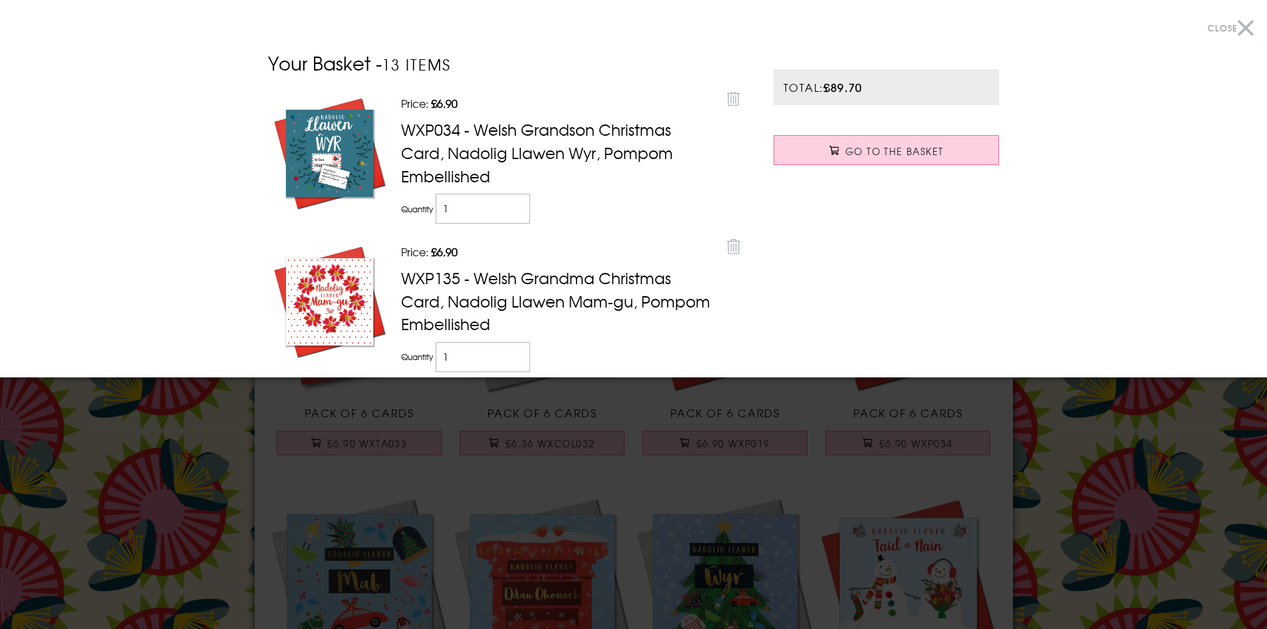
click at [1232, 29] on button "Close" at bounding box center [1231, 28] width 46 height 30
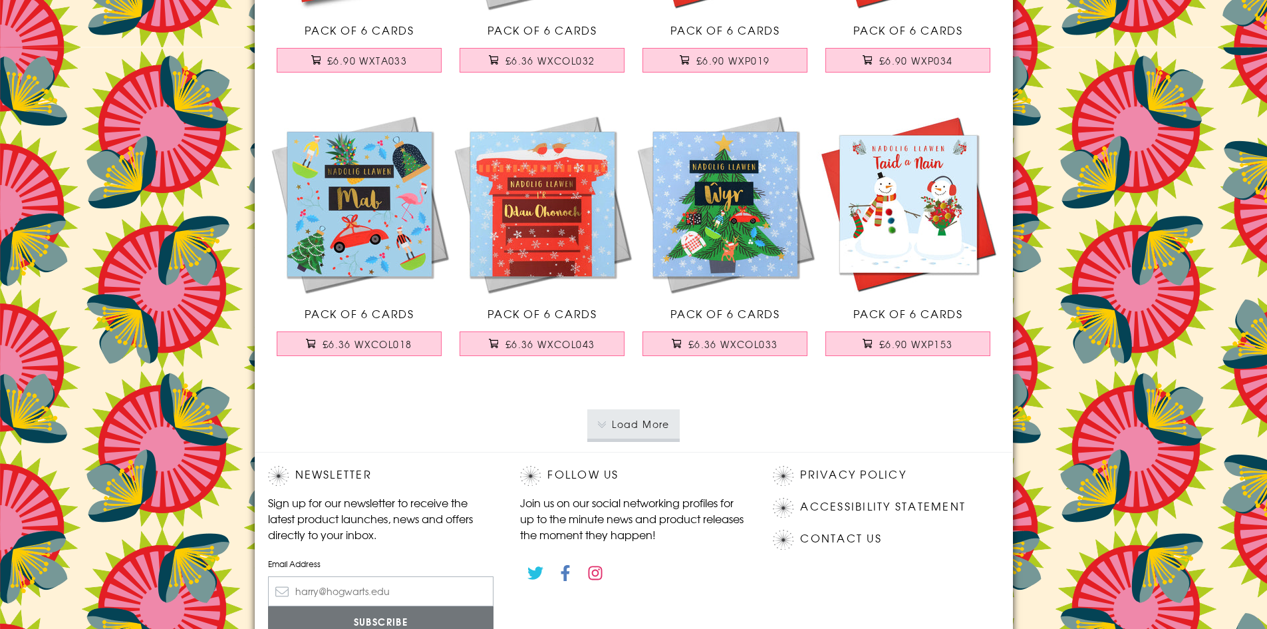
scroll to position [11175, 0]
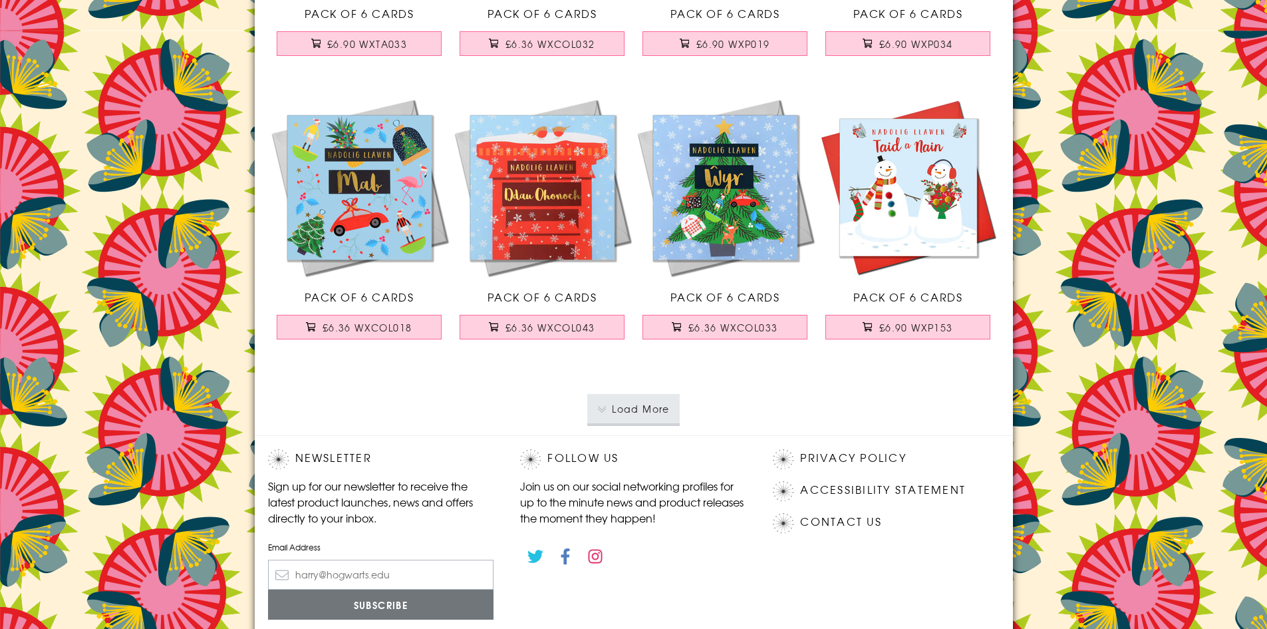
click at [651, 420] on button "Load More" at bounding box center [633, 408] width 92 height 29
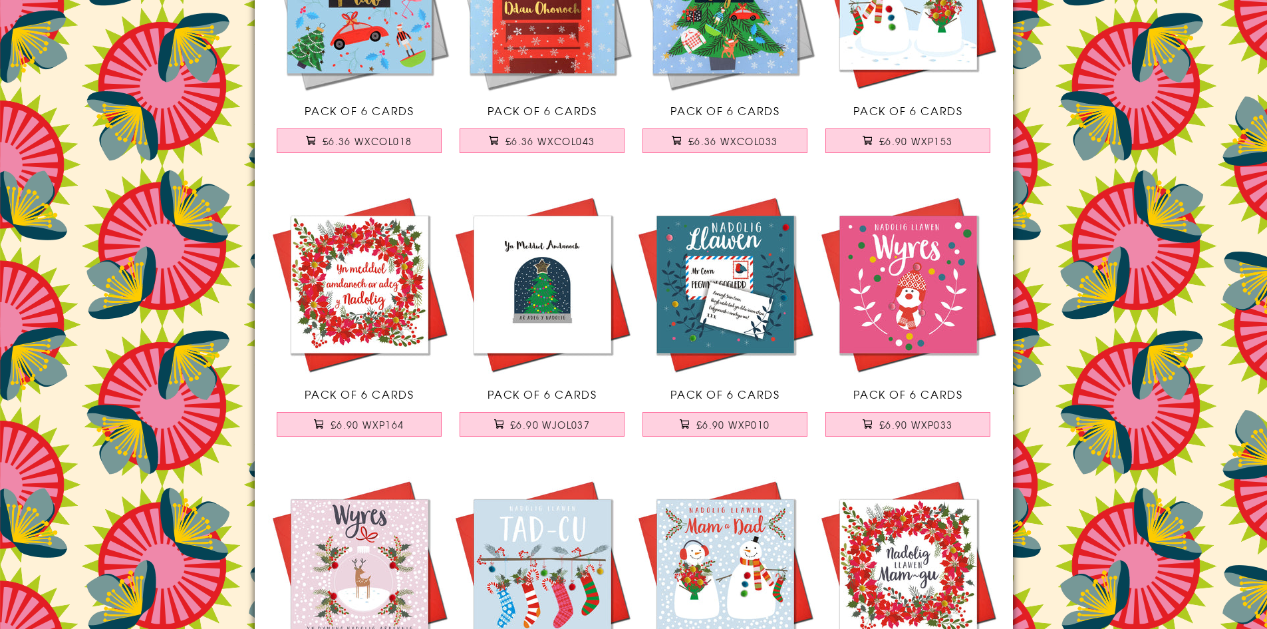
scroll to position [11375, 0]
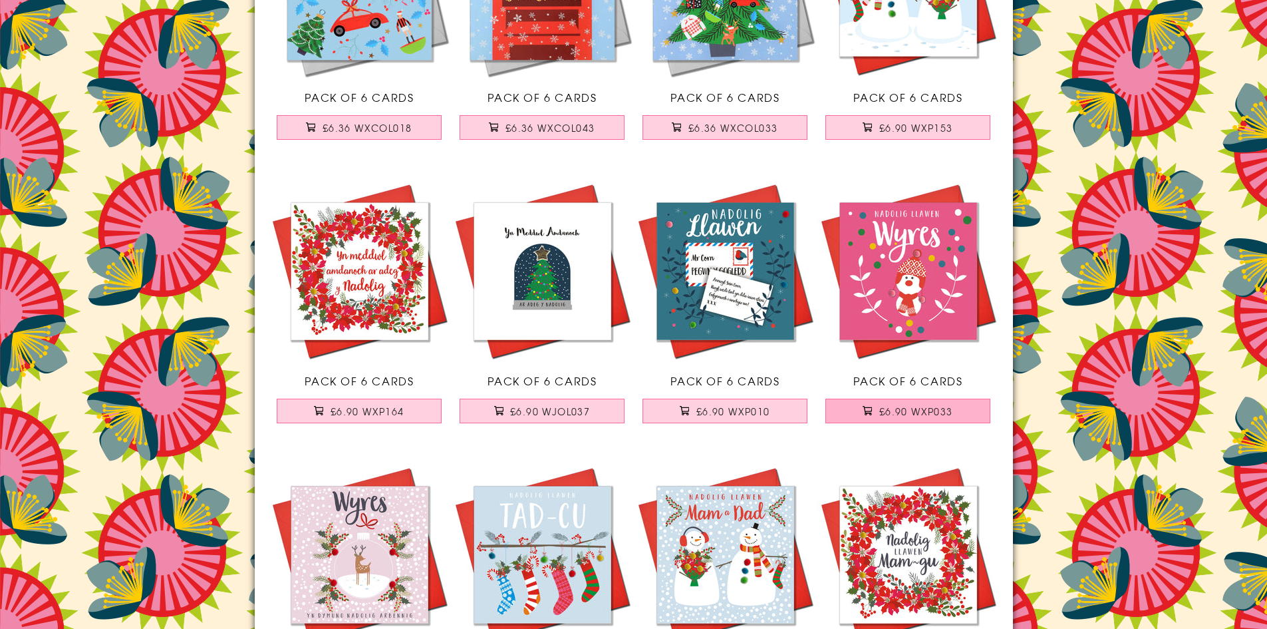
click at [944, 413] on span "£6.90 WXP033" at bounding box center [917, 411] width 74 height 13
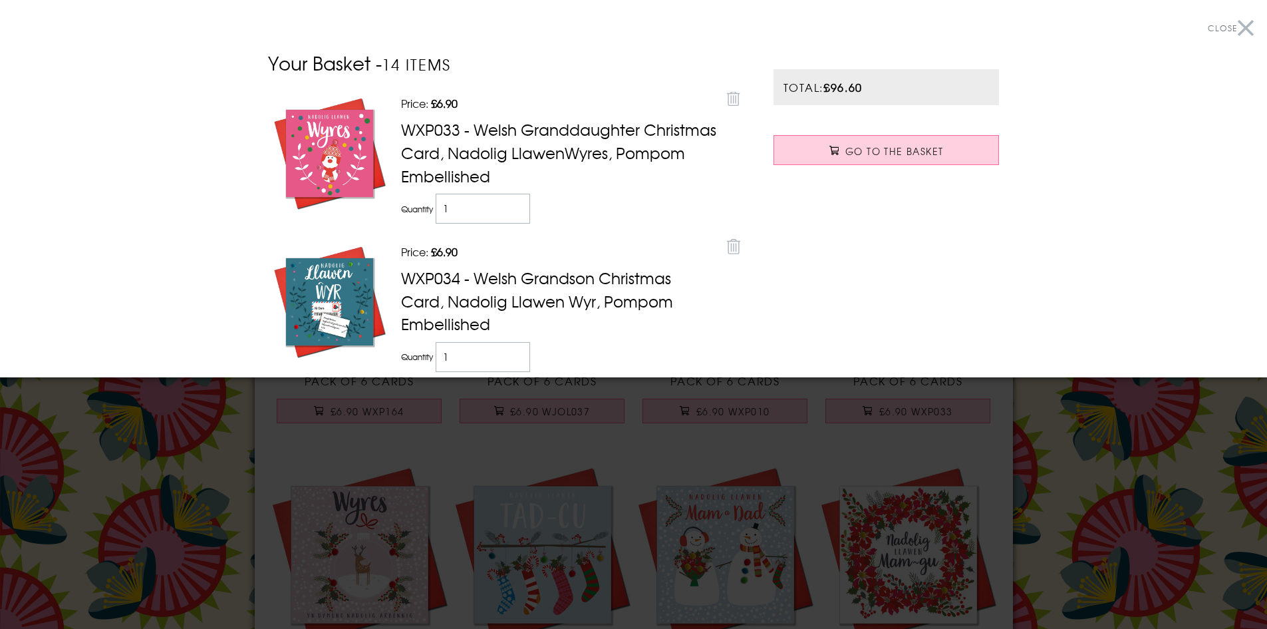
click at [1238, 24] on button "Close" at bounding box center [1231, 28] width 46 height 30
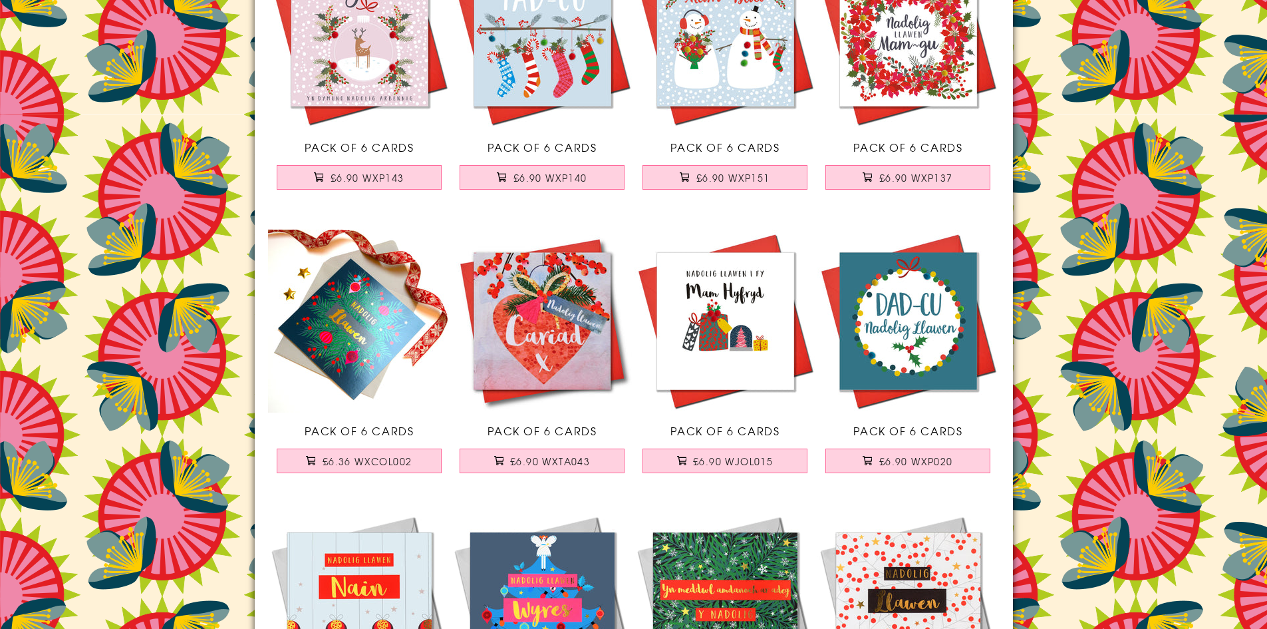
scroll to position [11907, 0]
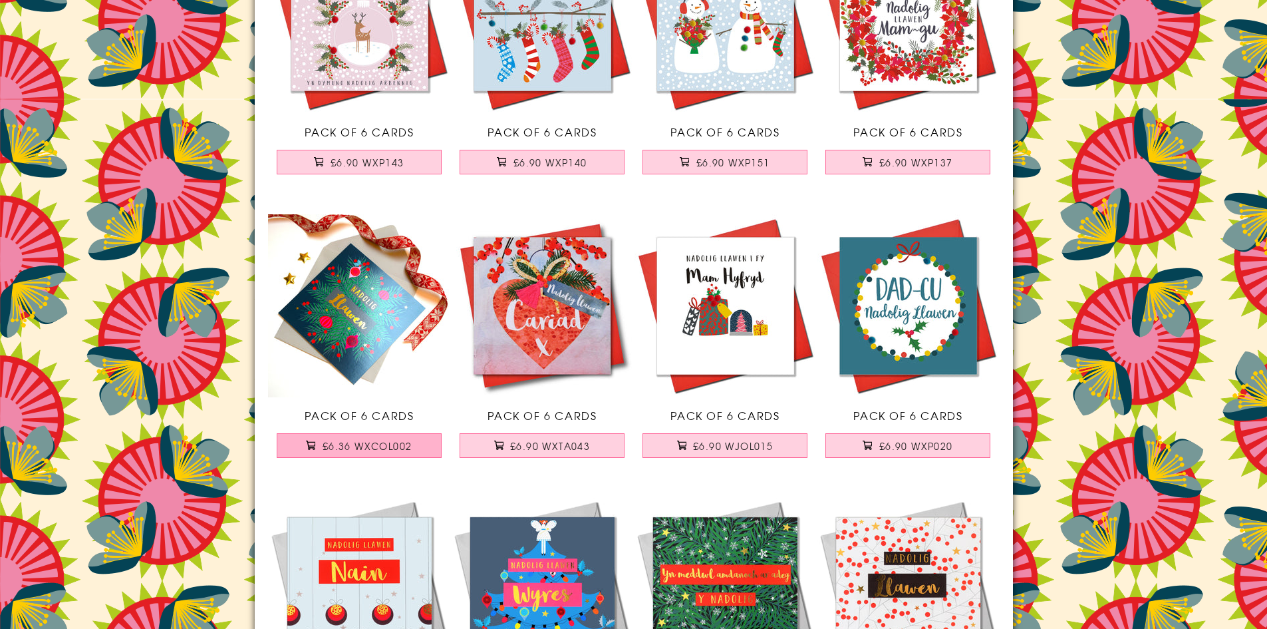
click at [391, 446] on span "£6.36 WXCOL002" at bounding box center [368, 445] width 90 height 13
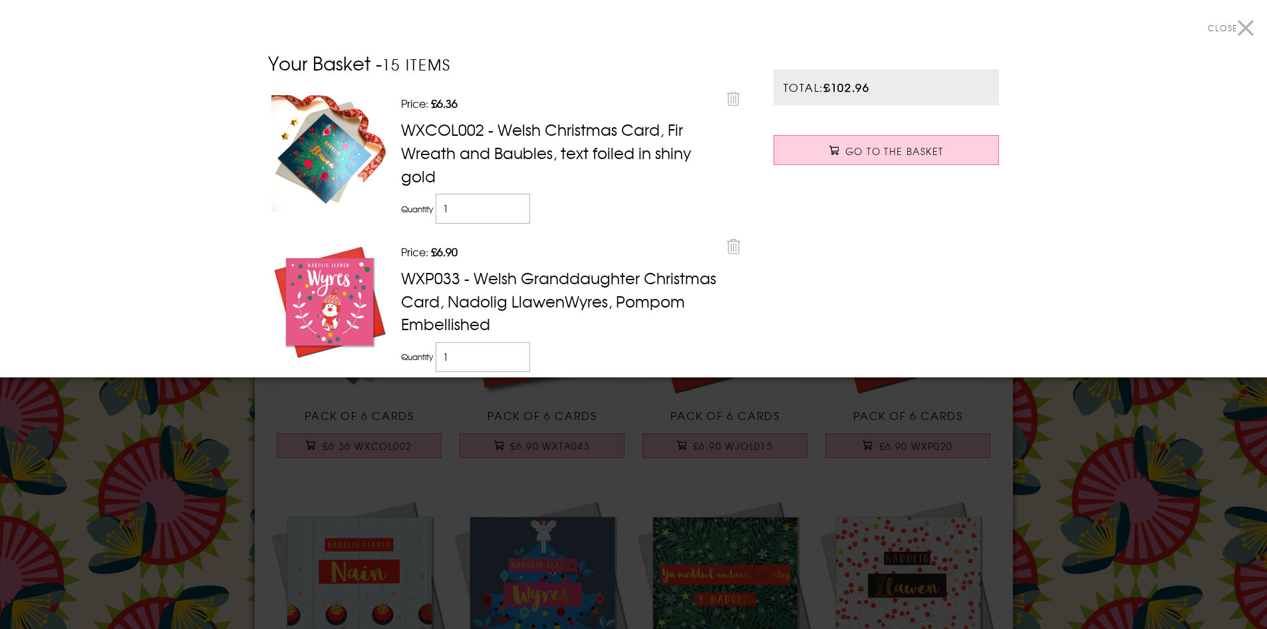
click at [1238, 23] on button "Close" at bounding box center [1231, 28] width 46 height 30
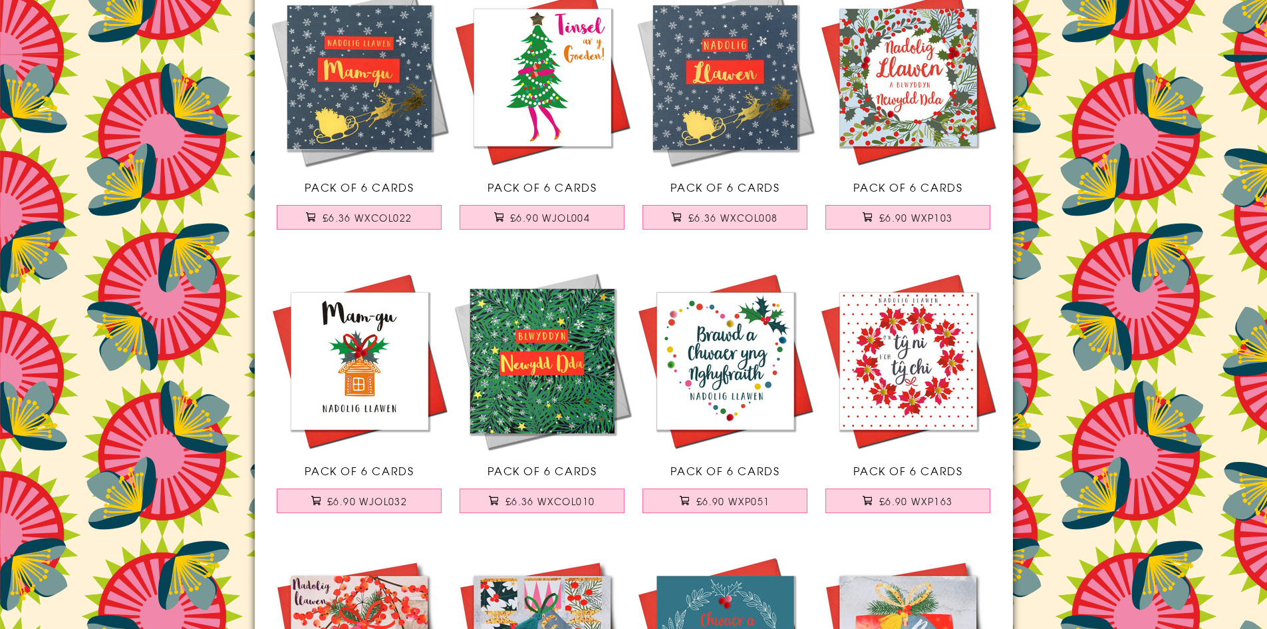
scroll to position [13570, 0]
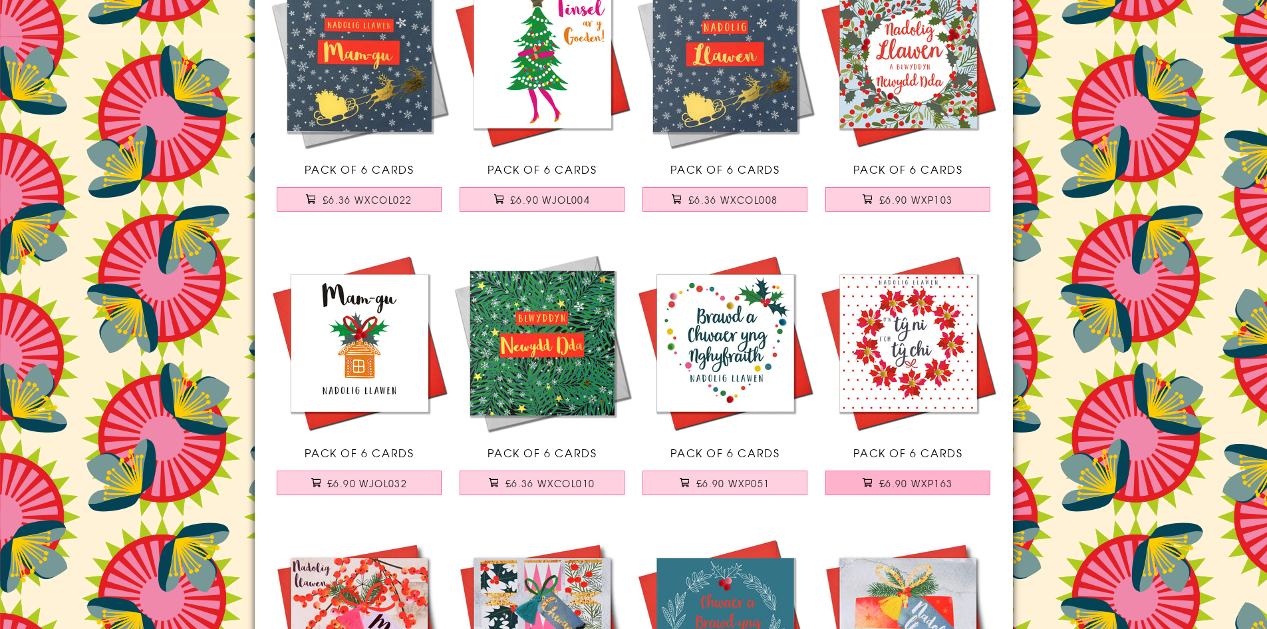
click at [885, 475] on button "£6.90 WXP163" at bounding box center [908, 482] width 165 height 25
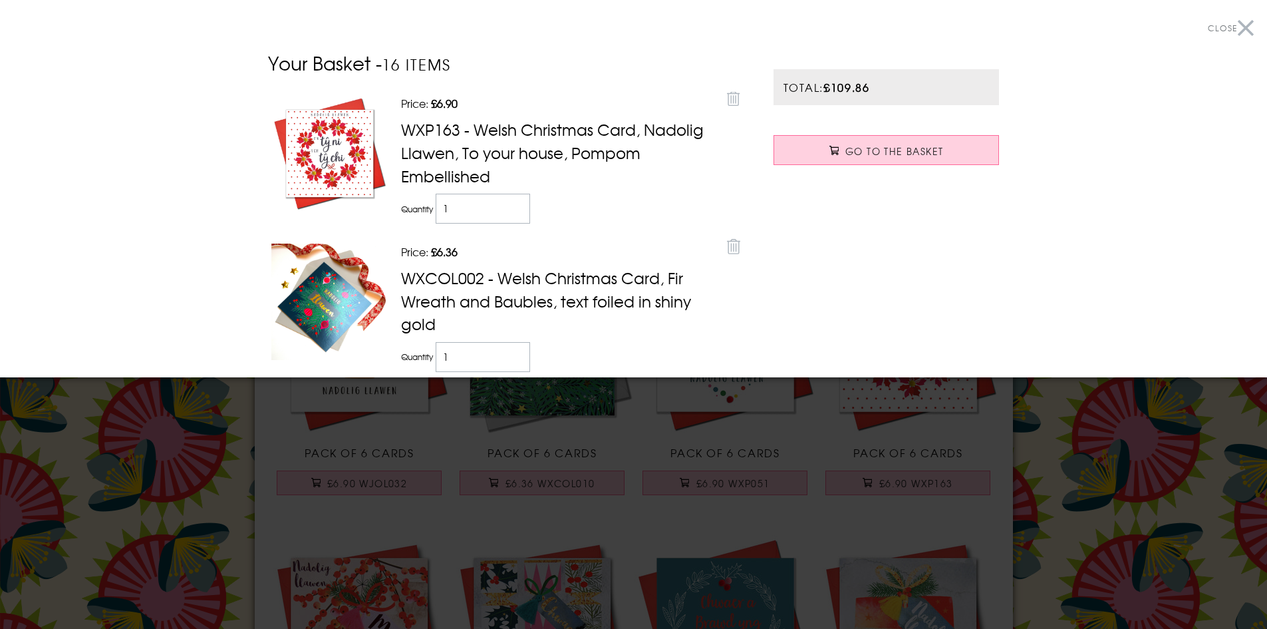
click at [1240, 29] on button "Close" at bounding box center [1231, 28] width 46 height 30
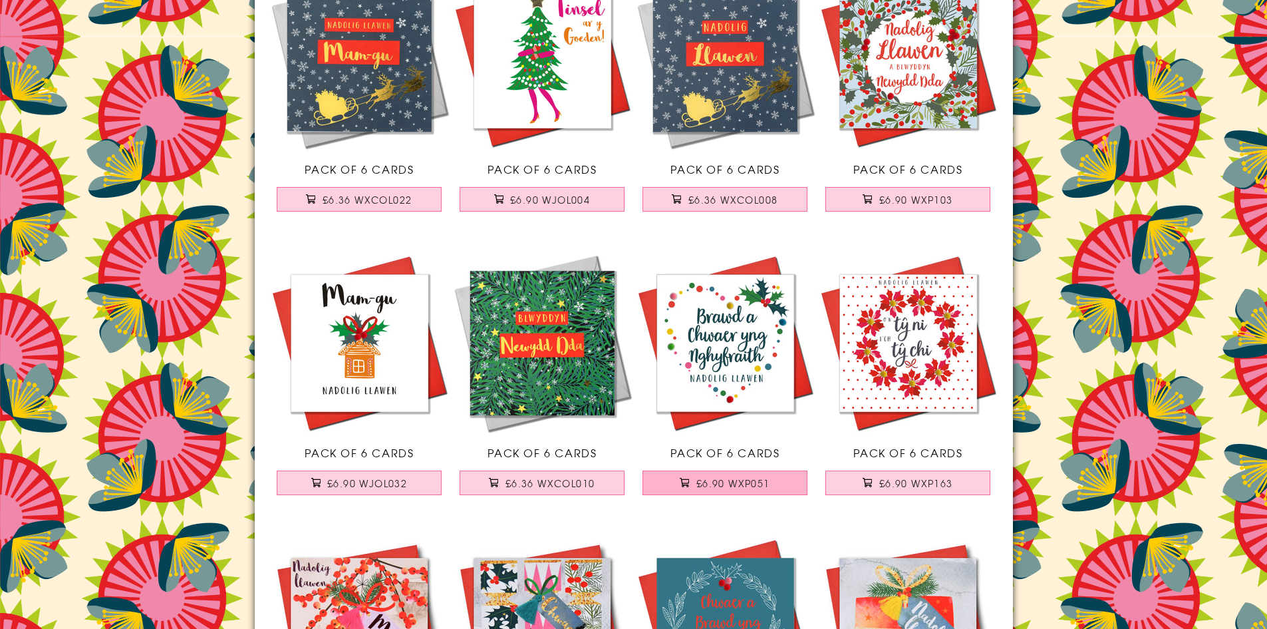
click at [748, 479] on span "£6.90 WXP051" at bounding box center [734, 482] width 74 height 13
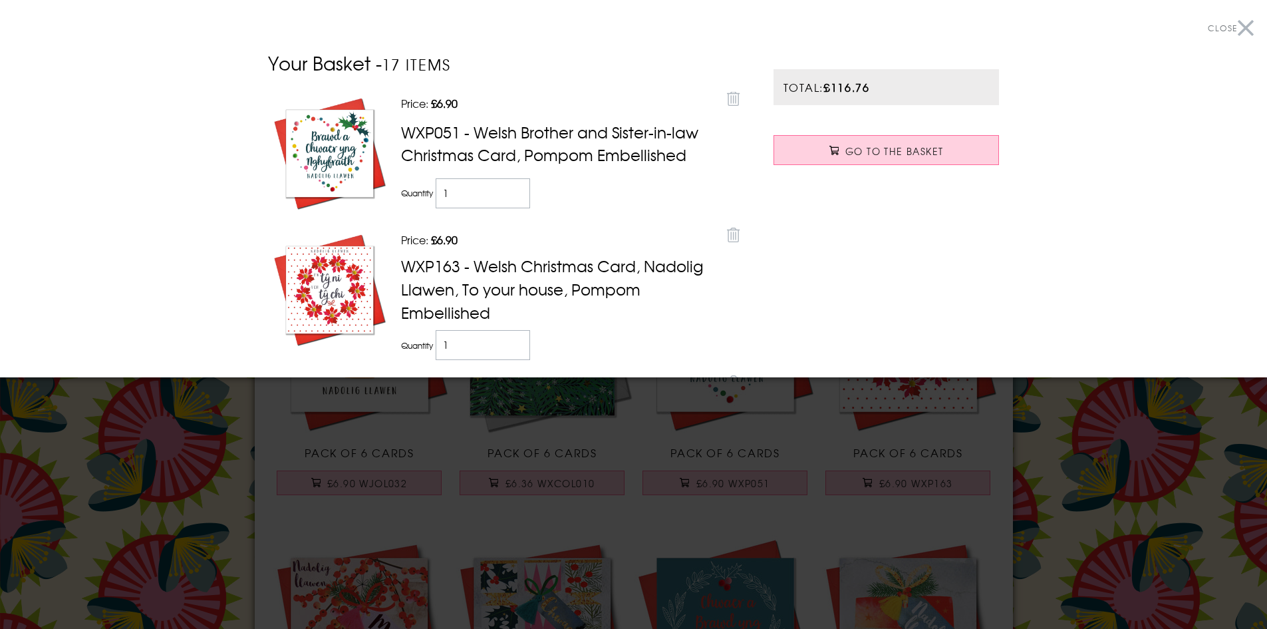
click at [1234, 27] on button "Close" at bounding box center [1231, 28] width 46 height 30
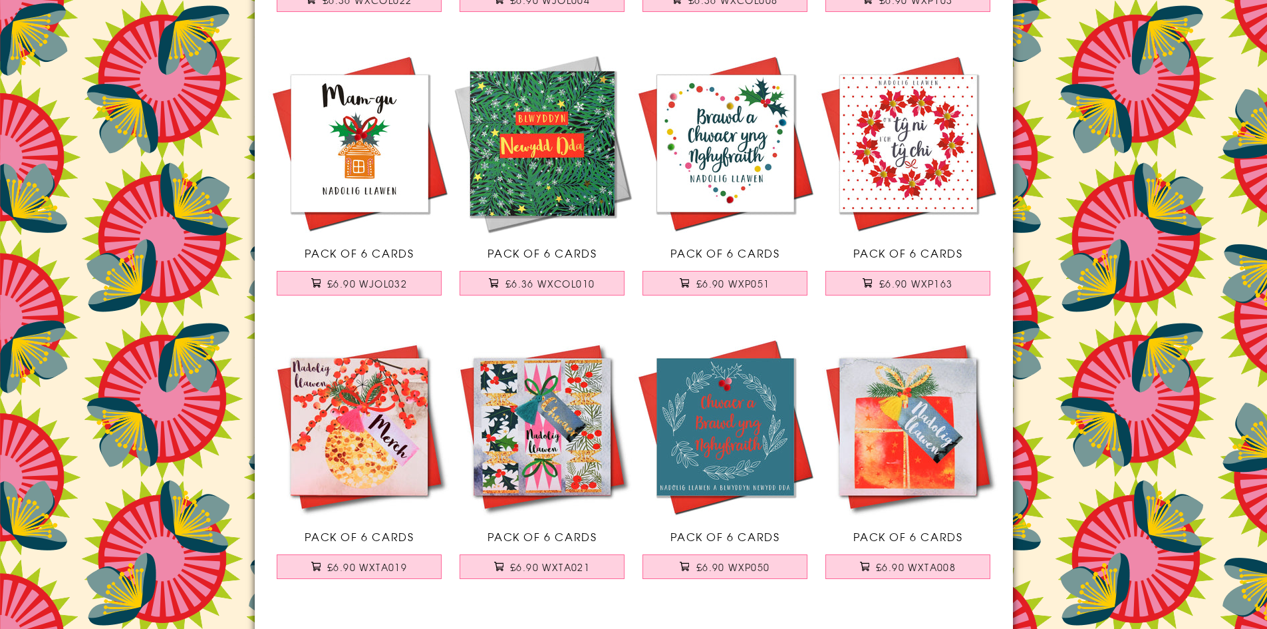
scroll to position [13903, 0]
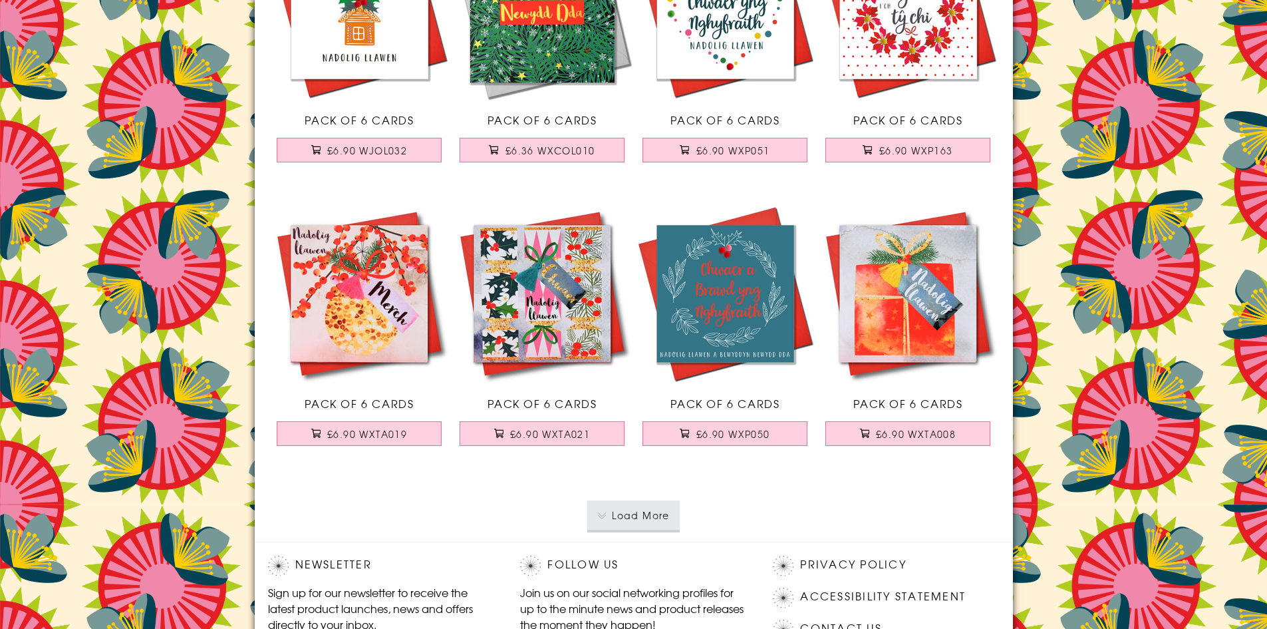
click at [634, 512] on button "Load More" at bounding box center [633, 514] width 92 height 29
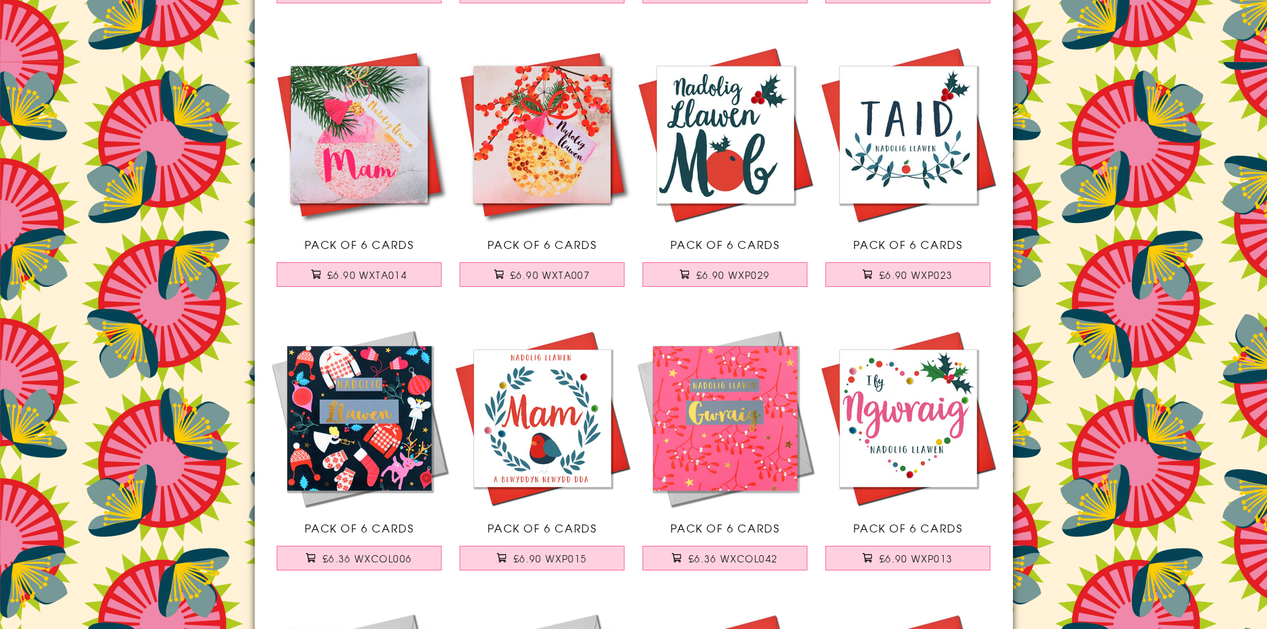
scroll to position [14369, 0]
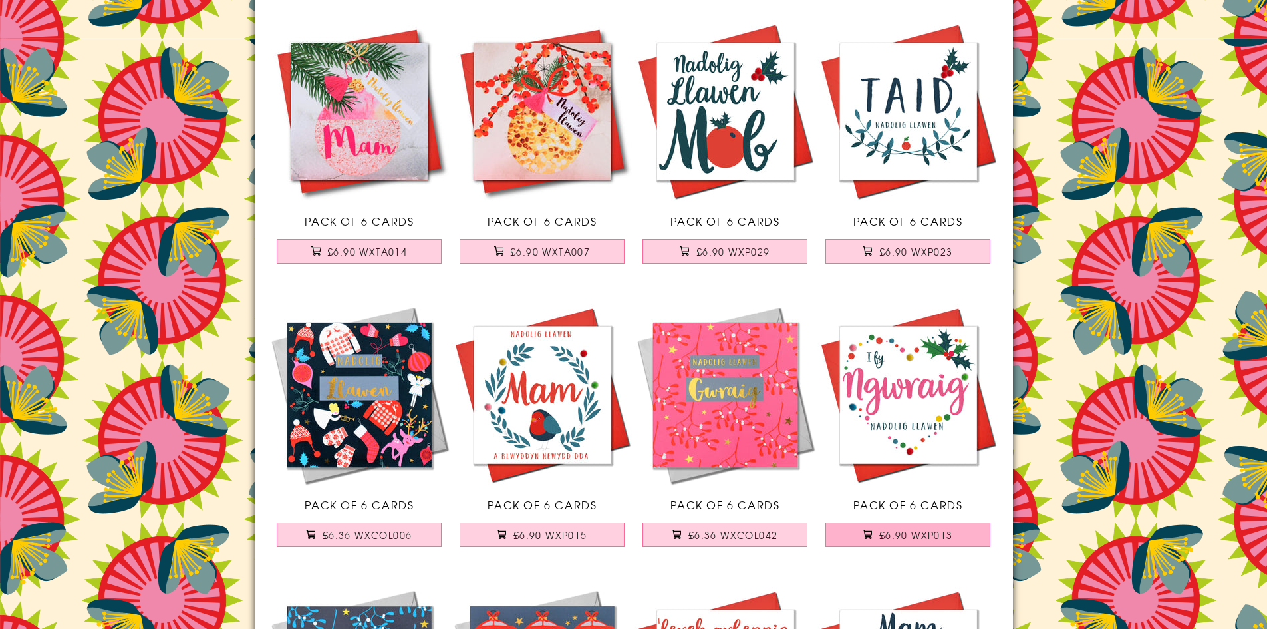
click at [887, 529] on span "£6.90 WXP013" at bounding box center [917, 534] width 74 height 13
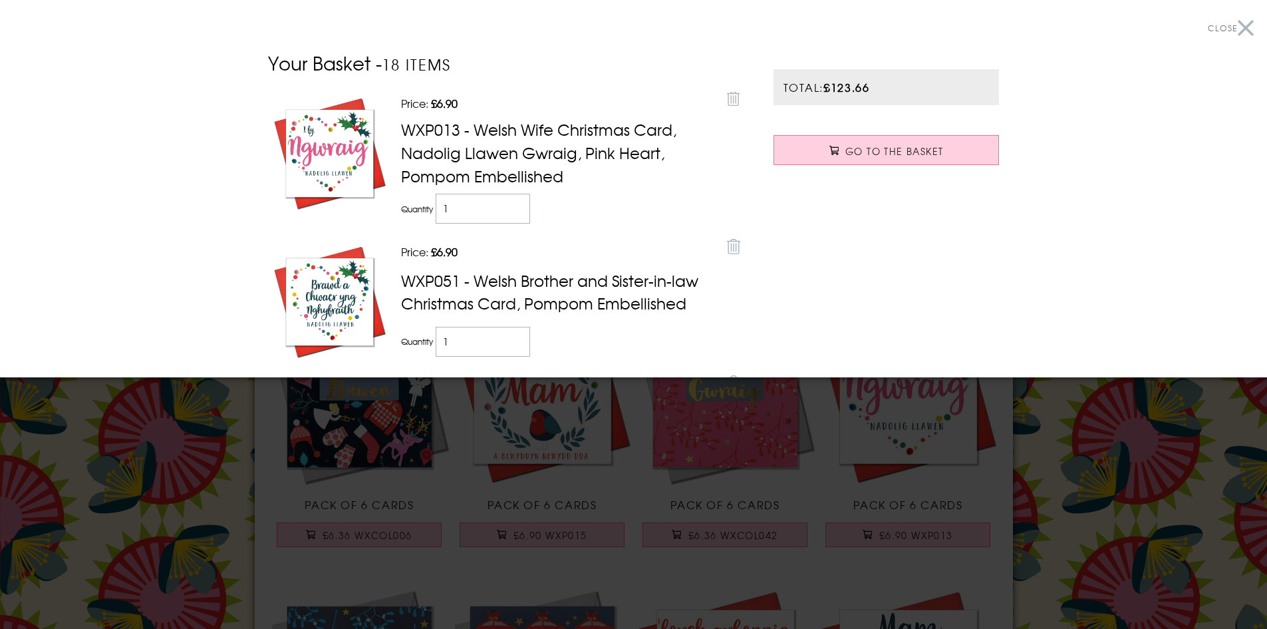
click at [1238, 27] on button "Close" at bounding box center [1231, 28] width 46 height 30
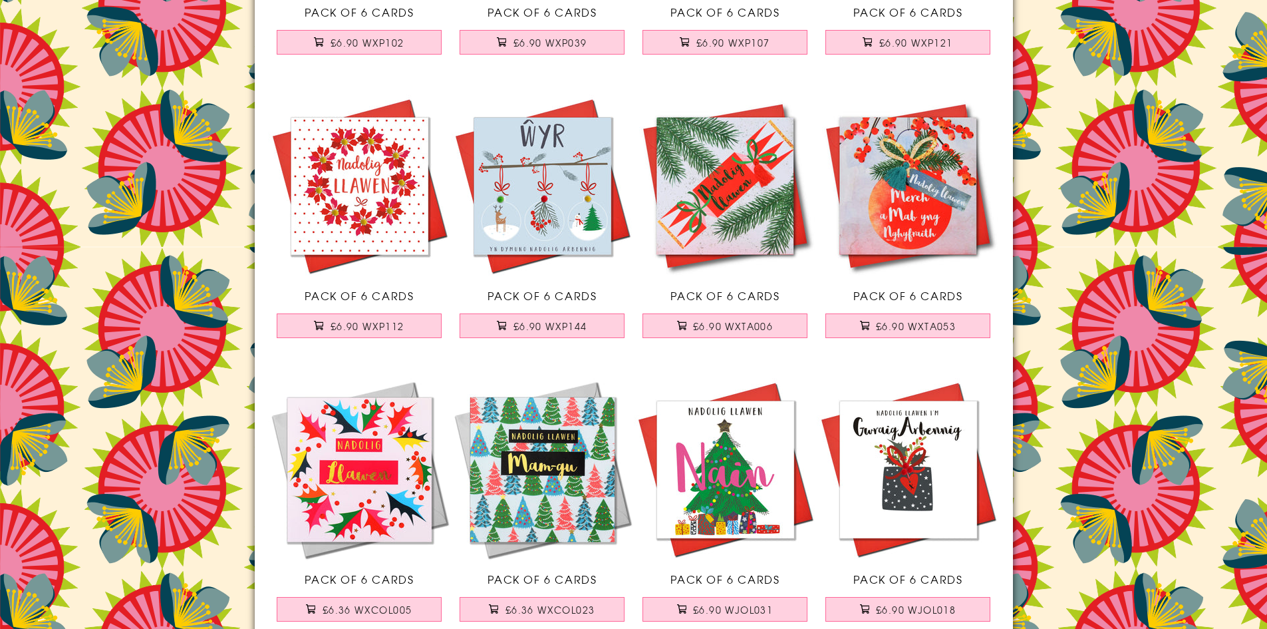
scroll to position [16631, 0]
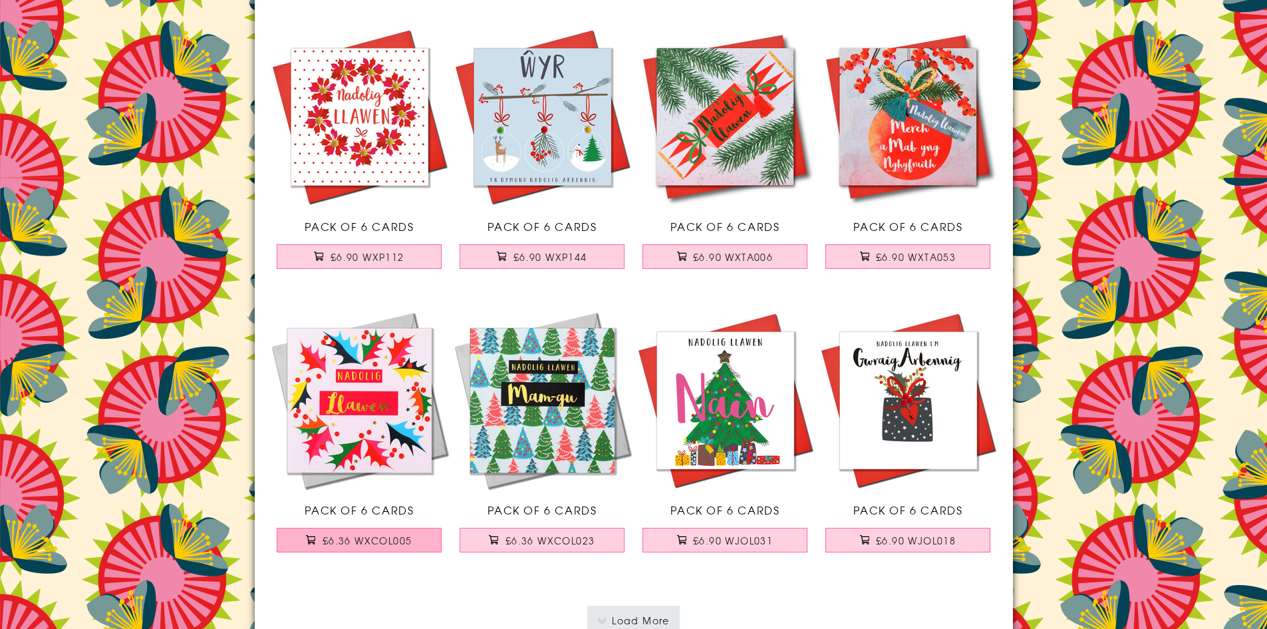
click at [412, 540] on button "£6.36 WXCOL005" at bounding box center [359, 540] width 165 height 25
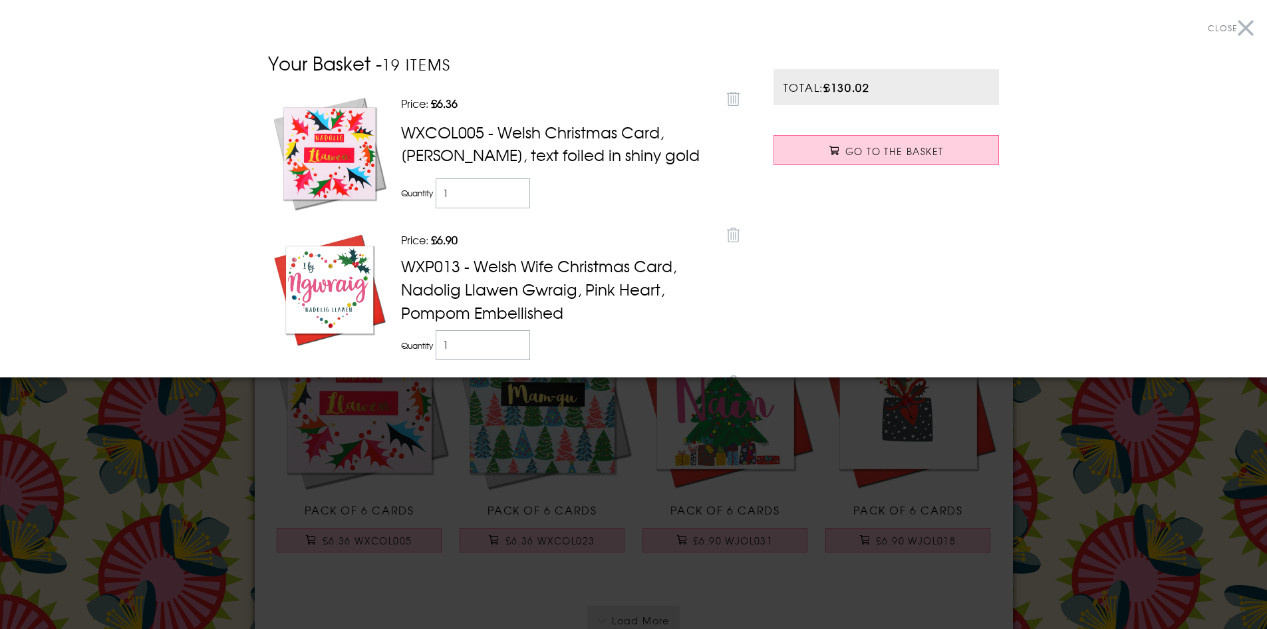
click at [1236, 28] on button "Close" at bounding box center [1231, 28] width 46 height 30
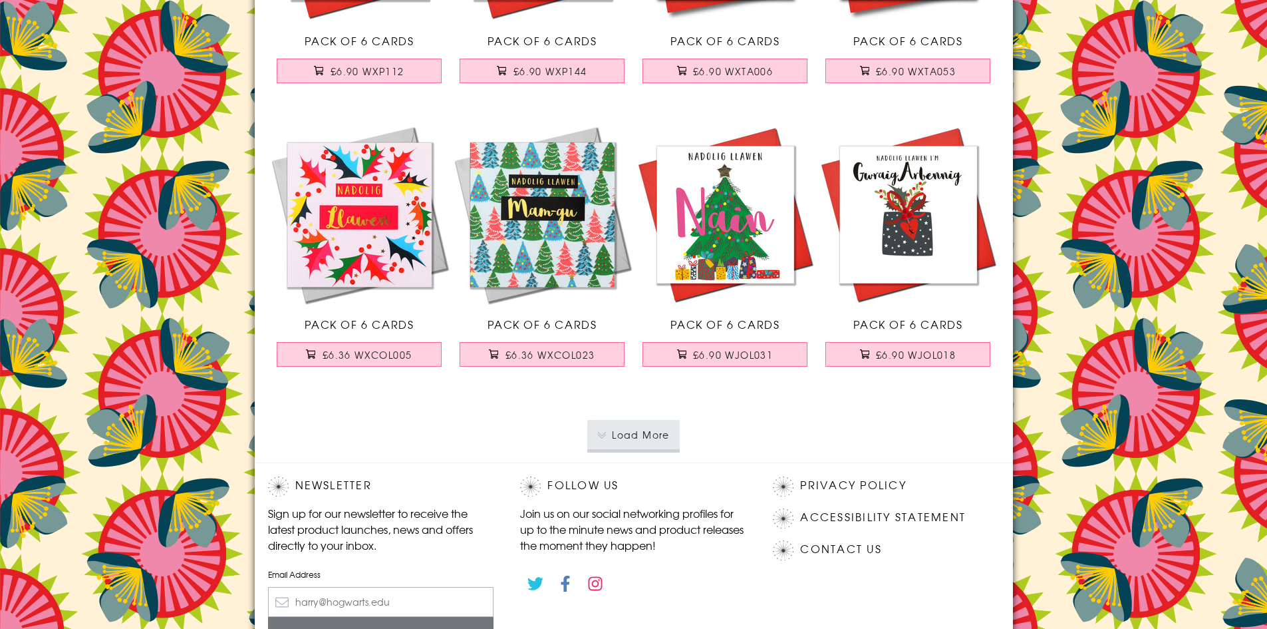
scroll to position [16830, 0]
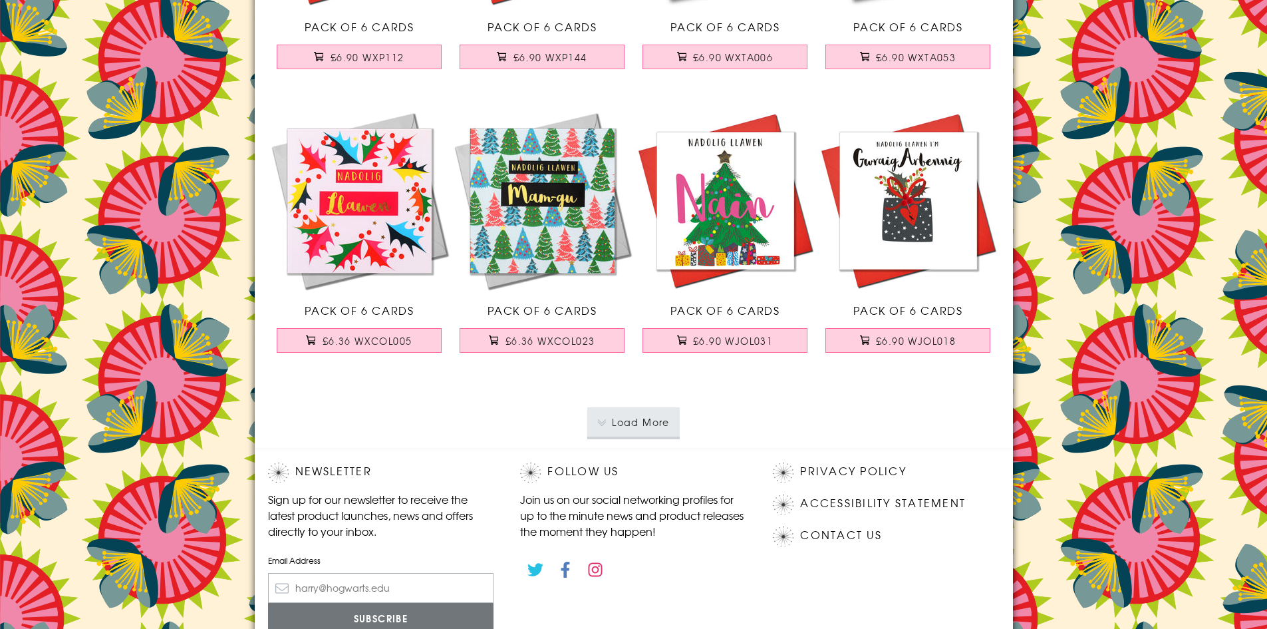
click at [649, 425] on button "Load More" at bounding box center [633, 421] width 92 height 29
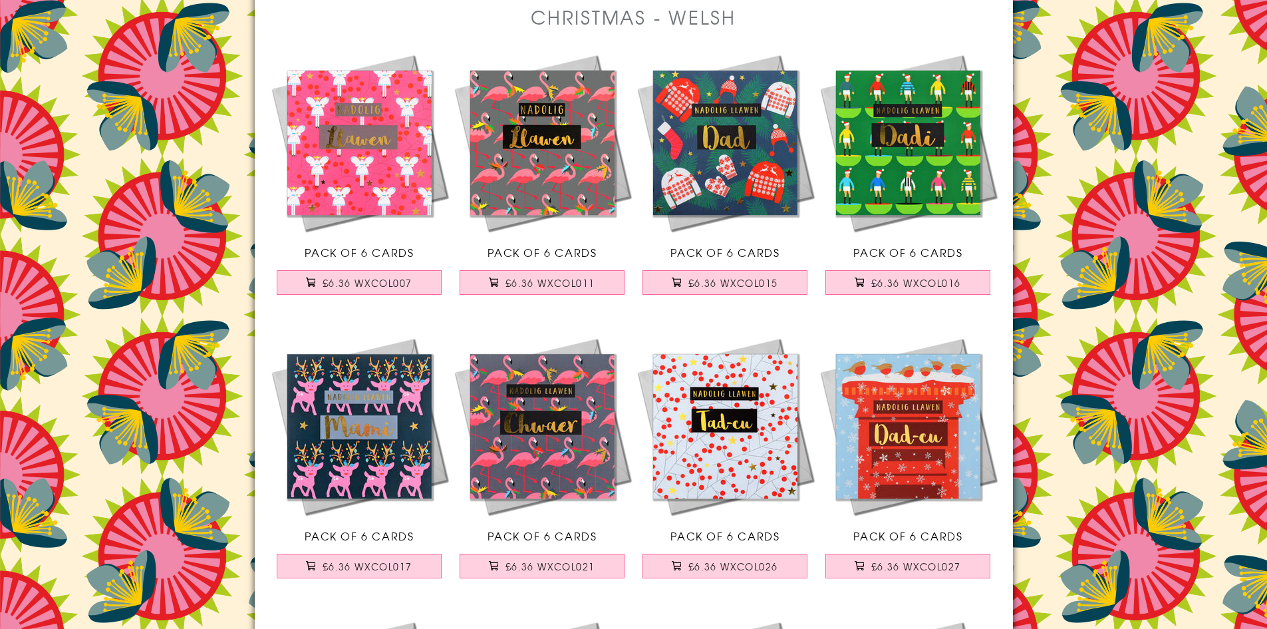
scroll to position [0, 0]
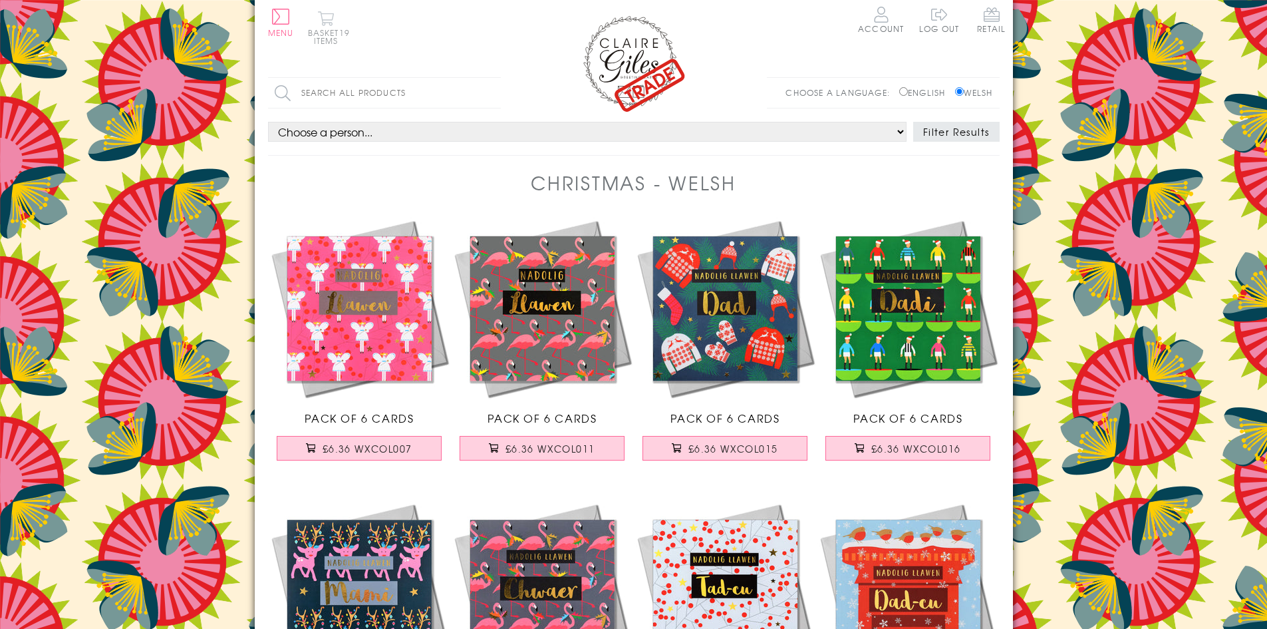
click at [321, 29] on button "Basket 19 items" at bounding box center [326, 28] width 37 height 34
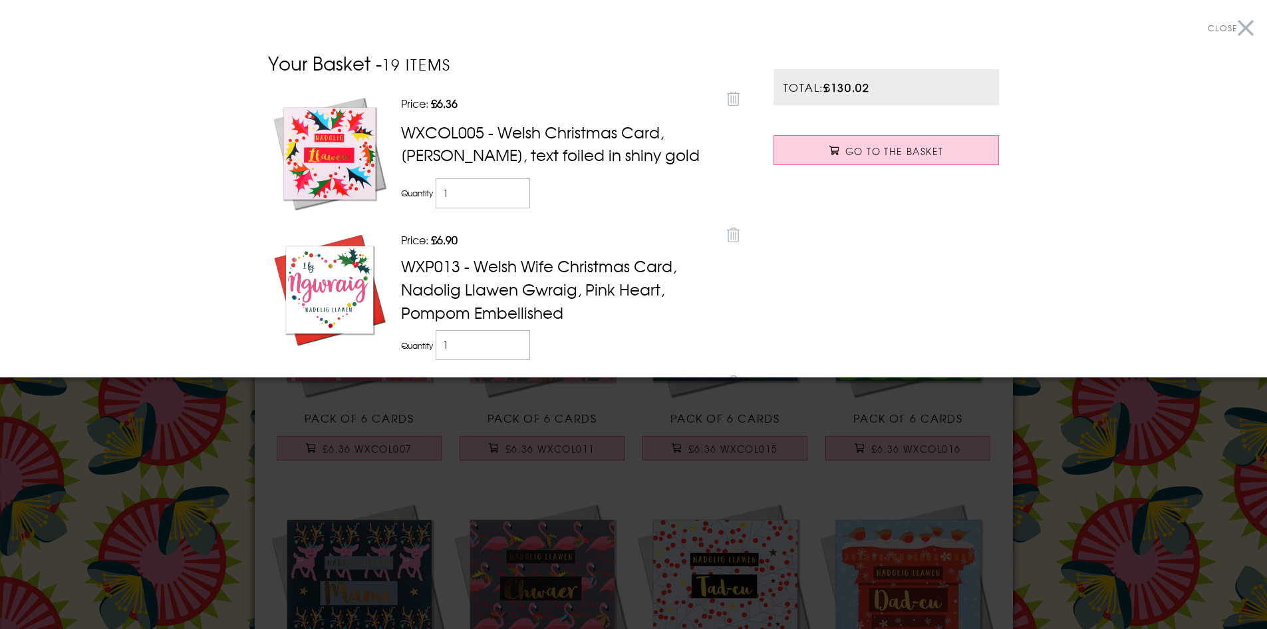
click at [1233, 27] on button "Close" at bounding box center [1231, 28] width 46 height 30
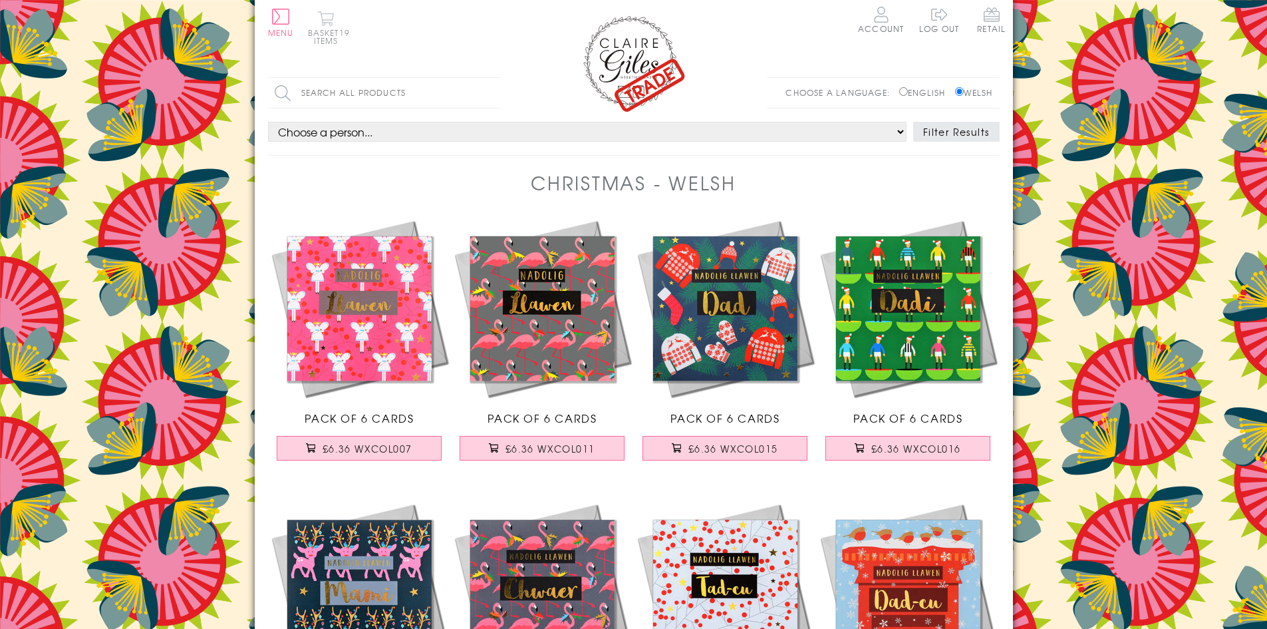
click at [323, 27] on button "Basket 19 items" at bounding box center [326, 28] width 37 height 34
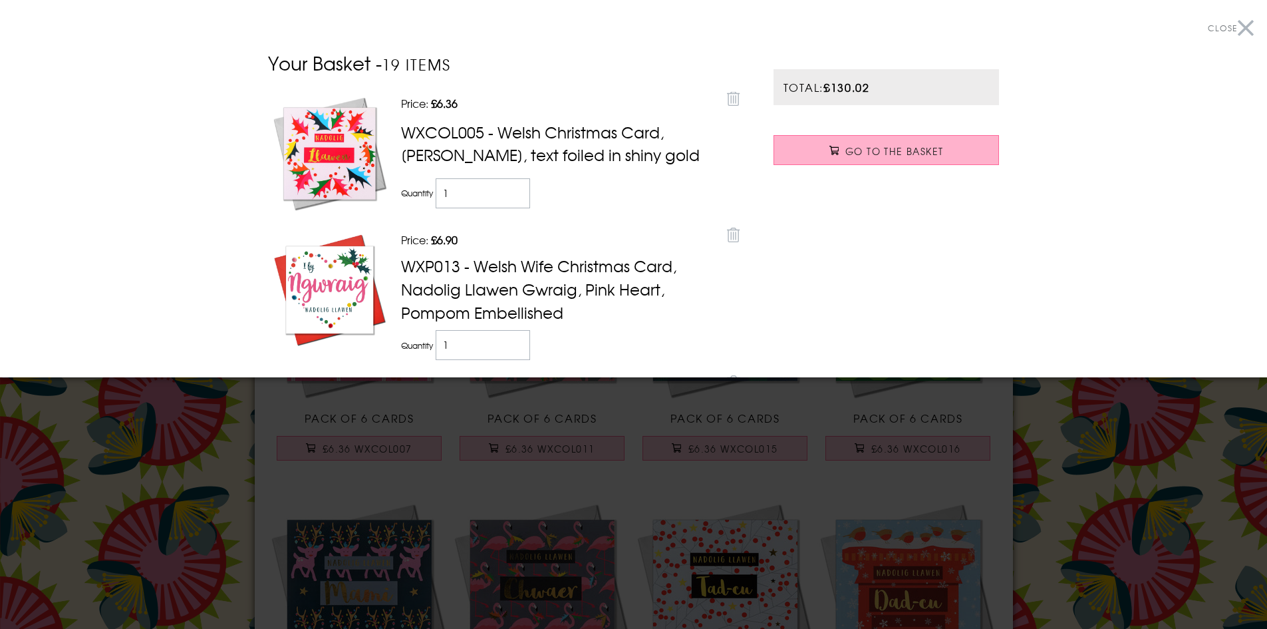
click at [912, 152] on span "Go to the Basket" at bounding box center [895, 150] width 98 height 13
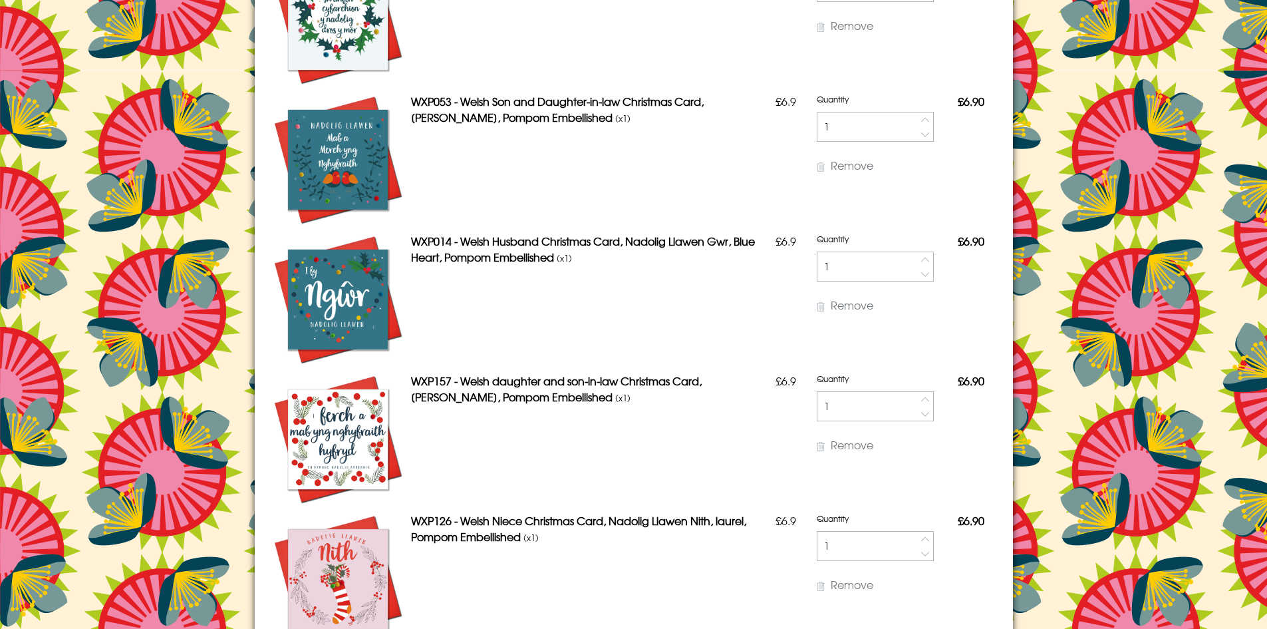
scroll to position [1331, 0]
